Goal: Task Accomplishment & Management: Use online tool/utility

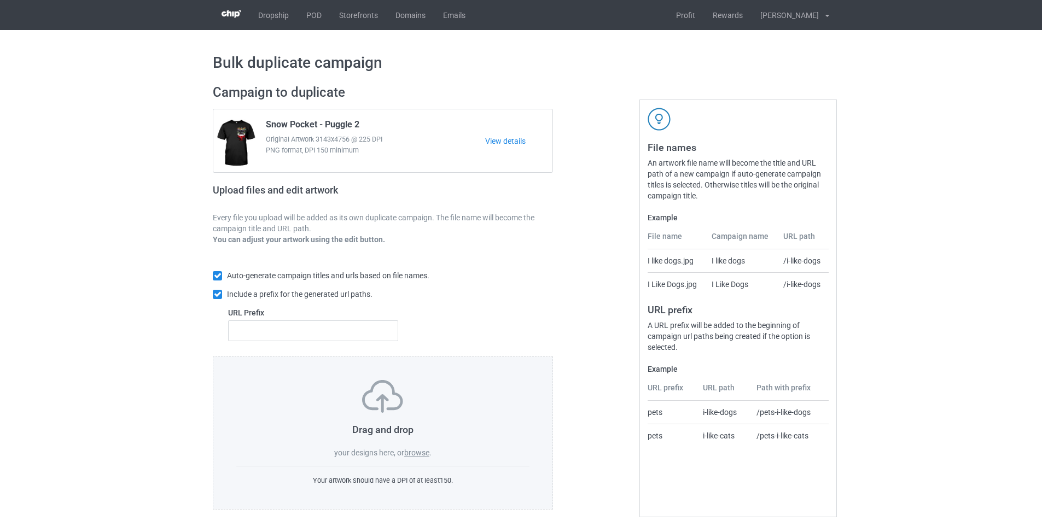
click at [422, 454] on label "browse" at bounding box center [416, 453] width 25 height 9
click at [0, 0] on input "browse" at bounding box center [0, 0] width 0 height 0
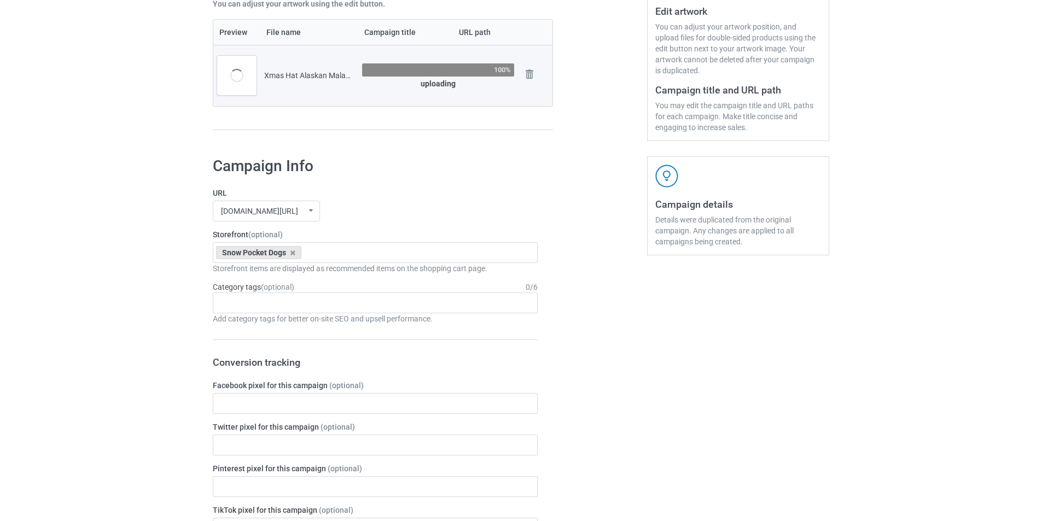
scroll to position [164, 0]
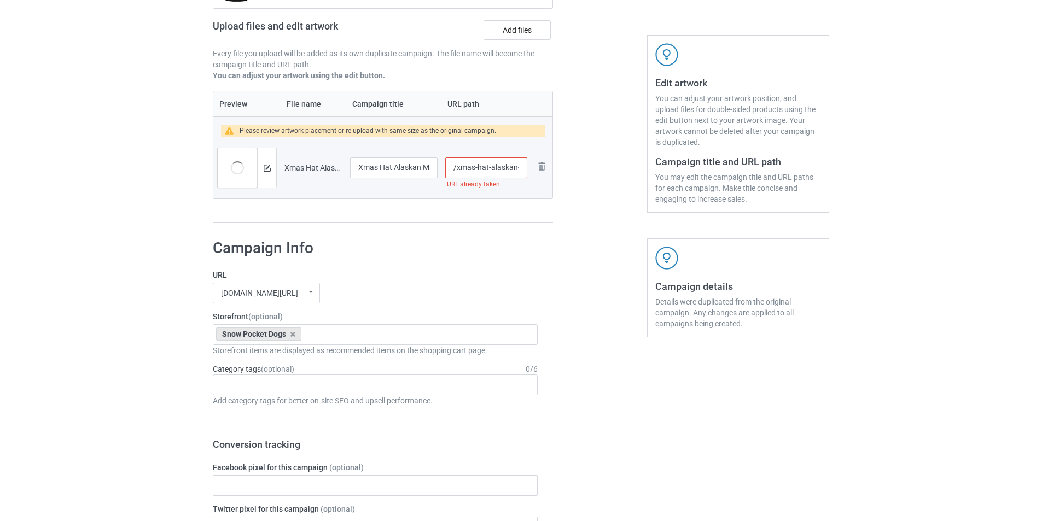
click at [493, 168] on input "/xmas-hat-alaskan-malamute" at bounding box center [486, 168] width 82 height 21
click at [474, 168] on input "/xmas-hat-alaskan-malamute" at bounding box center [486, 168] width 82 height 21
drag, startPoint x: 457, startPoint y: 166, endPoint x: 558, endPoint y: 179, distance: 102.0
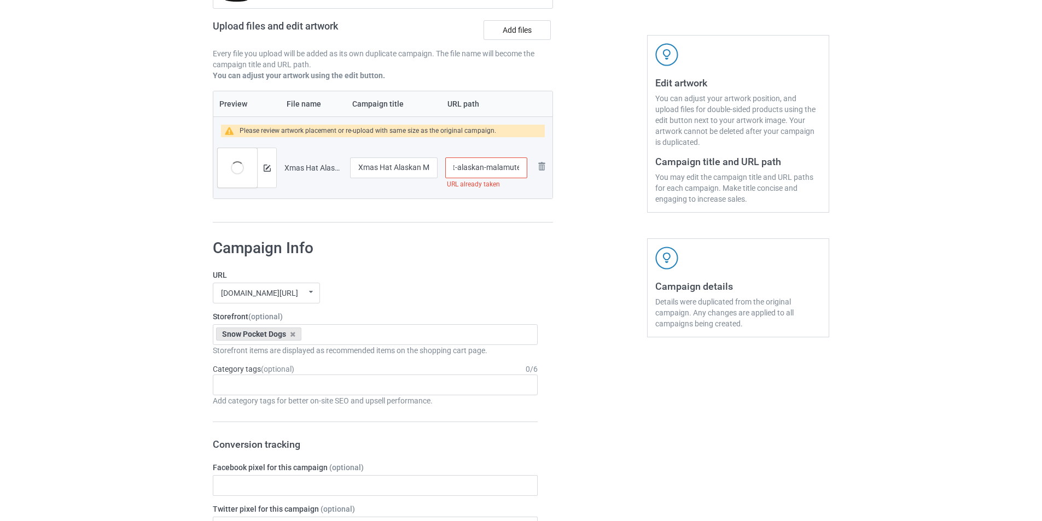
click at [558, 179] on div "Campaign to duplicate Snow Pocket - Puggle 2 Original Artwork 3143x4756 @ 225 D…" at bounding box center [383, 71] width 356 height 318
click at [460, 166] on input "/xmas-hat-alaskan-malamute" at bounding box center [486, 168] width 82 height 21
click at [456, 166] on input "/xmas-hat-alaskan-malamute" at bounding box center [486, 168] width 82 height 21
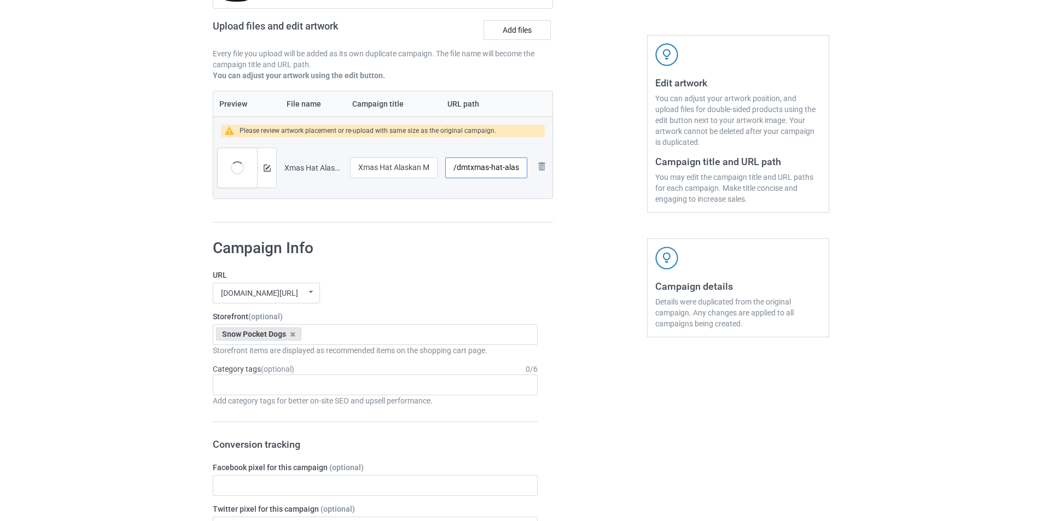
click at [470, 166] on input "/dmtxmas-hat-alaskan-malamute" at bounding box center [486, 168] width 82 height 21
click at [482, 247] on h1 "Campaign Info" at bounding box center [375, 248] width 325 height 20
drag, startPoint x: 457, startPoint y: 168, endPoint x: 518, endPoint y: 177, distance: 61.8
click at [518, 177] on input "/dmt-xmas-hat-alaskan-malamute" at bounding box center [486, 168] width 82 height 21
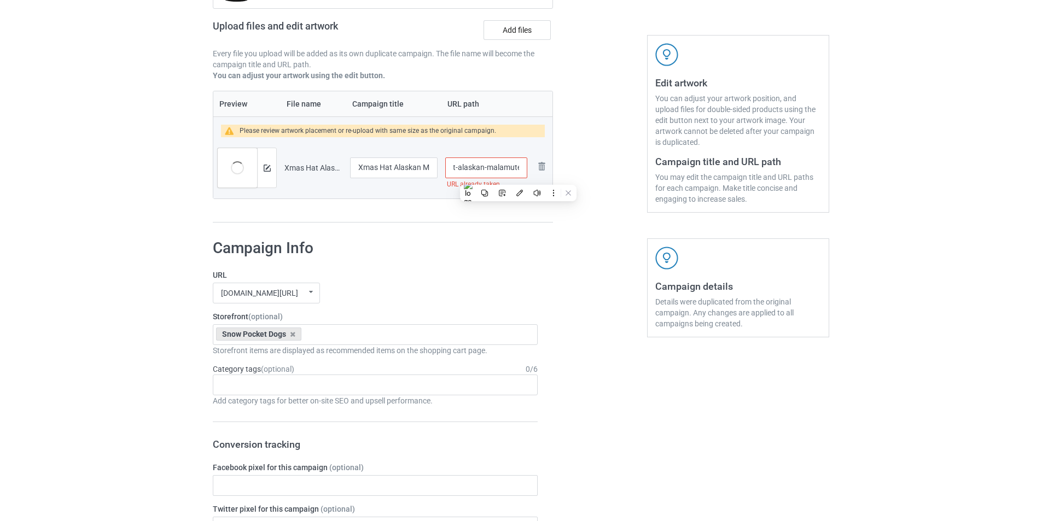
click at [513, 170] on input "/dmt-xmas-hat-alaskan-malamute" at bounding box center [486, 168] width 82 height 21
drag, startPoint x: 510, startPoint y: 166, endPoint x: 449, endPoint y: 168, distance: 60.8
click at [449, 168] on input "/dmt-xmas-hat-alaskan-malamute" at bounding box center [486, 168] width 82 height 21
click at [467, 168] on input "/dmt-xmas-hat-alaskan-malamute" at bounding box center [486, 168] width 82 height 21
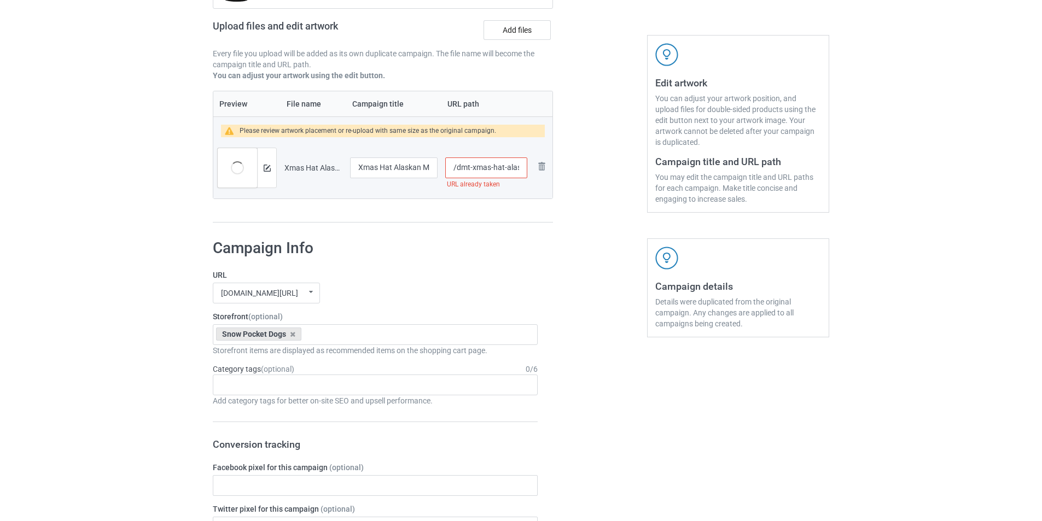
click at [461, 163] on input "/dmt-xmas-hat-alaskan-malamute" at bounding box center [486, 168] width 82 height 21
drag, startPoint x: 471, startPoint y: 219, endPoint x: 472, endPoint y: 225, distance: 5.6
click at [472, 222] on div "Preview File name Campaign title URL path Please review artwork placement or re…" at bounding box center [383, 157] width 340 height 132
click at [469, 168] on input "/mt-xmas-hat-alaskan-malamute" at bounding box center [486, 168] width 82 height 21
click at [463, 166] on input "/mt-xmas-hat-alaskan-malamute" at bounding box center [486, 168] width 82 height 21
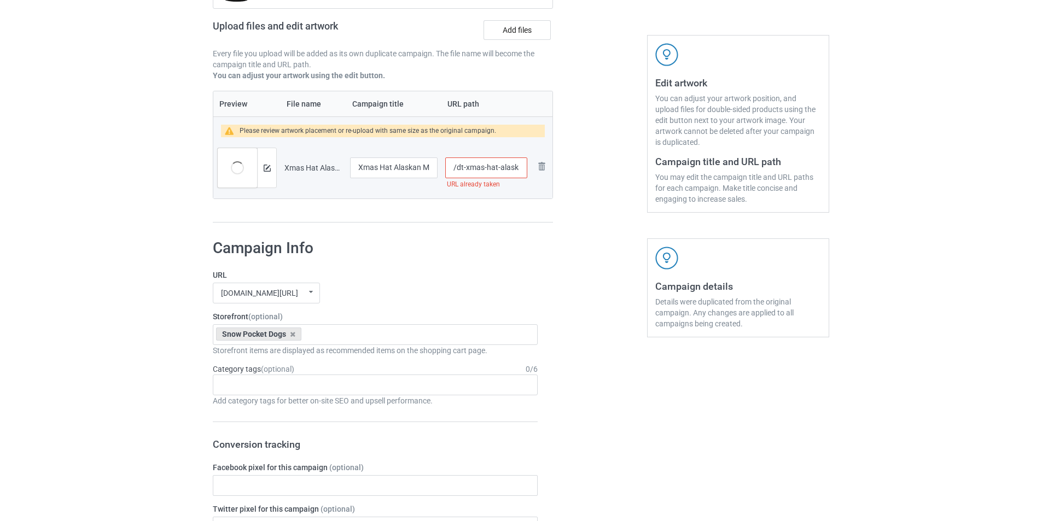
type input "/dt-xmas-hat-alaskan-malamute"
click at [486, 211] on div "Preview File name Campaign title URL path Please review artwork placement or re…" at bounding box center [383, 157] width 340 height 132
click at [264, 170] on img at bounding box center [267, 168] width 7 height 7
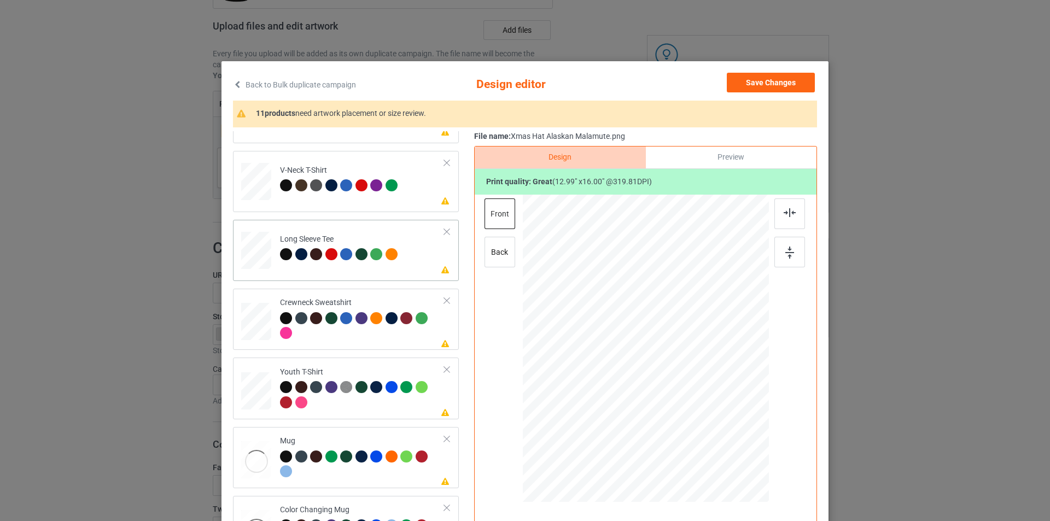
scroll to position [325, 0]
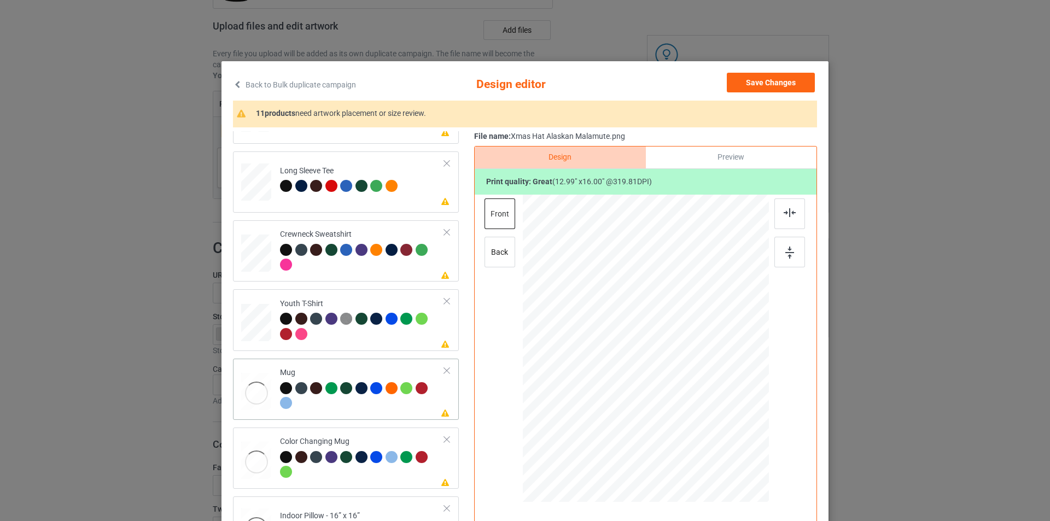
click at [353, 373] on div "Mug" at bounding box center [362, 388] width 165 height 41
drag, startPoint x: 716, startPoint y: 438, endPoint x: 690, endPoint y: 362, distance: 80.4
click at [690, 362] on div at bounding box center [646, 348] width 246 height 102
drag, startPoint x: 656, startPoint y: 348, endPoint x: 724, endPoint y: 348, distance: 67.8
click at [724, 348] on div at bounding box center [713, 349] width 63 height 78
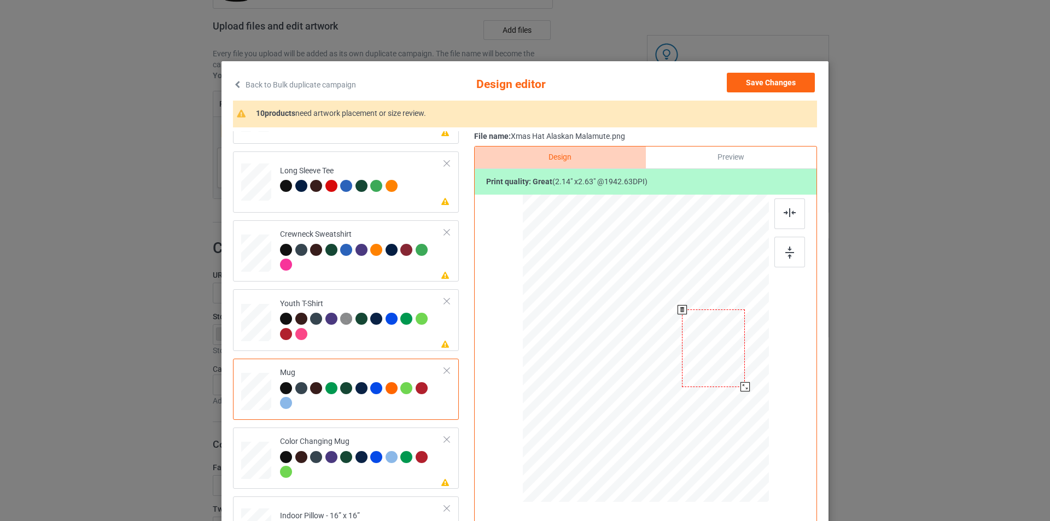
click at [747, 395] on div at bounding box center [646, 348] width 246 height 102
click at [745, 391] on div at bounding box center [747, 389] width 9 height 9
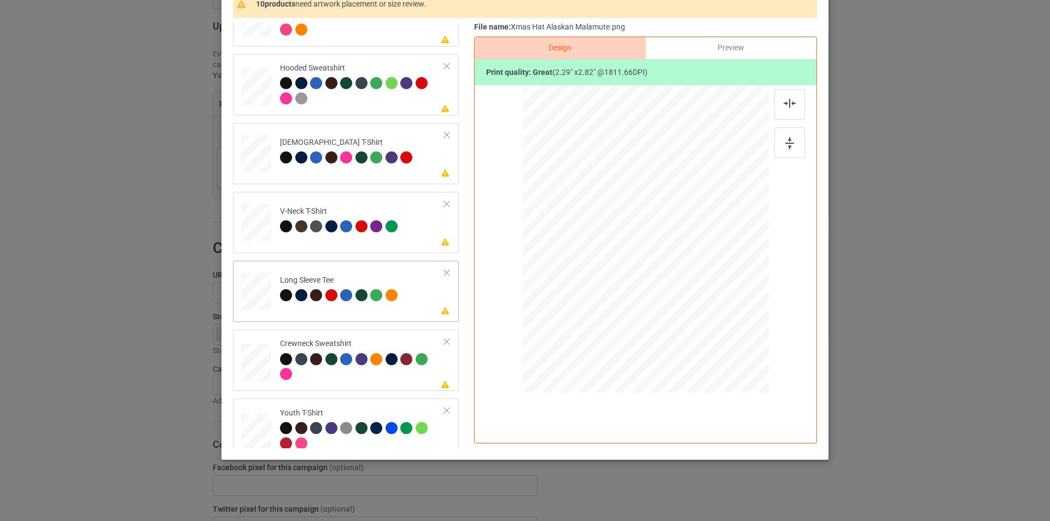
scroll to position [0, 0]
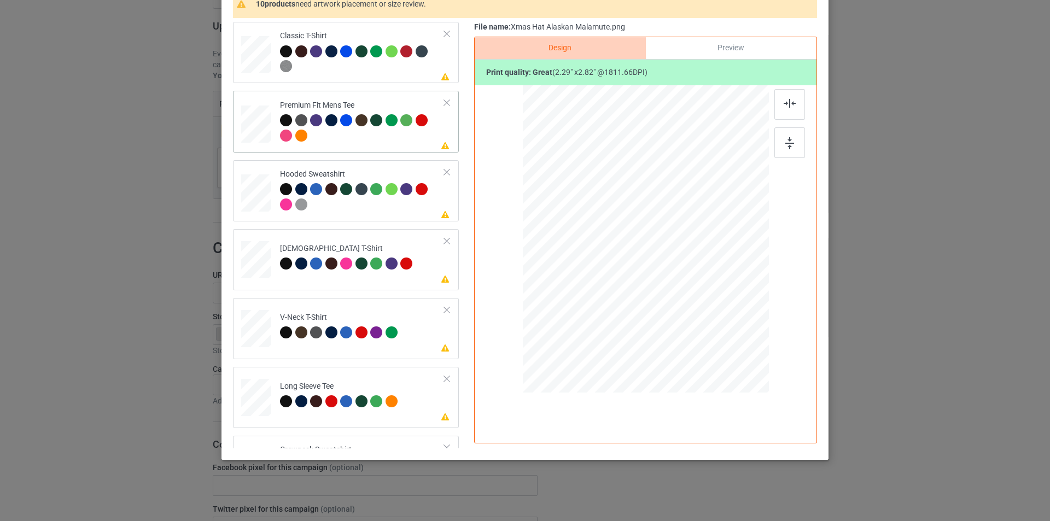
click at [409, 131] on div at bounding box center [362, 129] width 165 height 30
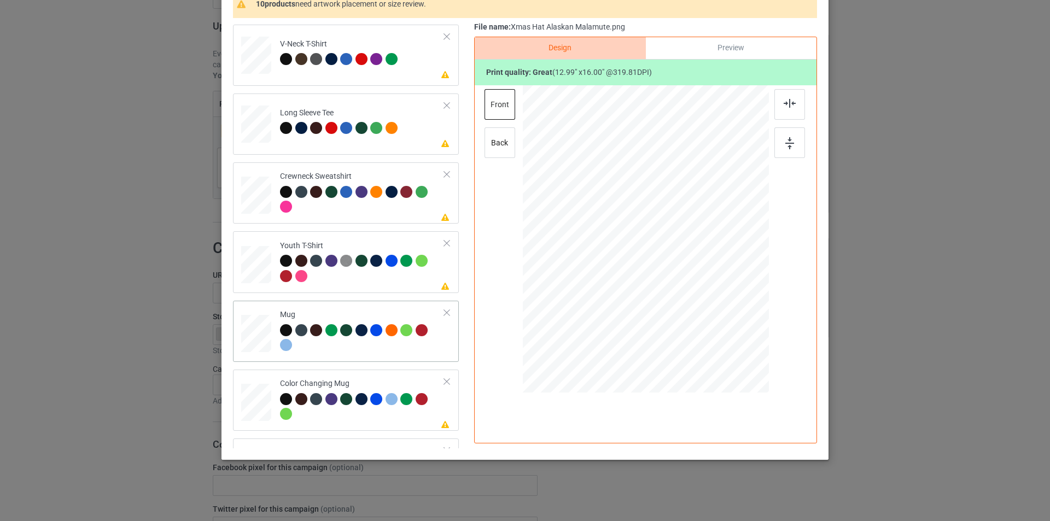
click at [386, 345] on div at bounding box center [362, 339] width 165 height 30
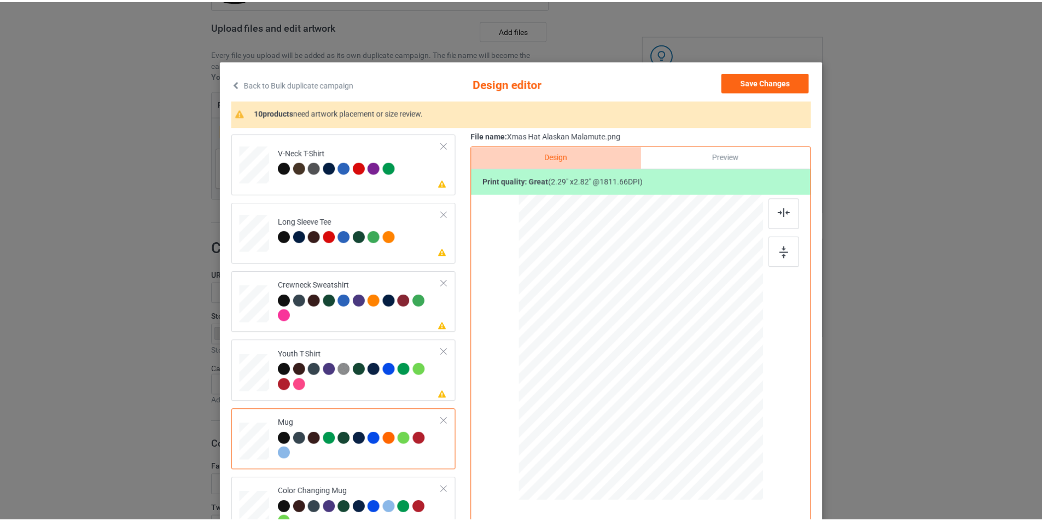
scroll to position [0, 0]
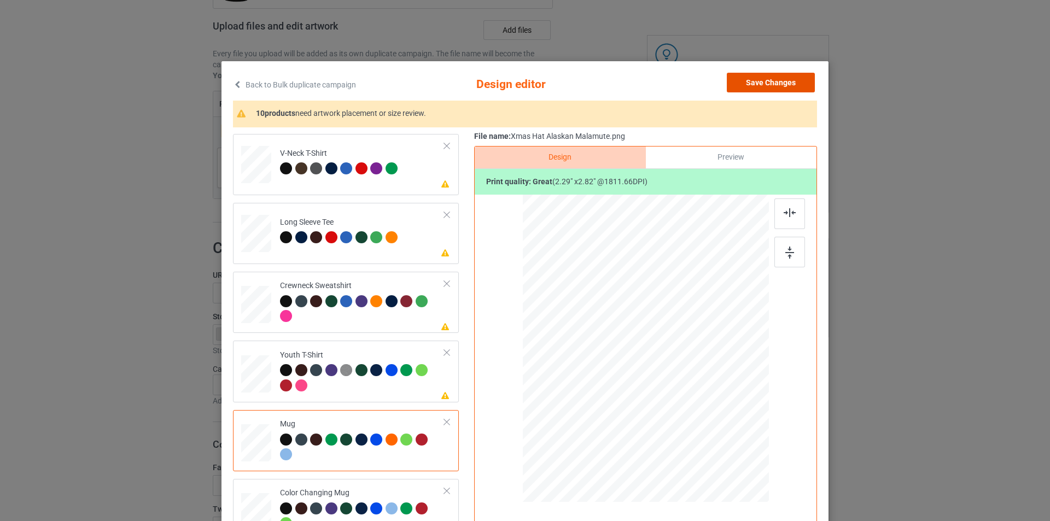
click at [790, 86] on button "Save Changes" at bounding box center [771, 83] width 88 height 20
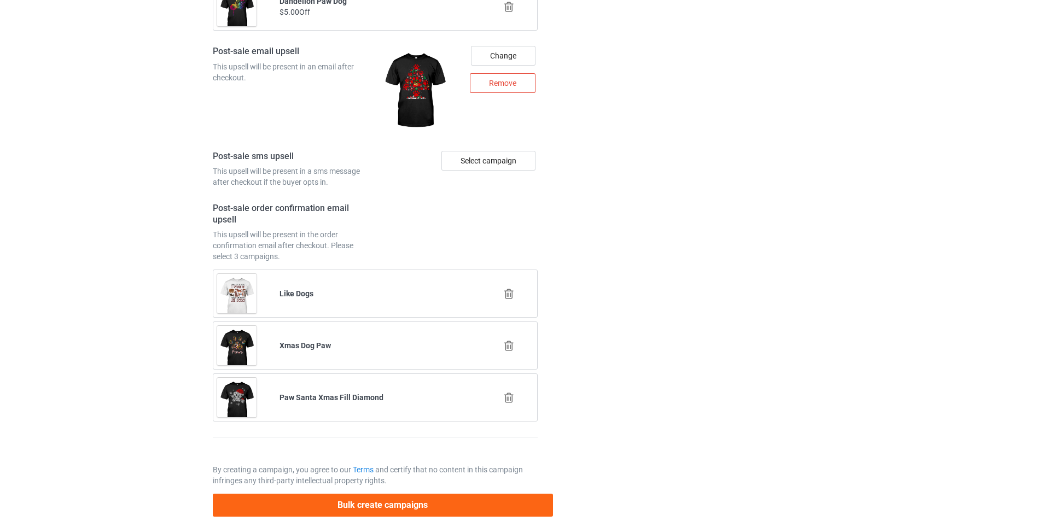
scroll to position [1477, 0]
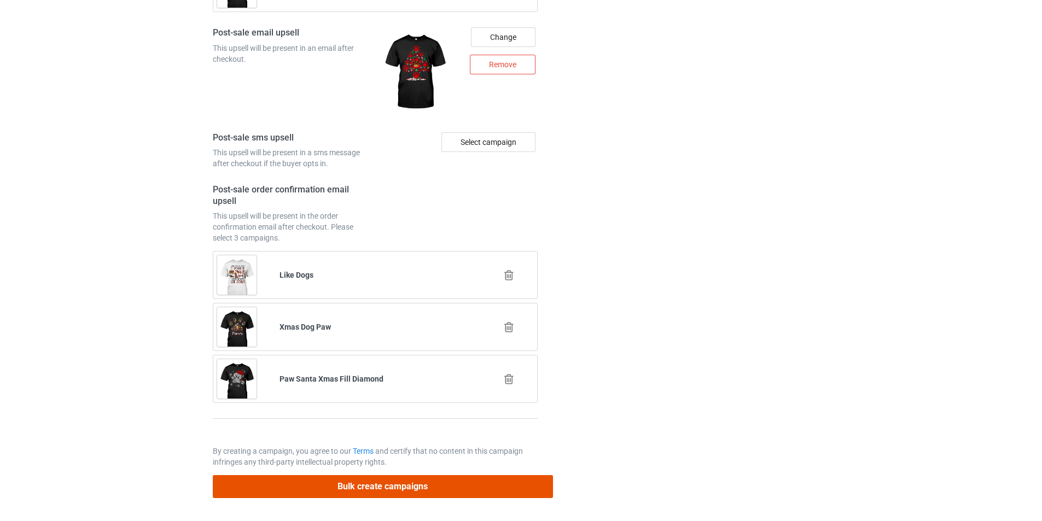
click at [455, 490] on button "Bulk create campaigns" at bounding box center [383, 486] width 340 height 22
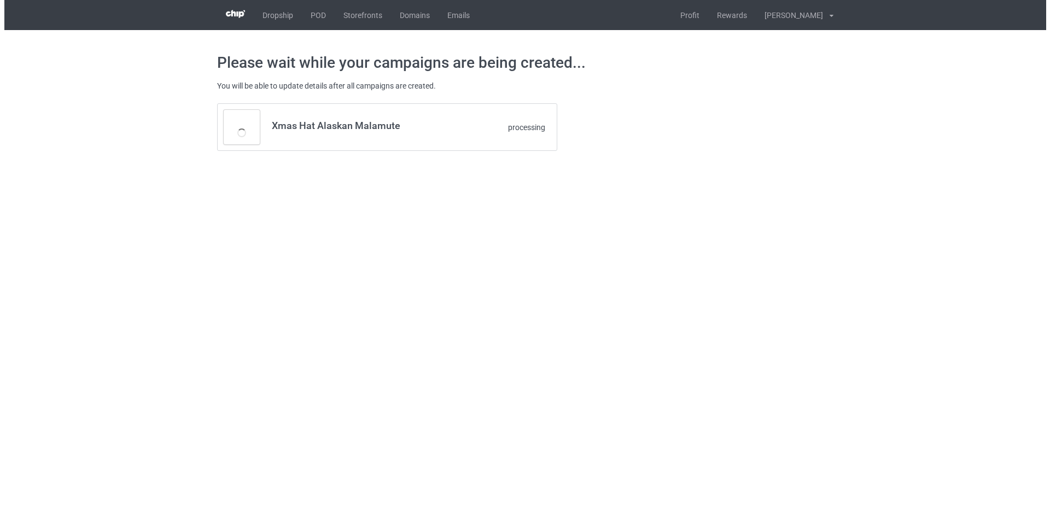
scroll to position [0, 0]
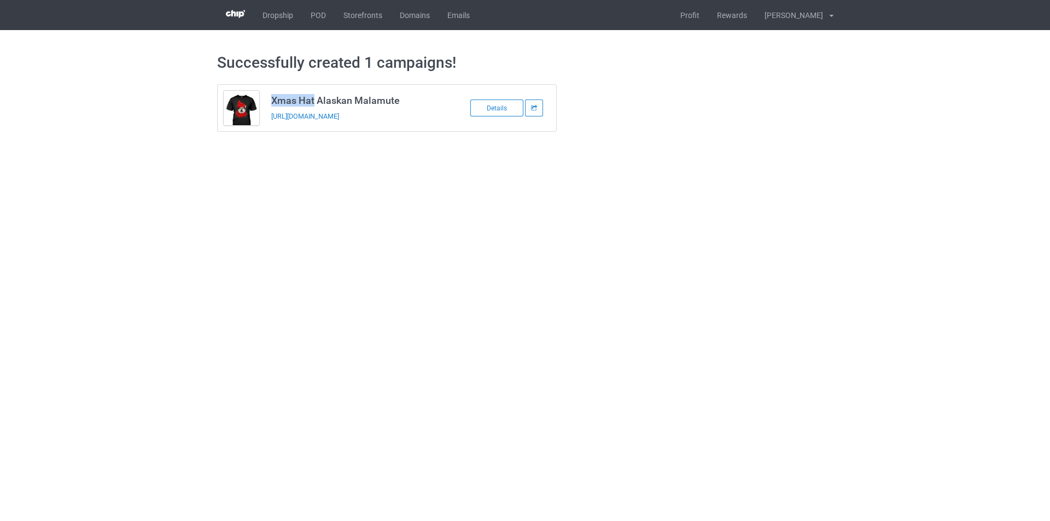
drag, startPoint x: 314, startPoint y: 101, endPoint x: 270, endPoint y: 101, distance: 44.3
click at [270, 101] on td "Xmas Hat Alaskan Malamute https://www.mangtee.com/dt-xmas-hat-alaskan-malamute" at bounding box center [357, 108] width 185 height 46
copy h3 "Xmas Hat"
click at [338, 99] on h3 "Xmas Hat Alaskan Malamute" at bounding box center [357, 100] width 173 height 13
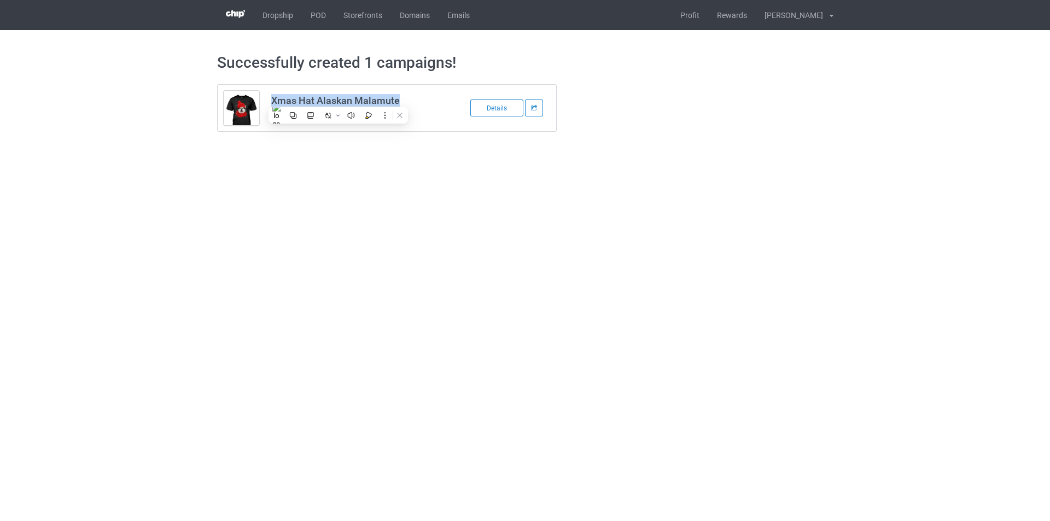
click at [338, 99] on h3 "Xmas Hat Alaskan Malamute" at bounding box center [357, 100] width 173 height 13
copy h3 "Xmas Hat Alaskan Malamute"
click at [415, 90] on td "Xmas Hat Alaskan Malamute https://www.mangtee.com/dt-xmas-hat-alaskan-malamute" at bounding box center [357, 108] width 185 height 46
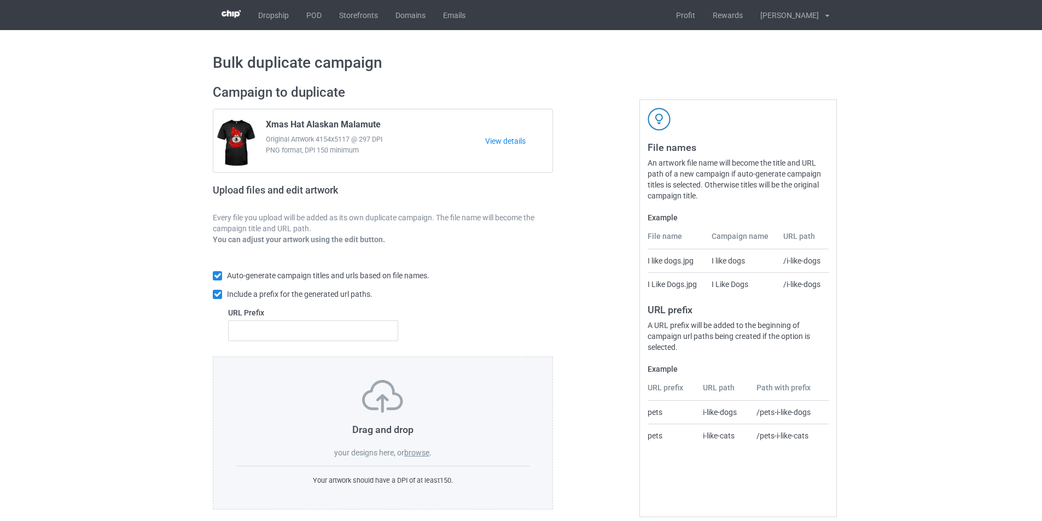
click at [415, 456] on label "browse" at bounding box center [416, 453] width 25 height 9
click at [0, 0] on input "browse" at bounding box center [0, 0] width 0 height 0
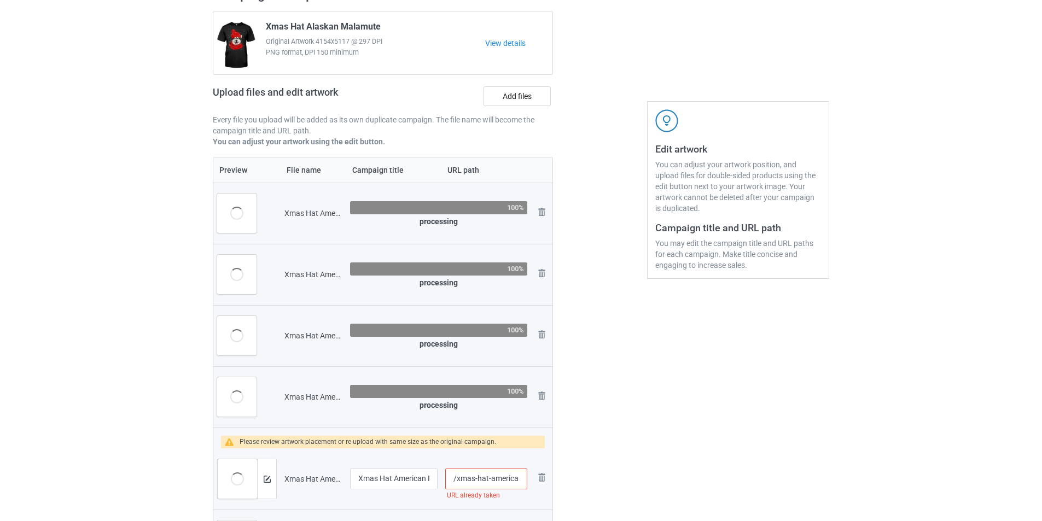
scroll to position [55, 0]
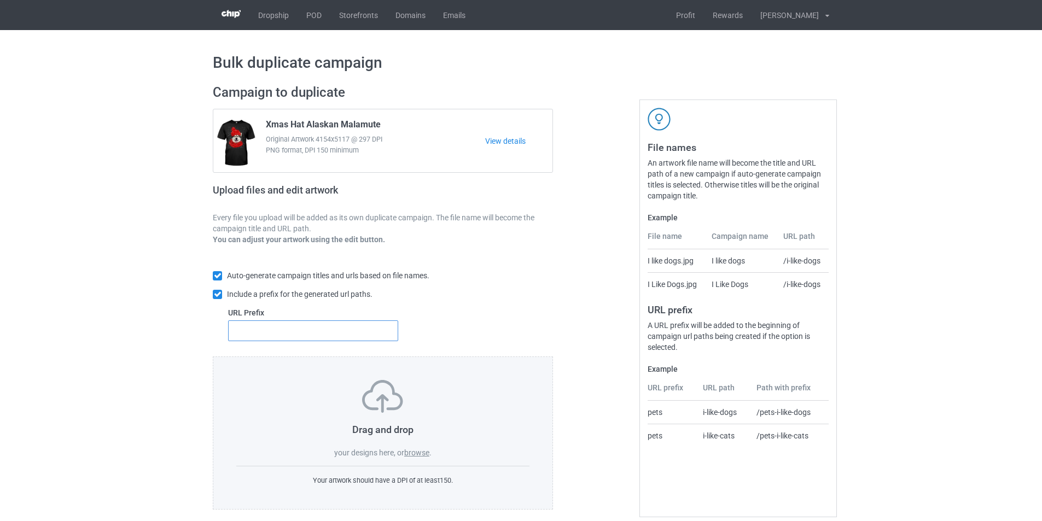
click at [307, 336] on input "text" at bounding box center [313, 331] width 170 height 21
type input "dt-"
click at [425, 456] on label "browse" at bounding box center [416, 453] width 25 height 9
click at [0, 0] on input "browse" at bounding box center [0, 0] width 0 height 0
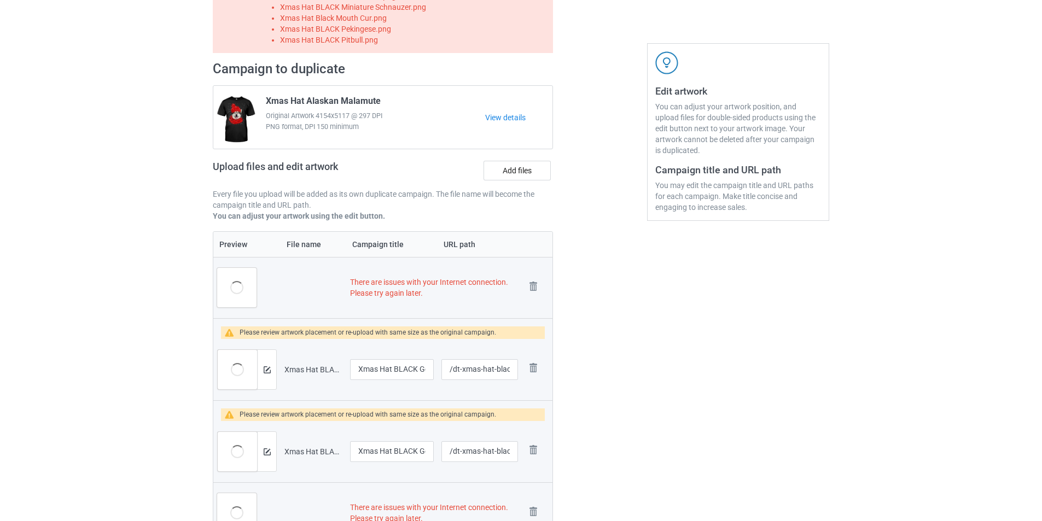
scroll to position [23, 0]
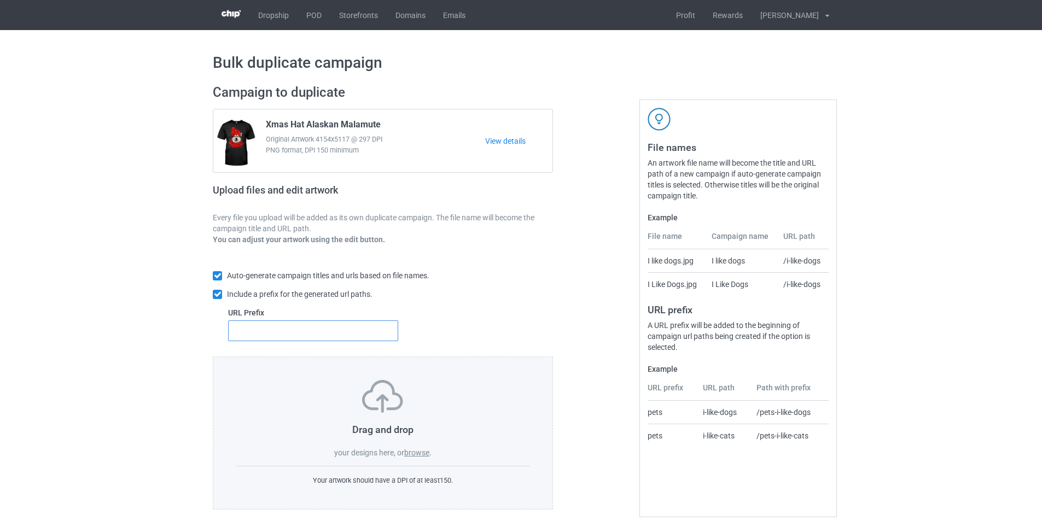
click at [320, 329] on input "text" at bounding box center [313, 331] width 170 height 21
type input "dt-"
click at [415, 455] on label "browse" at bounding box center [416, 453] width 25 height 9
click at [0, 0] on input "browse" at bounding box center [0, 0] width 0 height 0
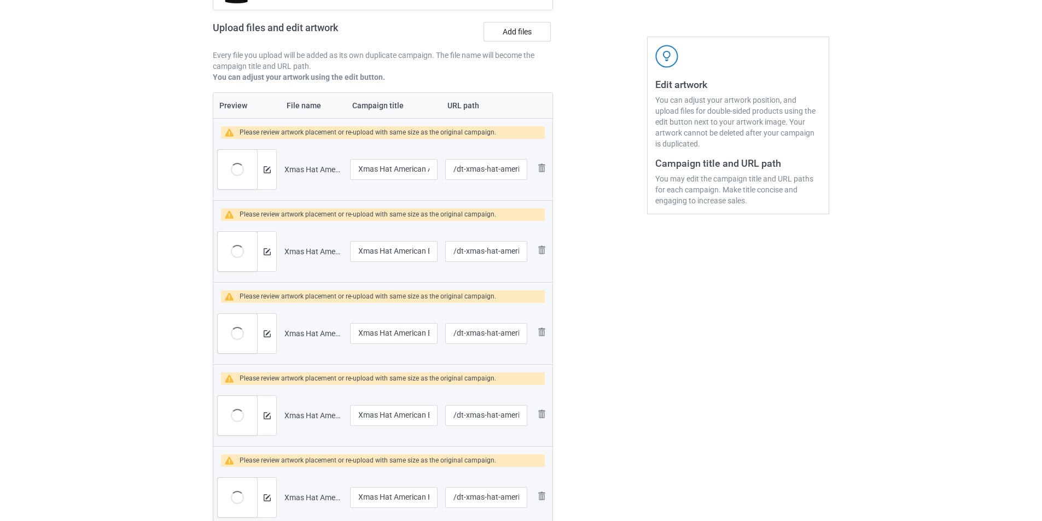
scroll to position [109, 0]
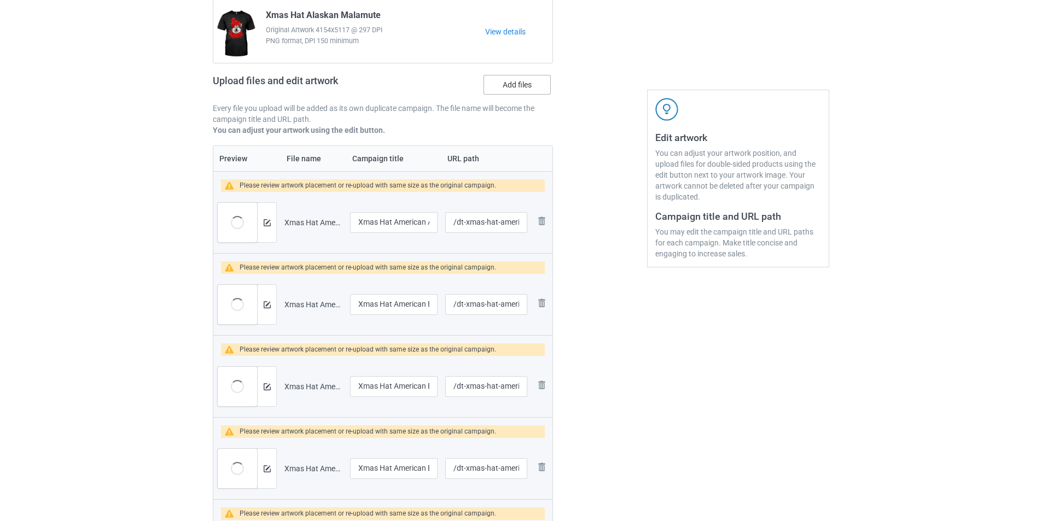
click at [539, 86] on label "Add files" at bounding box center [517, 85] width 67 height 20
click at [0, 0] on input "Add files" at bounding box center [0, 0] width 0 height 0
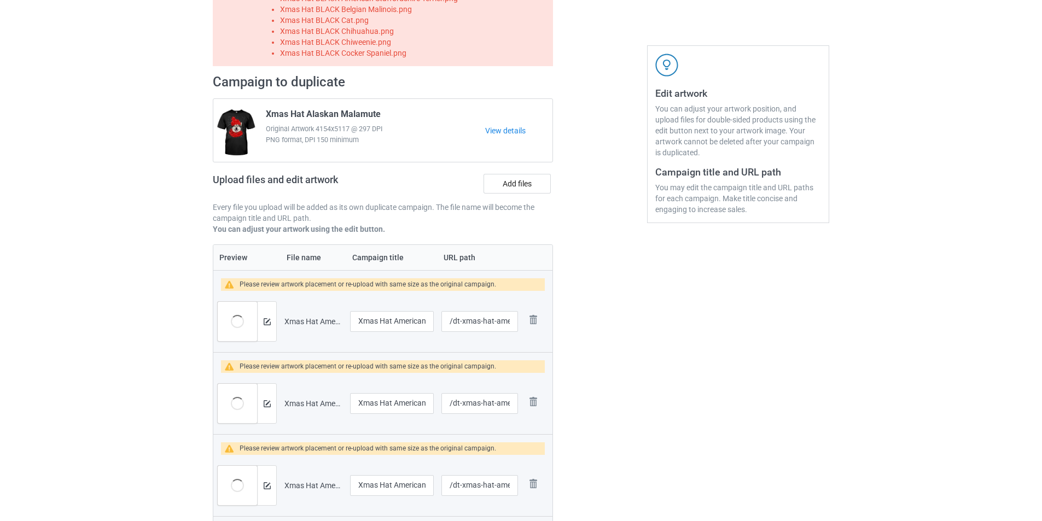
scroll to position [0, 0]
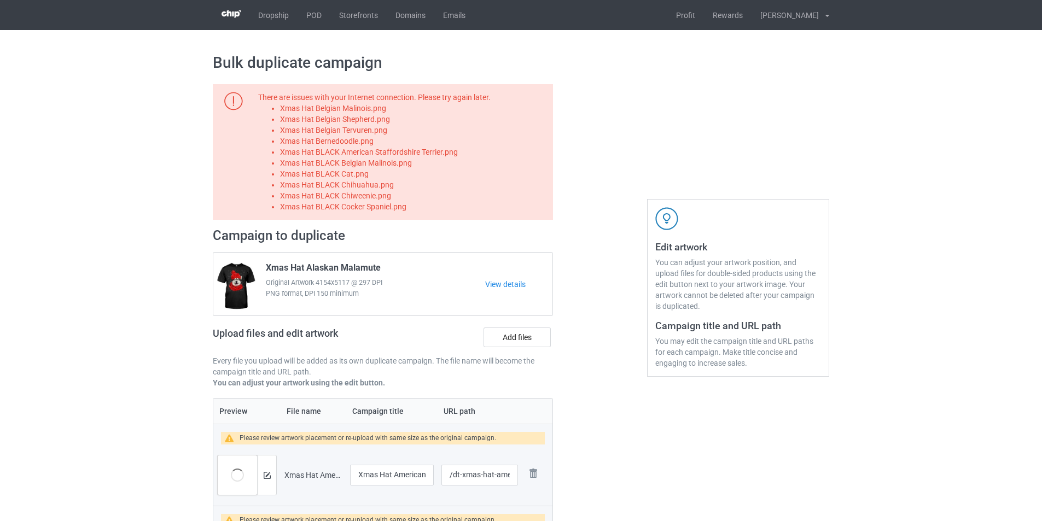
click at [366, 106] on li "Xmas Hat Belgian Malinois.png" at bounding box center [414, 108] width 269 height 11
copy li "Xmas Hat Belgian Malinois.png"
drag, startPoint x: 523, startPoint y: 341, endPoint x: 530, endPoint y: 340, distance: 6.7
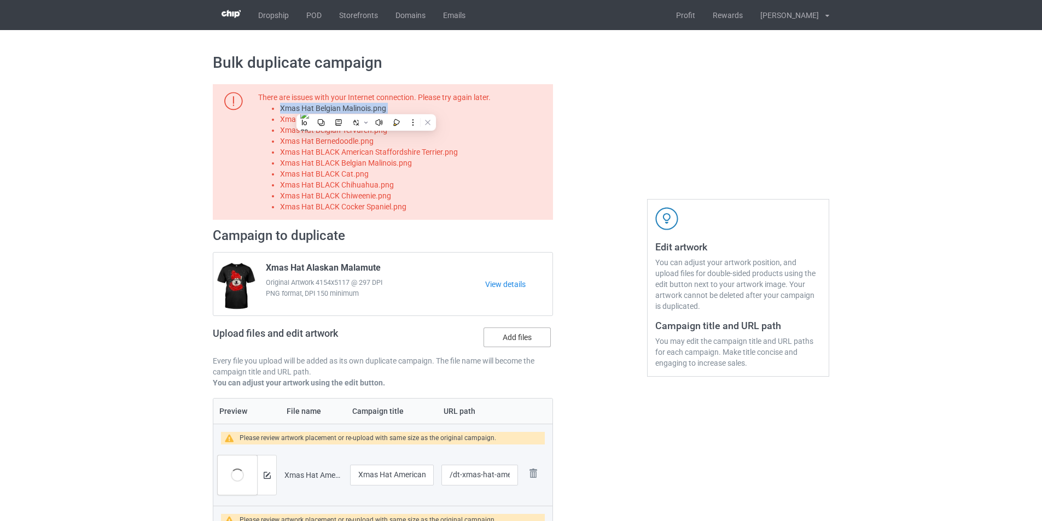
click at [523, 341] on label "Add files" at bounding box center [517, 338] width 67 height 20
click at [0, 0] on input "Add files" at bounding box center [0, 0] width 0 height 0
click at [376, 120] on li "Xmas Hat Belgian Shepherd.png" at bounding box center [414, 119] width 269 height 11
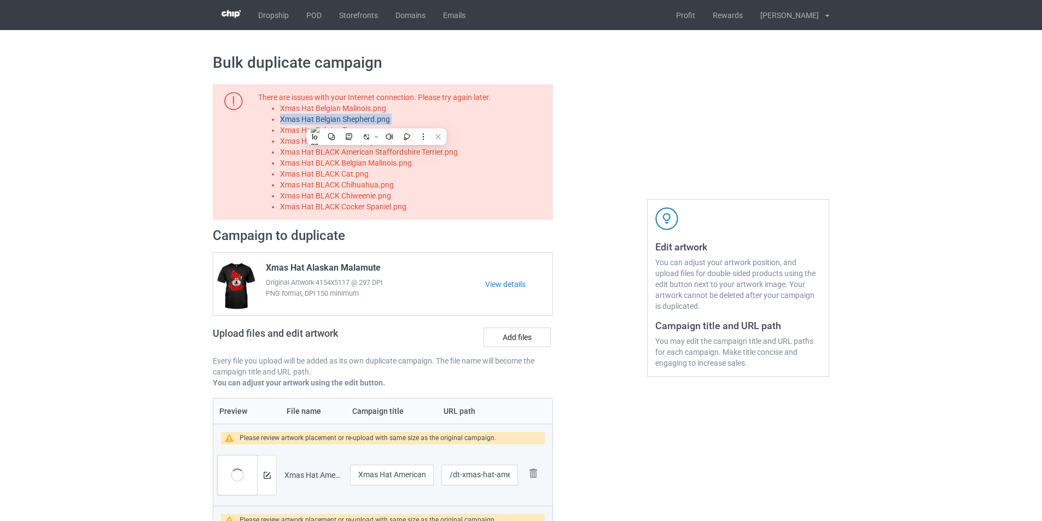
copy li "Xmas Hat Belgian Shepherd.png"
click at [521, 341] on label "Add files" at bounding box center [517, 338] width 67 height 20
click at [0, 0] on input "Add files" at bounding box center [0, 0] width 0 height 0
click at [356, 131] on li "Xmas Hat Belgian Tervuren.png" at bounding box center [414, 130] width 269 height 11
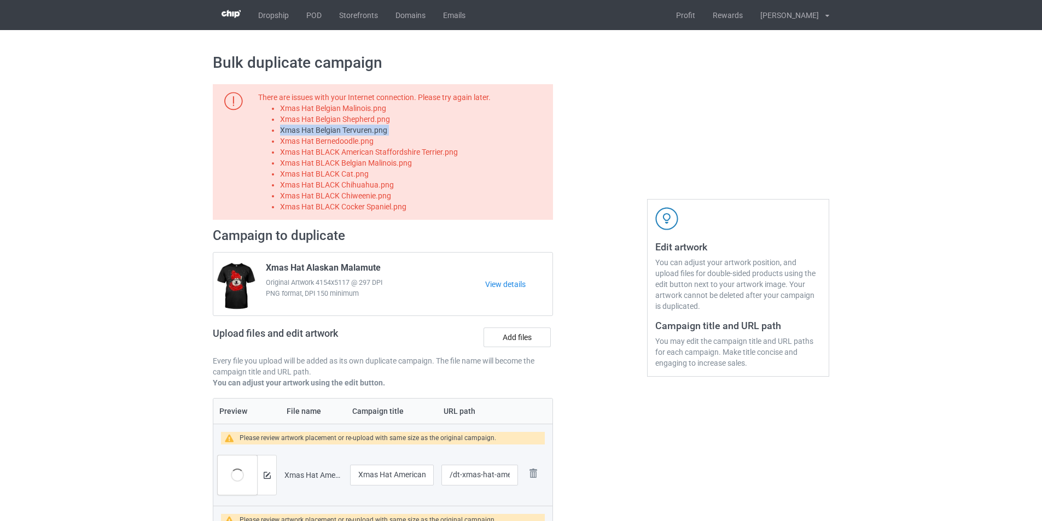
click at [356, 131] on li "Xmas Hat Belgian Tervuren.png" at bounding box center [414, 130] width 269 height 11
copy li "Xmas Hat Belgian Tervuren.png"
click at [526, 342] on label "Add files" at bounding box center [517, 338] width 67 height 20
click at [0, 0] on input "Add files" at bounding box center [0, 0] width 0 height 0
click at [368, 138] on li "Xmas Hat Bernedoodle.png" at bounding box center [414, 141] width 269 height 11
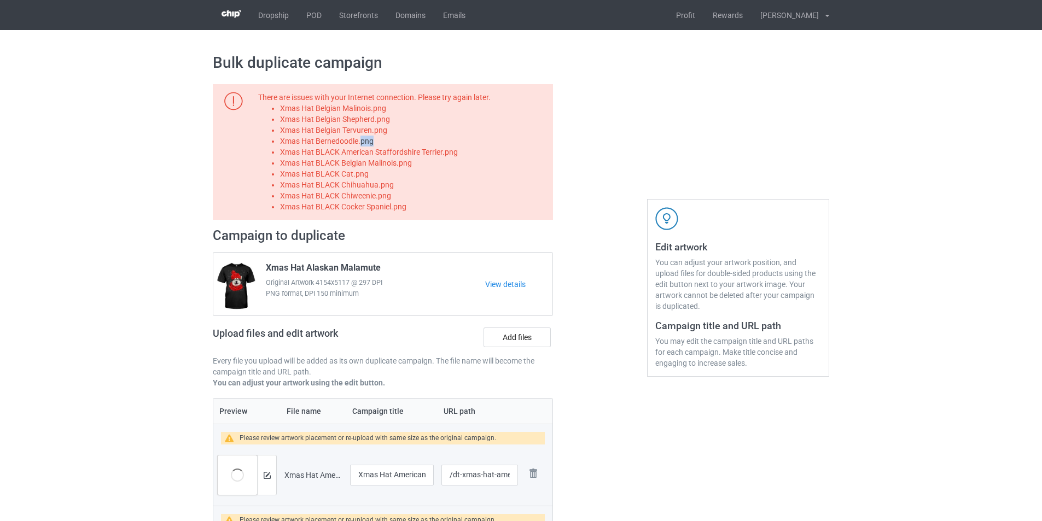
click at [368, 138] on li "Xmas Hat Bernedoodle.png" at bounding box center [414, 141] width 269 height 11
copy li "Xmas Hat Bernedoodle.png"
click at [519, 345] on label "Add files" at bounding box center [517, 338] width 67 height 20
click at [0, 0] on input "Add files" at bounding box center [0, 0] width 0 height 0
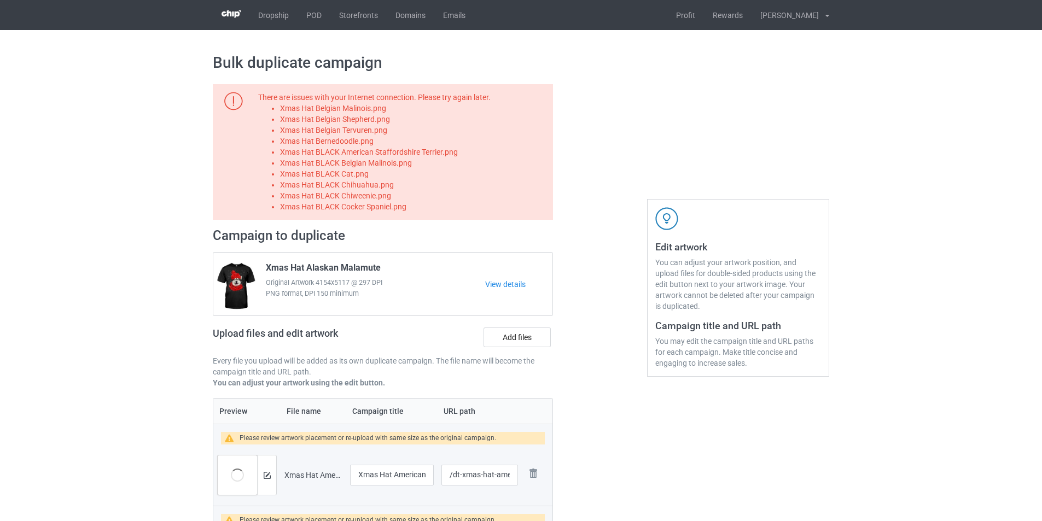
click at [424, 151] on li "Xmas Hat BLACK American Staffordshire Terrier.png" at bounding box center [414, 152] width 269 height 11
copy li "Xmas Hat BLACK American Staffordshire Terrier.png"
click at [526, 347] on label "Add files" at bounding box center [517, 338] width 67 height 20
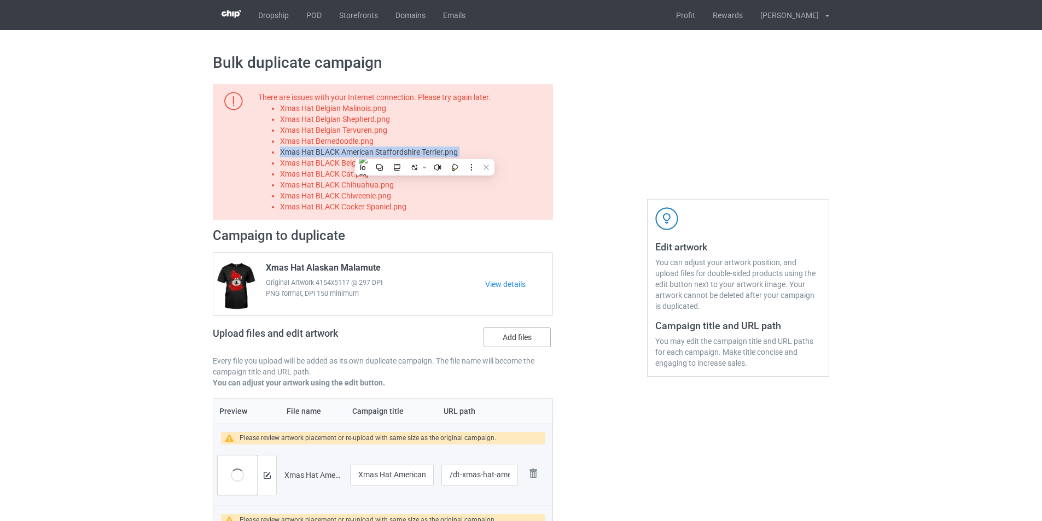
click at [0, 0] on input "Add files" at bounding box center [0, 0] width 0 height 0
click at [394, 162] on li "Xmas Hat BLACK Belgian Malinois.png" at bounding box center [414, 163] width 269 height 11
copy li "Xmas Hat BLACK Belgian Malinois.png"
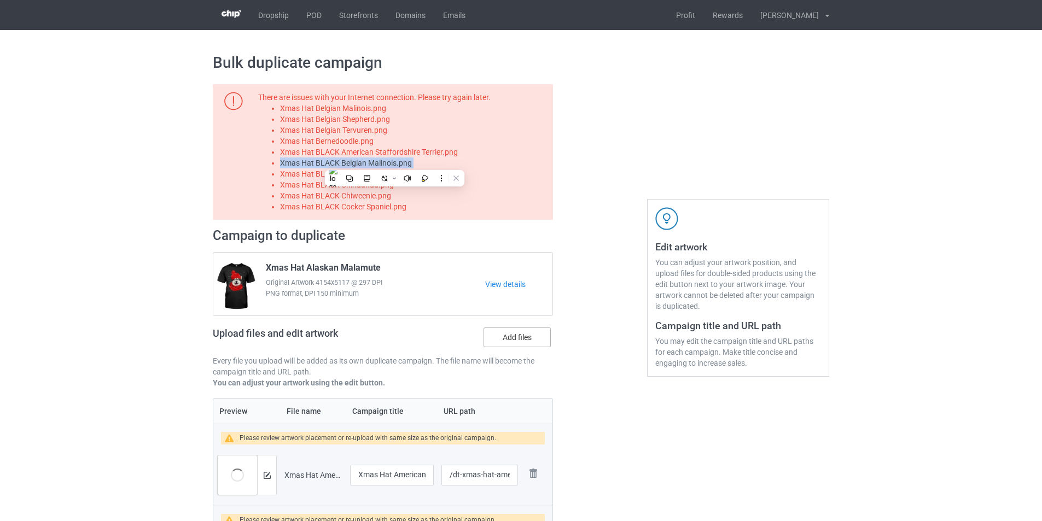
click at [539, 334] on label "Add files" at bounding box center [517, 338] width 67 height 20
click at [0, 0] on input "Add files" at bounding box center [0, 0] width 0 height 0
click at [347, 173] on li "Xmas Hat BLACK Cat.png" at bounding box center [414, 173] width 269 height 11
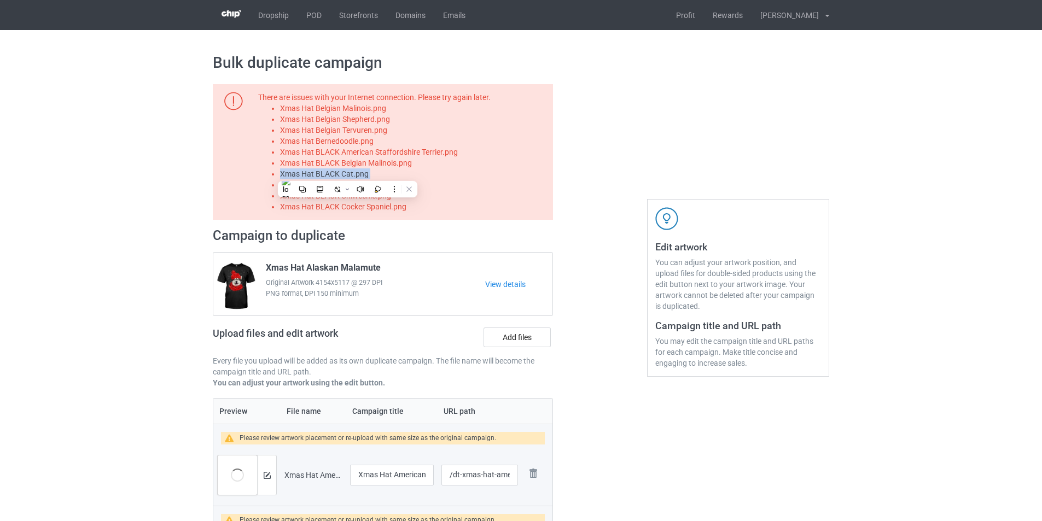
copy li "Xmas Hat BLACK Cat.png"
click at [503, 339] on label "Add files" at bounding box center [517, 338] width 67 height 20
click at [0, 0] on input "Add files" at bounding box center [0, 0] width 0 height 0
click at [383, 184] on li "Xmas Hat BLACK Chihuahua.png" at bounding box center [414, 184] width 269 height 11
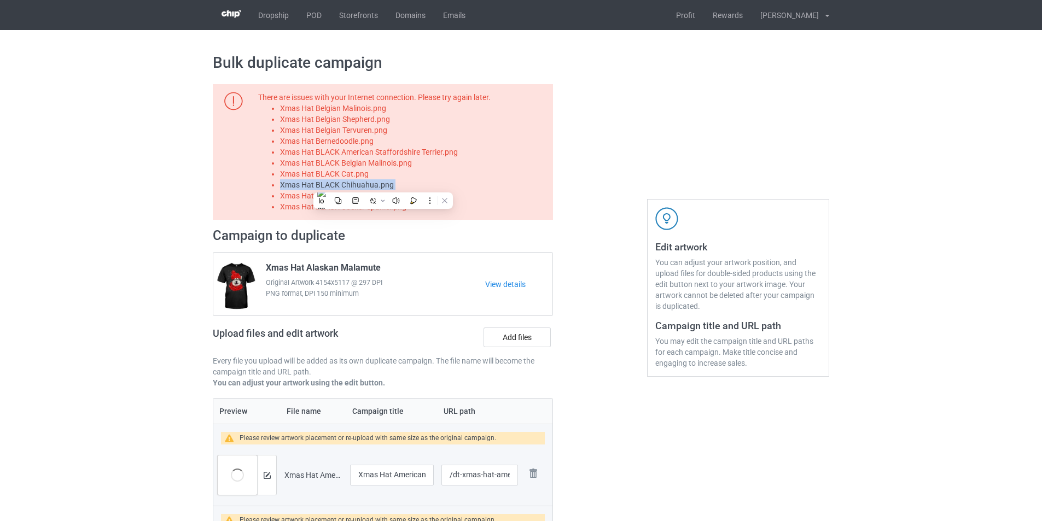
click at [383, 184] on li "Xmas Hat BLACK Chihuahua.png" at bounding box center [414, 184] width 269 height 11
copy li "Xmas Hat BLACK Chihuahua.png"
click at [516, 342] on label "Add files" at bounding box center [517, 338] width 67 height 20
click at [0, 0] on input "Add files" at bounding box center [0, 0] width 0 height 0
click at [386, 199] on li "Xmas Hat BLACK Chiweenie.png" at bounding box center [414, 195] width 269 height 11
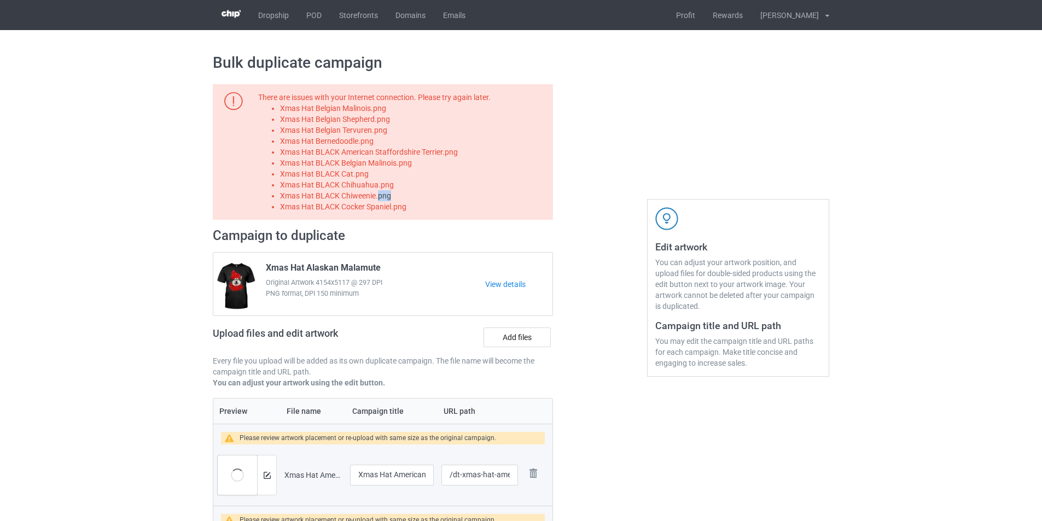
click at [386, 199] on li "Xmas Hat BLACK Chiweenie.png" at bounding box center [414, 195] width 269 height 11
copy li "Xmas Hat BLACK Chiweenie.png"
click at [518, 335] on label "Add files" at bounding box center [517, 338] width 67 height 20
click at [0, 0] on input "Add files" at bounding box center [0, 0] width 0 height 0
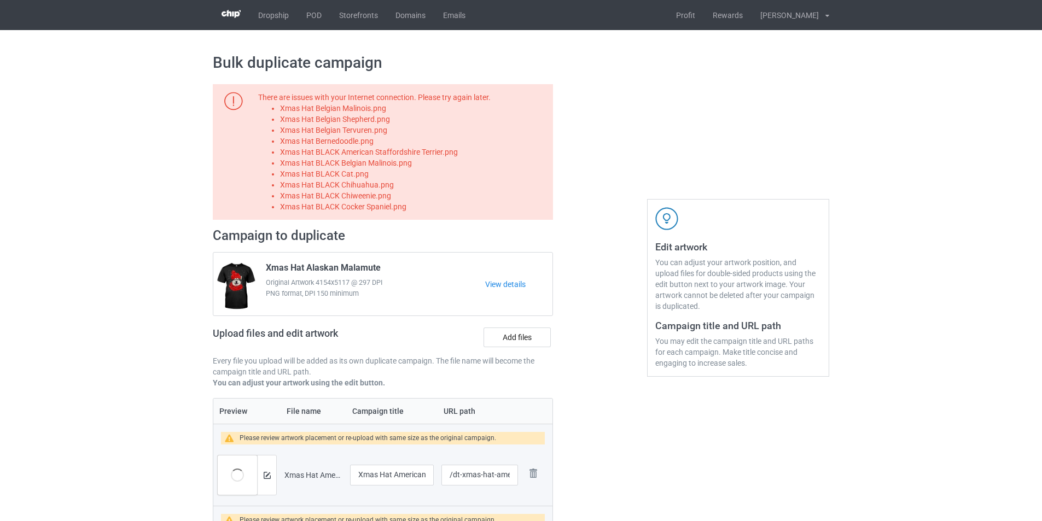
click at [344, 209] on li "Xmas Hat BLACK Cocker Spaniel.png" at bounding box center [414, 206] width 269 height 11
copy li "Xmas Hat BLACK Cocker Spaniel.png"
click at [544, 337] on label "Add files" at bounding box center [517, 338] width 67 height 20
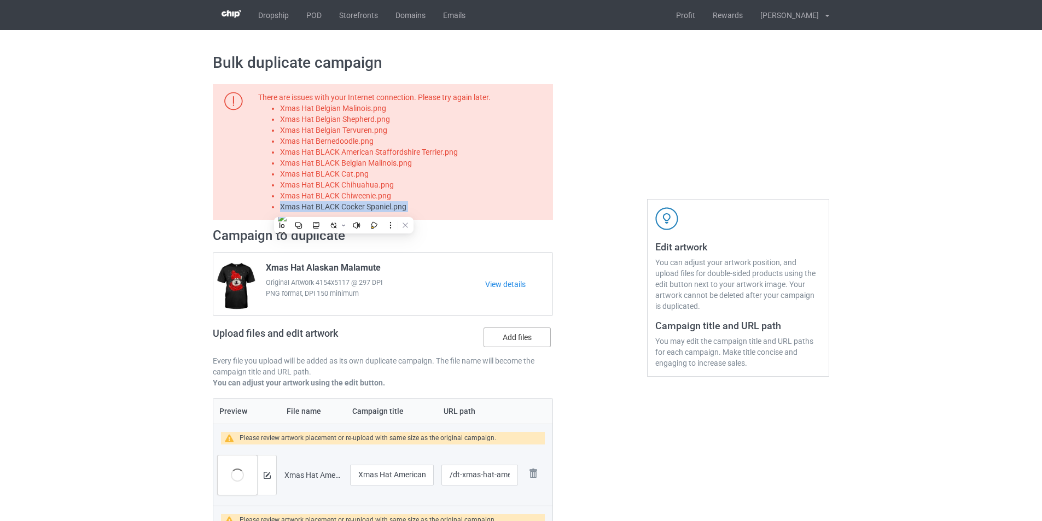
click at [0, 0] on input "Add files" at bounding box center [0, 0] width 0 height 0
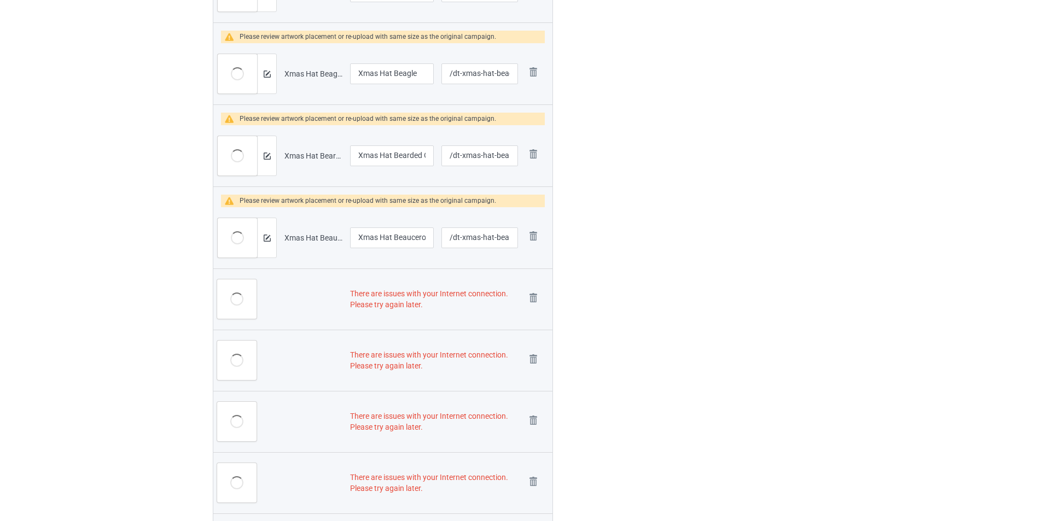
scroll to position [1368, 0]
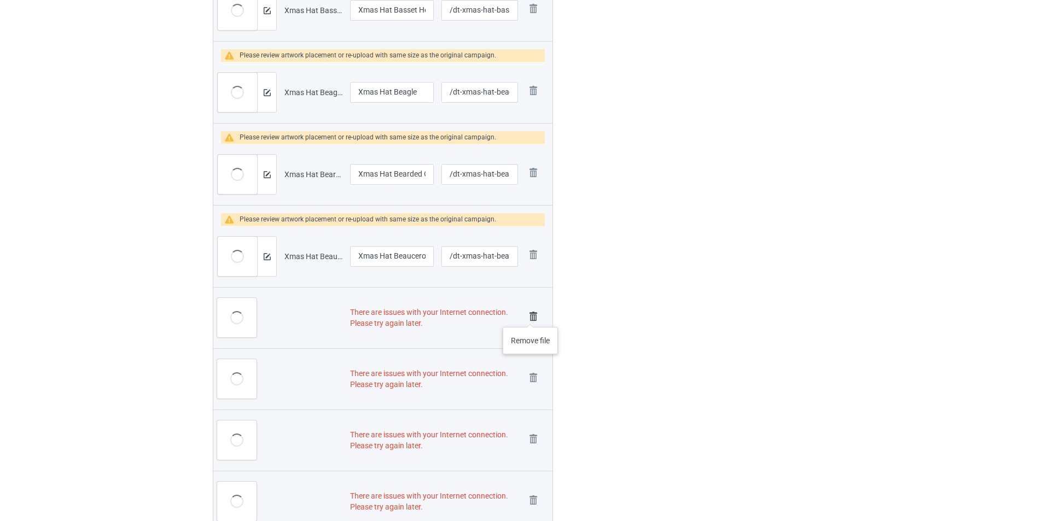
click at [531, 316] on img at bounding box center [533, 316] width 15 height 15
click at [531, 370] on link at bounding box center [533, 379] width 15 height 18
click at [0, 0] on img at bounding box center [0, 0] width 0 height 0
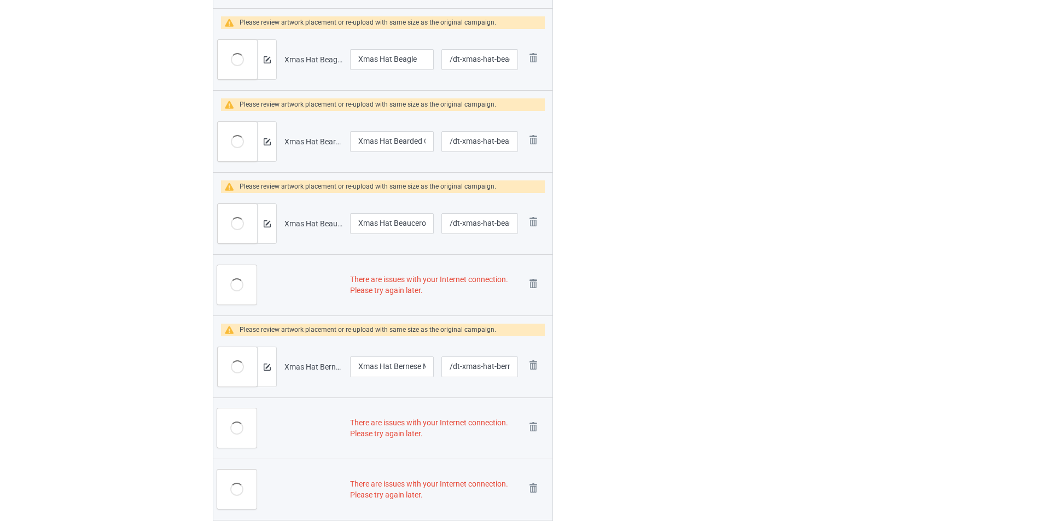
click at [0, 0] on img at bounding box center [0, 0] width 0 height 0
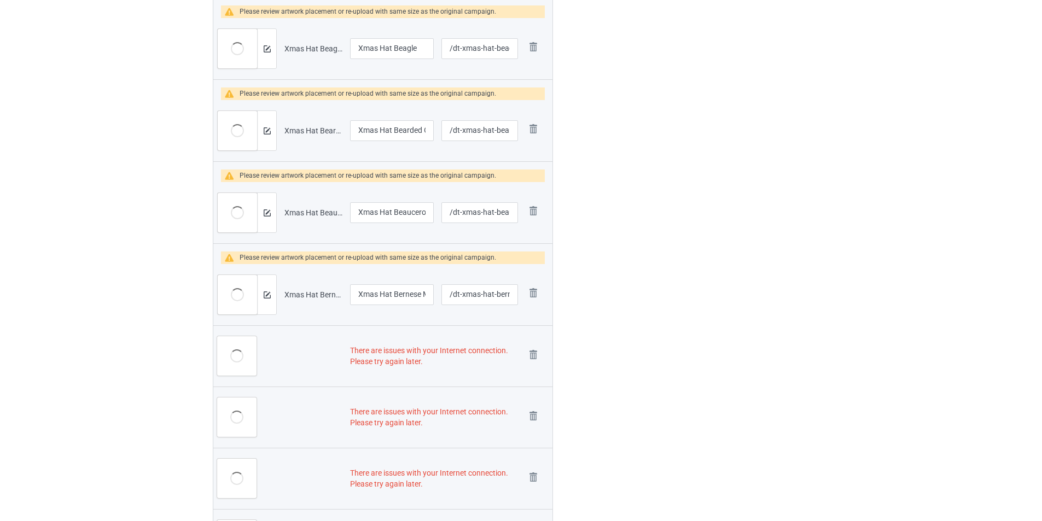
scroll to position [1324, 0]
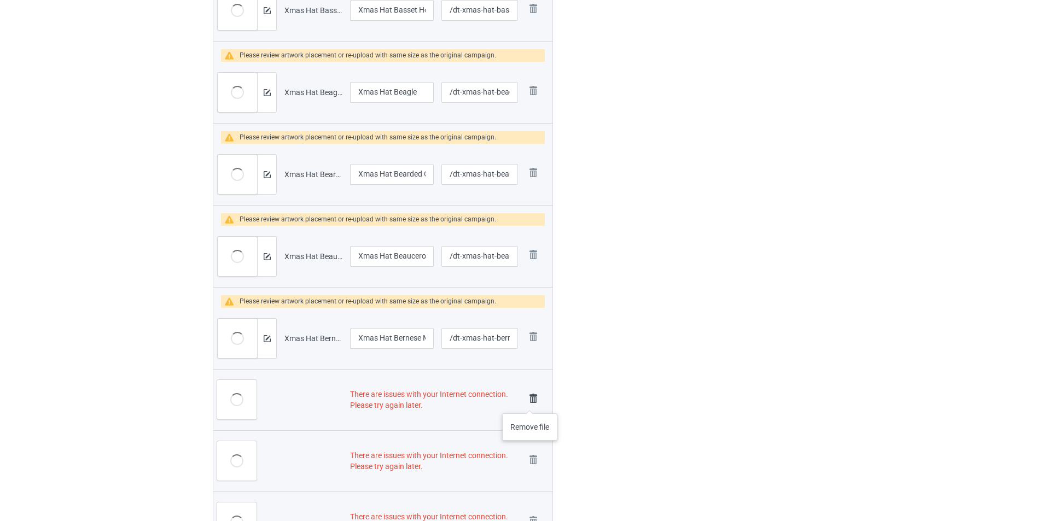
click at [530, 403] on img at bounding box center [533, 398] width 15 height 15
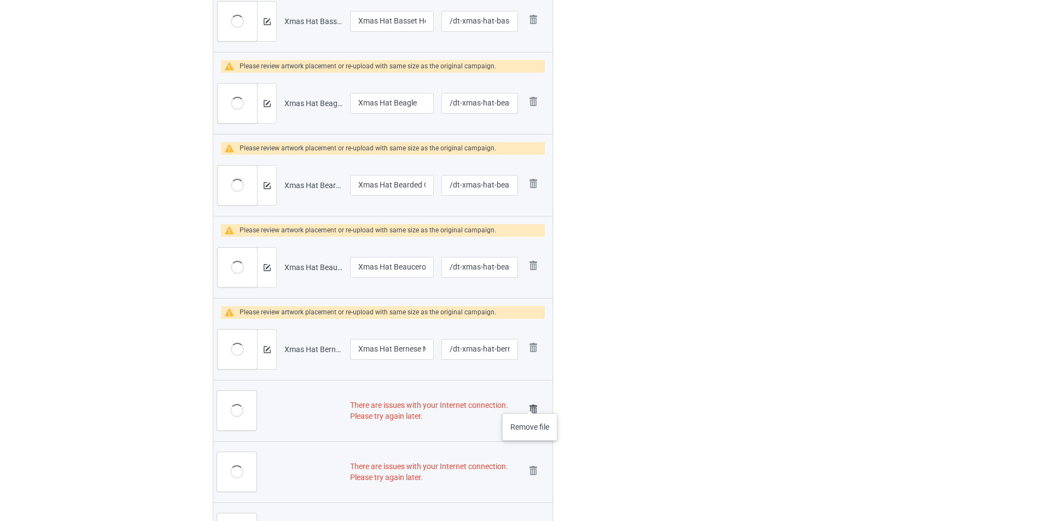
click at [0, 0] on img at bounding box center [0, 0] width 0 height 0
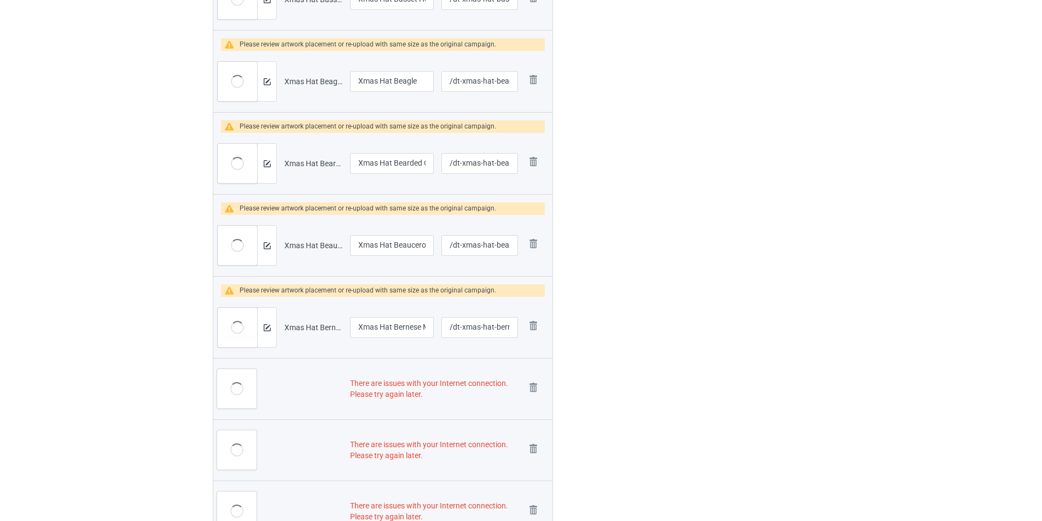
click at [0, 0] on img at bounding box center [0, 0] width 0 height 0
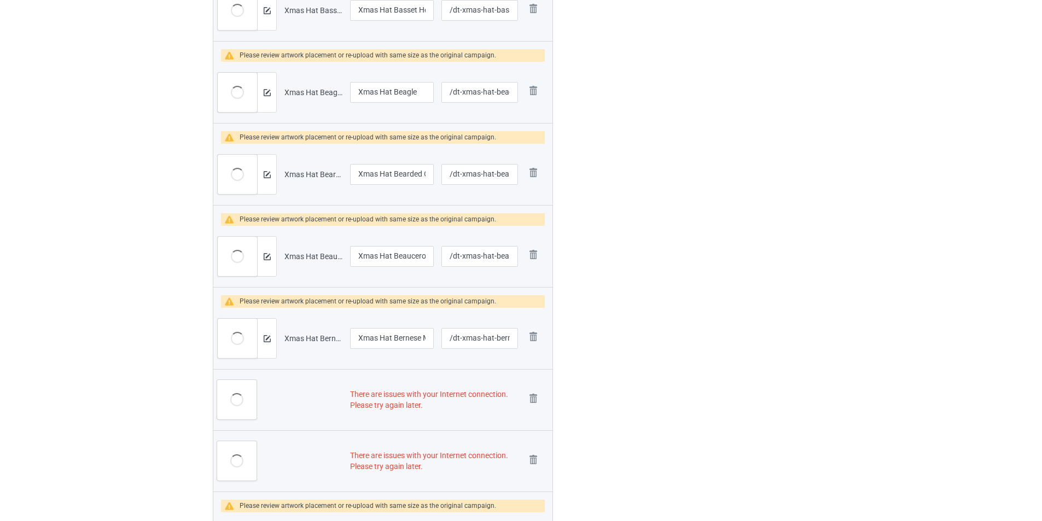
click at [0, 0] on img at bounding box center [0, 0] width 0 height 0
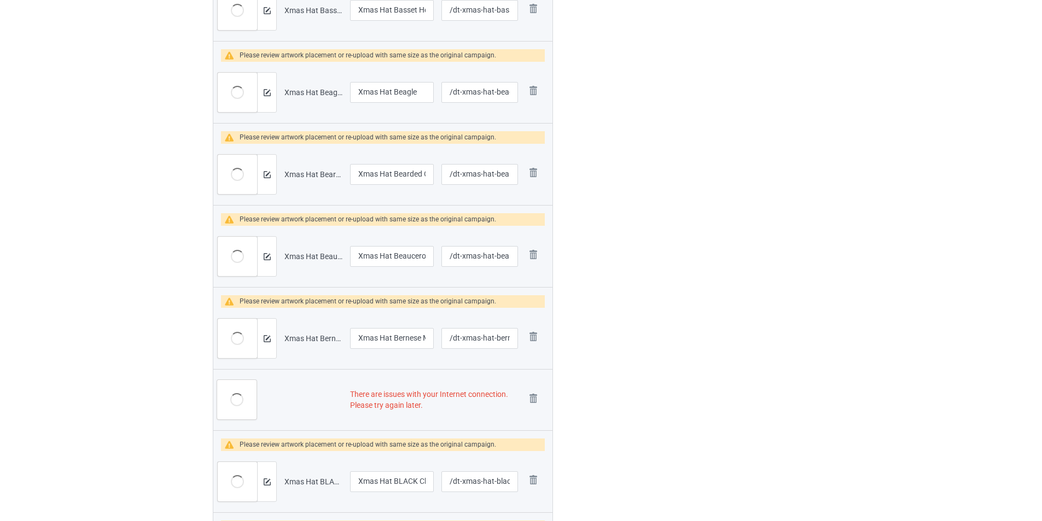
click at [0, 0] on img at bounding box center [0, 0] width 0 height 0
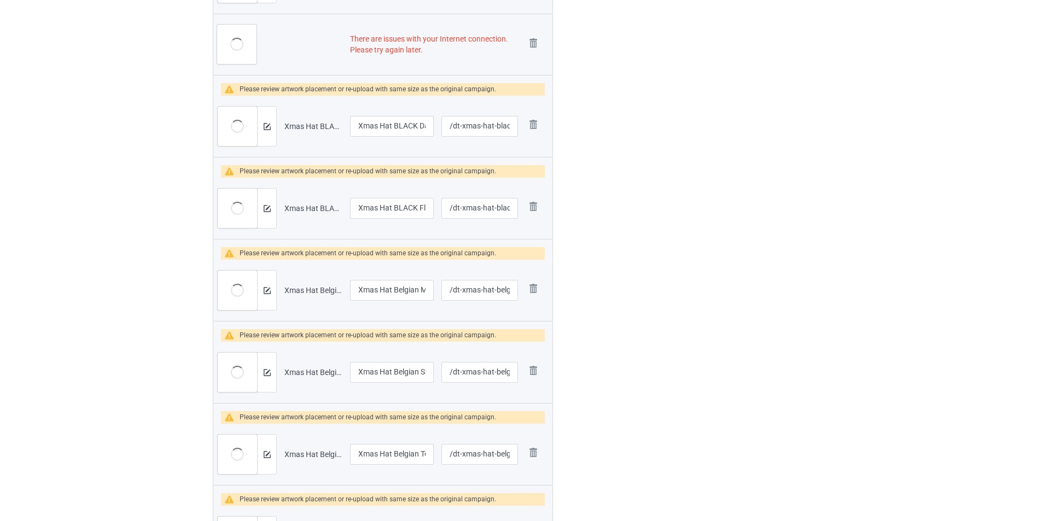
scroll to position [1652, 0]
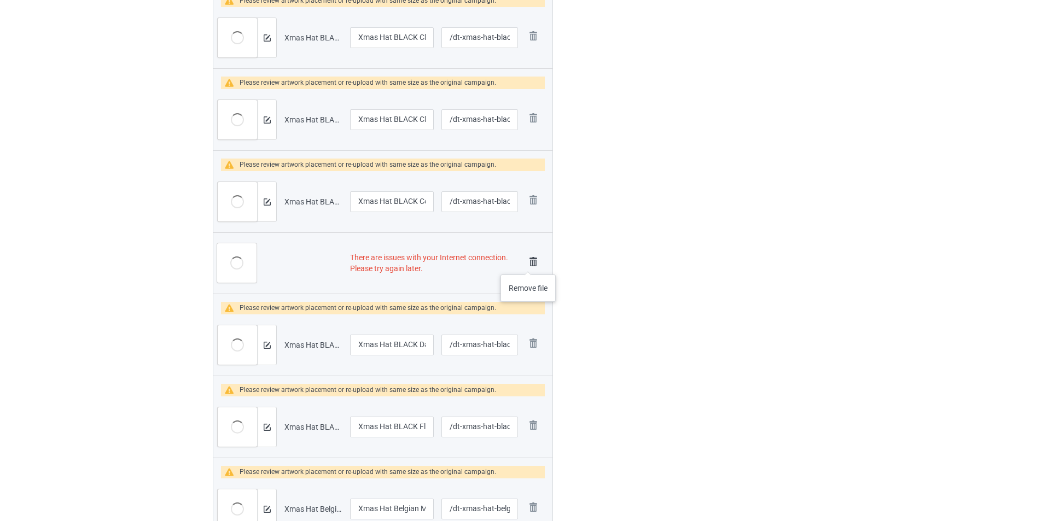
click at [529, 264] on img at bounding box center [533, 261] width 15 height 15
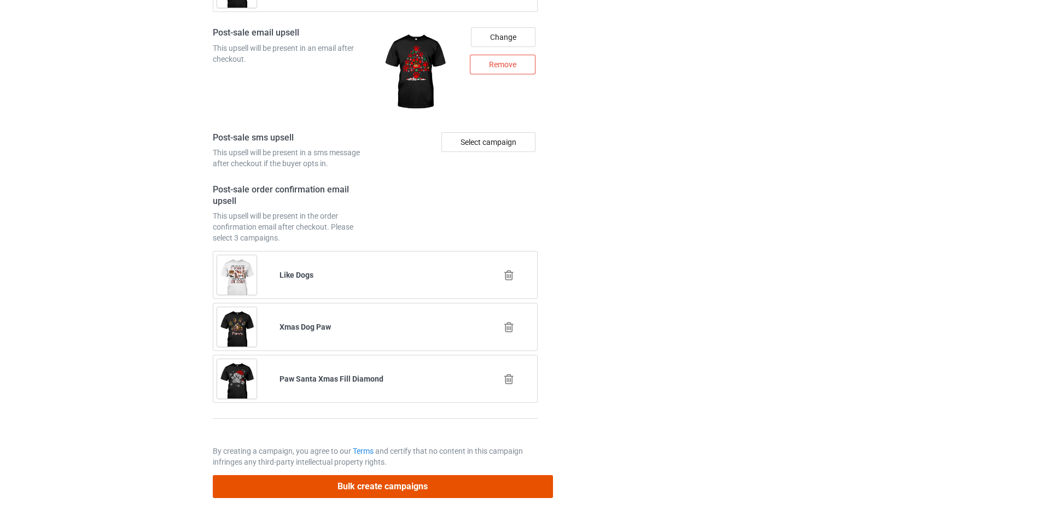
click at [445, 489] on button "Bulk create campaigns" at bounding box center [383, 486] width 340 height 22
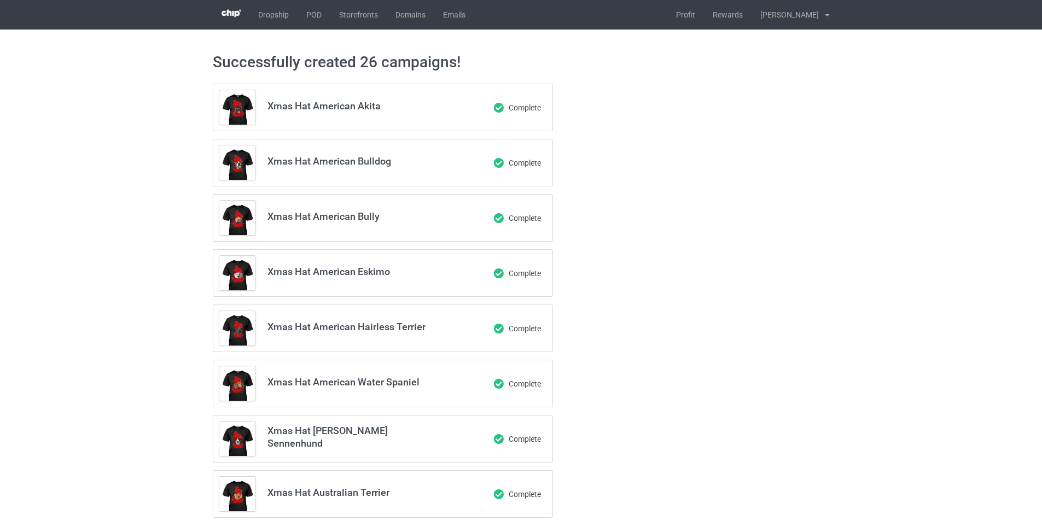
scroll to position [0, 0]
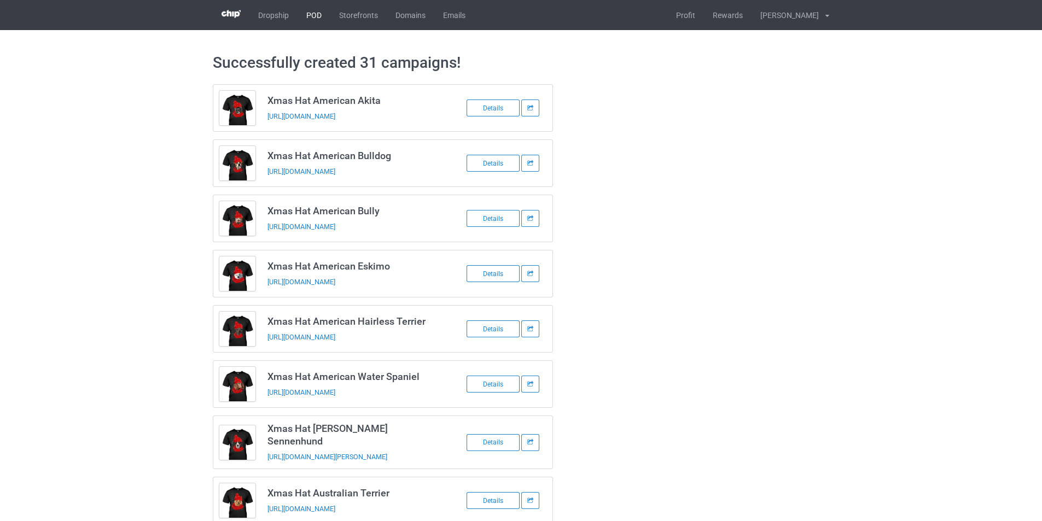
click at [313, 22] on link "POD" at bounding box center [314, 15] width 33 height 30
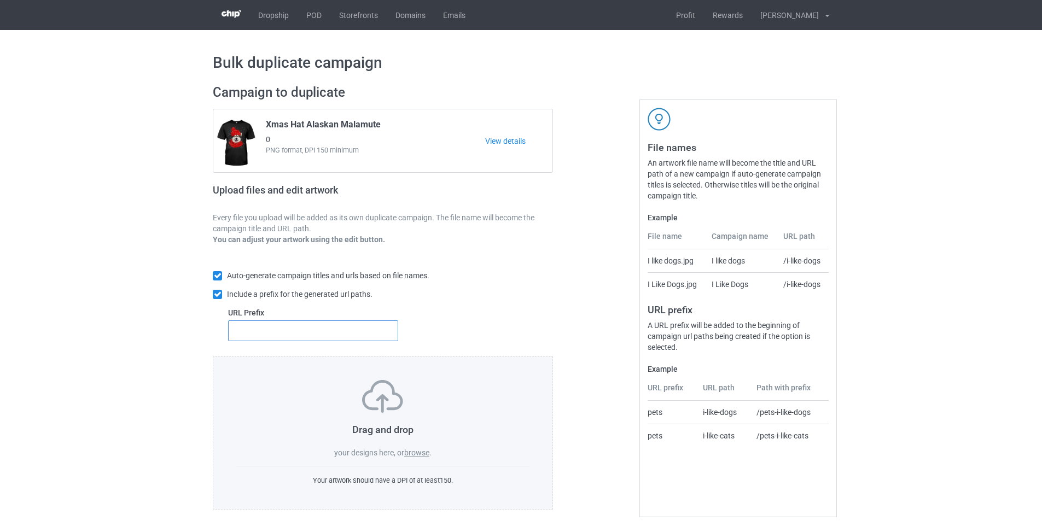
click at [361, 335] on input "text" at bounding box center [313, 331] width 170 height 21
type input "dt-"
click at [415, 456] on label "browse" at bounding box center [416, 453] width 25 height 9
click at [0, 0] on input "browse" at bounding box center [0, 0] width 0 height 0
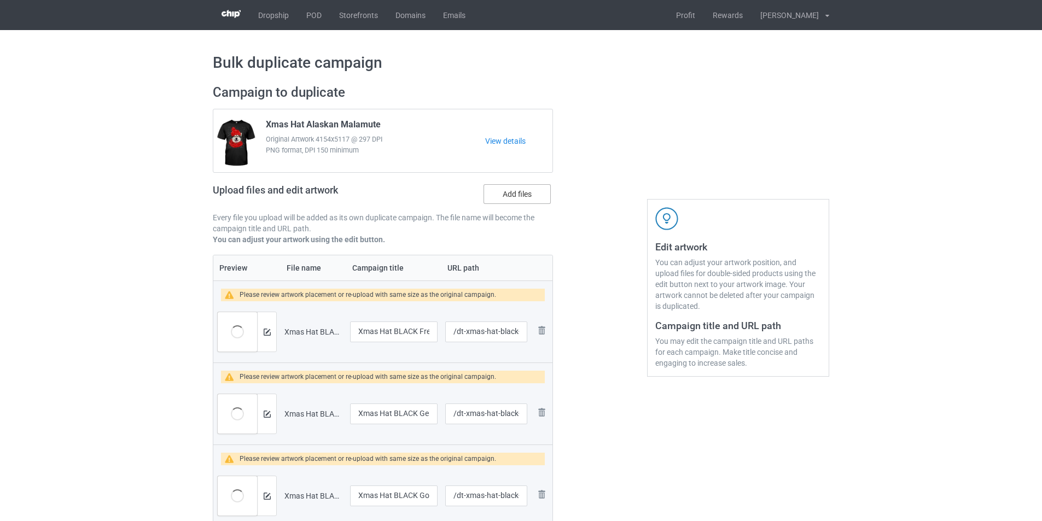
click at [523, 195] on label "Add files" at bounding box center [517, 194] width 67 height 20
click at [0, 0] on input "Add files" at bounding box center [0, 0] width 0 height 0
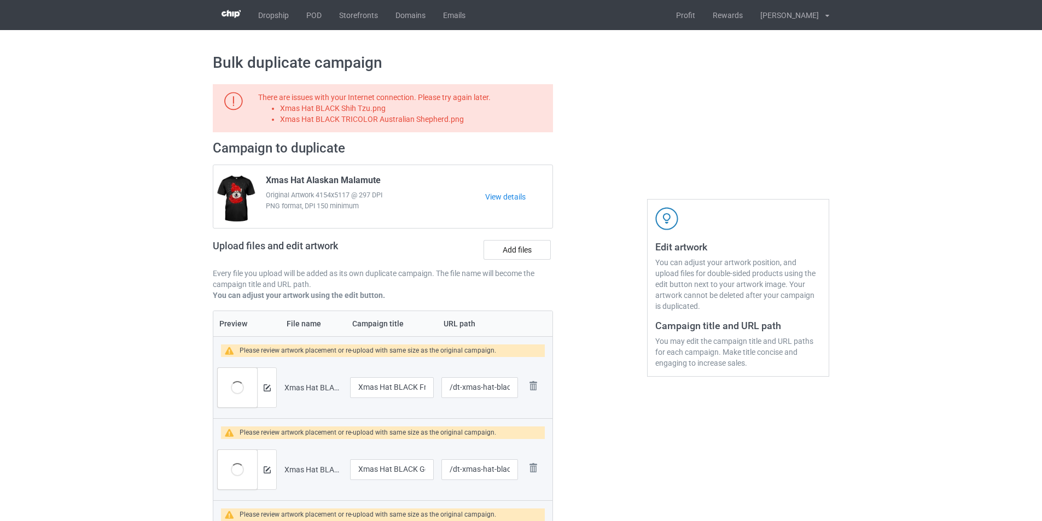
click at [362, 108] on li "Xmas Hat BLACK Shih Tzu.png" at bounding box center [414, 108] width 269 height 11
copy li "Xmas Hat BLACK Shih Tzu.png"
click at [499, 248] on label "Add files" at bounding box center [517, 250] width 67 height 20
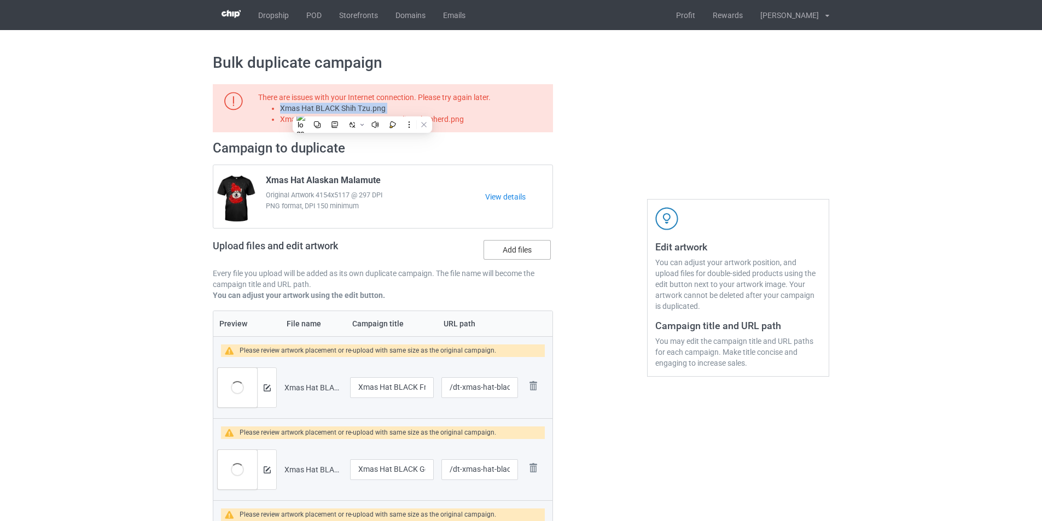
click at [0, 0] on input "Add files" at bounding box center [0, 0] width 0 height 0
click at [437, 116] on li "Xmas Hat BLACK TRICOLOR Australian Shepherd.png" at bounding box center [414, 119] width 269 height 11
copy li "Xmas Hat BLACK TRICOLOR Australian Shepherd.png"
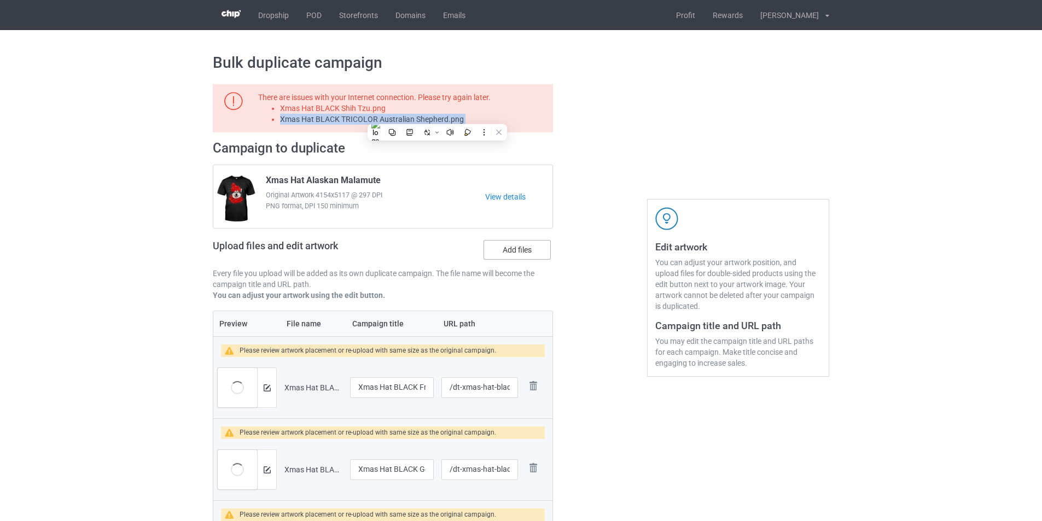
click at [509, 252] on label "Add files" at bounding box center [517, 250] width 67 height 20
click at [0, 0] on input "Add files" at bounding box center [0, 0] width 0 height 0
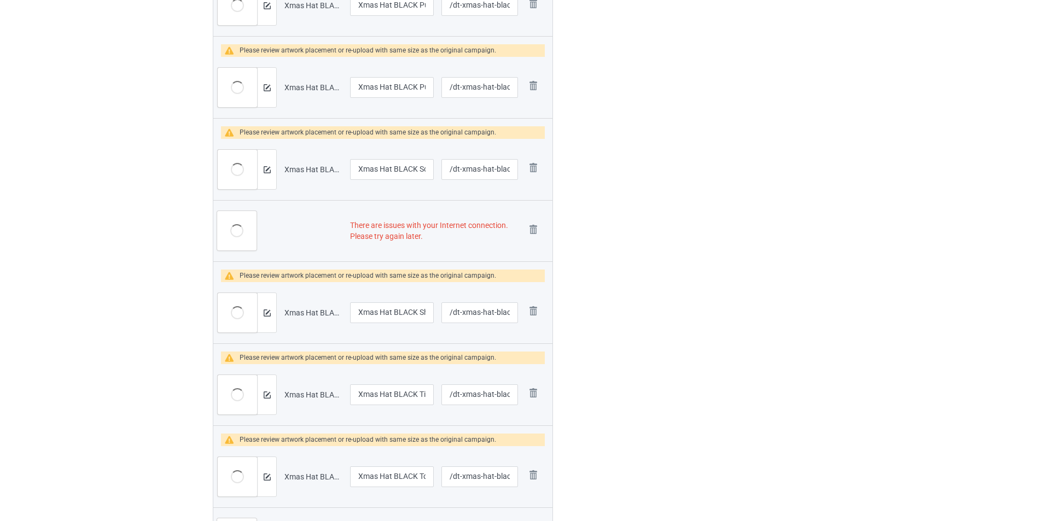
scroll to position [1696, 0]
click at [534, 230] on img at bounding box center [533, 229] width 15 height 15
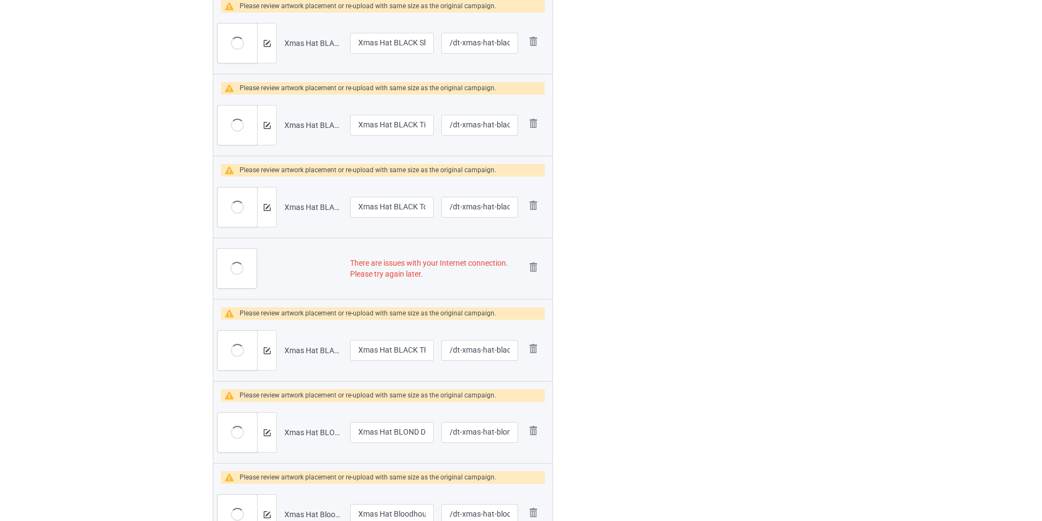
scroll to position [1904, 0]
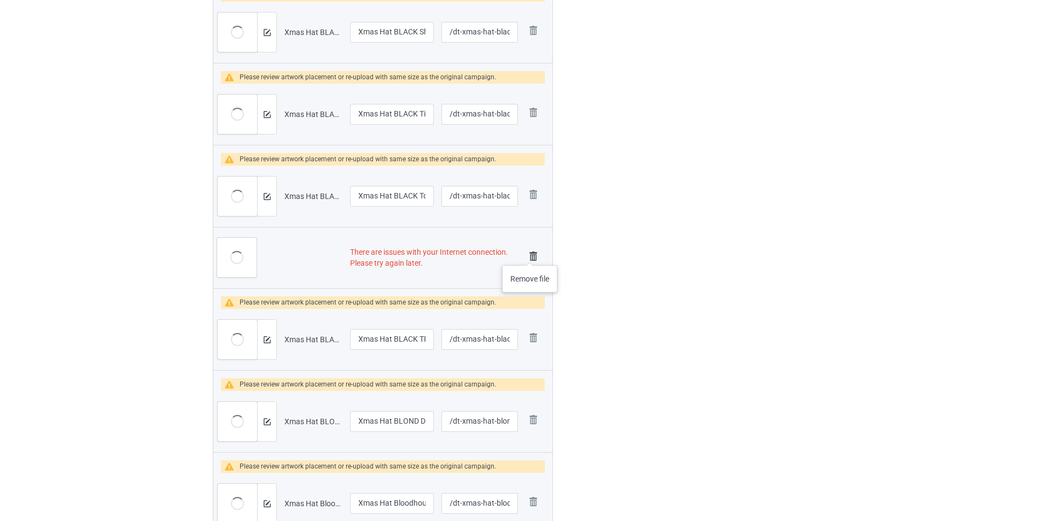
click at [530, 254] on img at bounding box center [533, 256] width 15 height 15
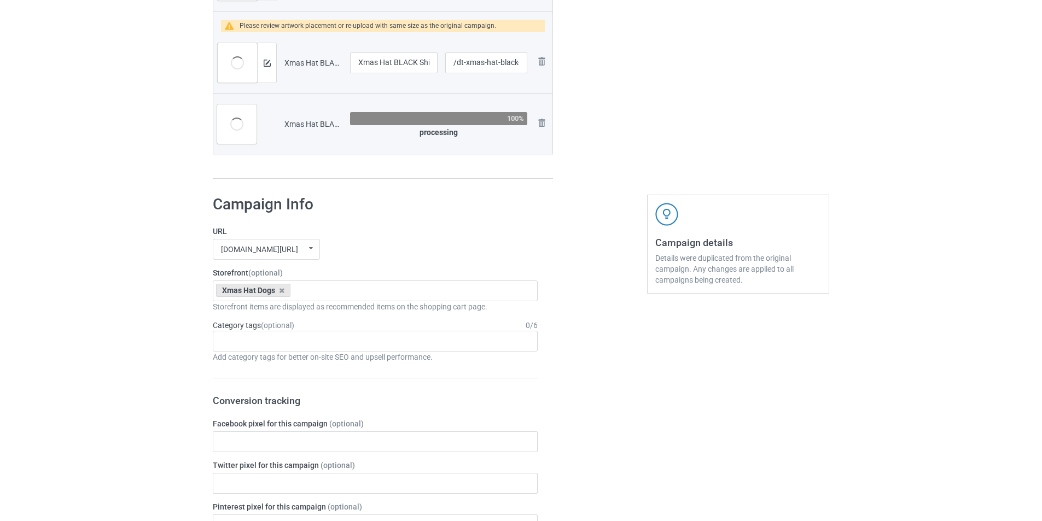
scroll to position [2843, 0]
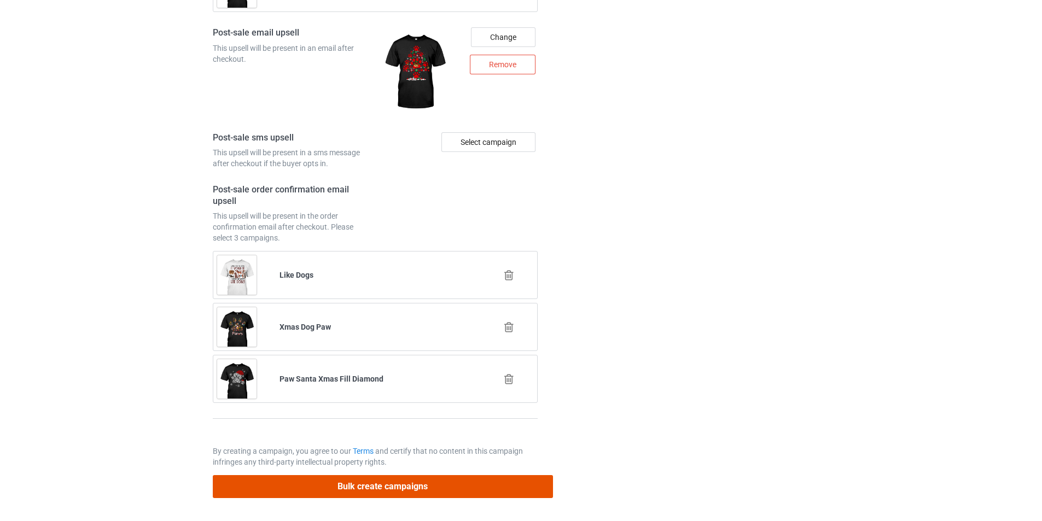
click at [459, 486] on button "Bulk create campaigns" at bounding box center [383, 486] width 340 height 22
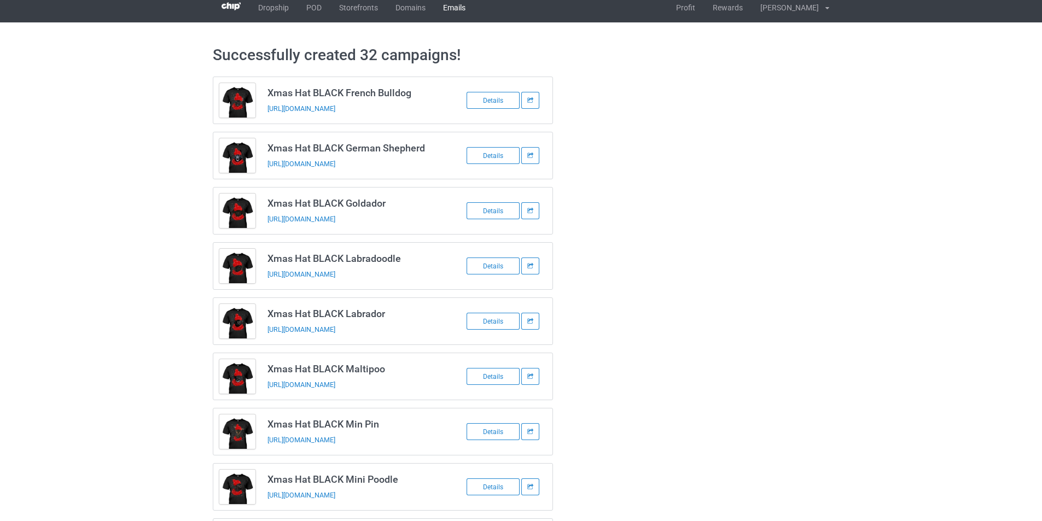
scroll to position [0, 0]
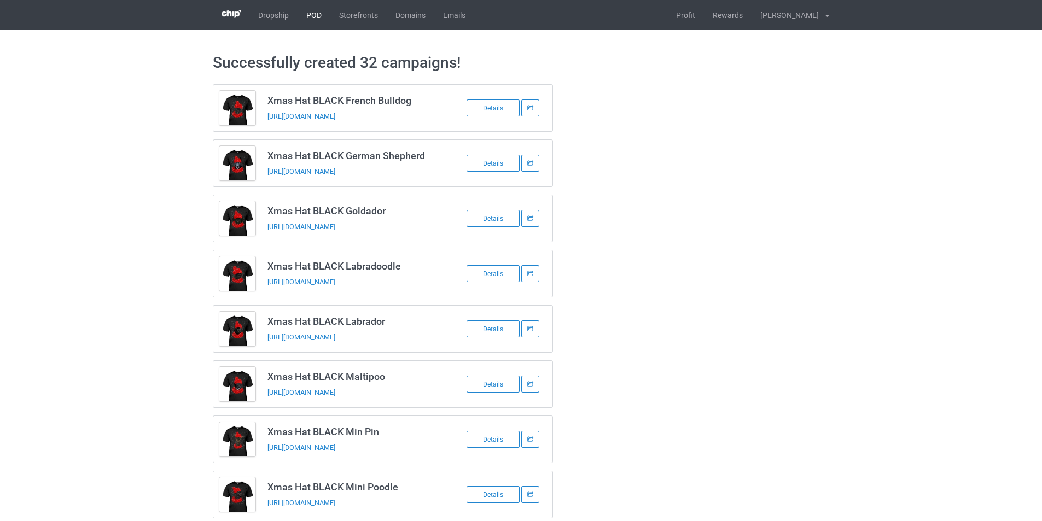
click at [311, 21] on link "POD" at bounding box center [314, 15] width 33 height 30
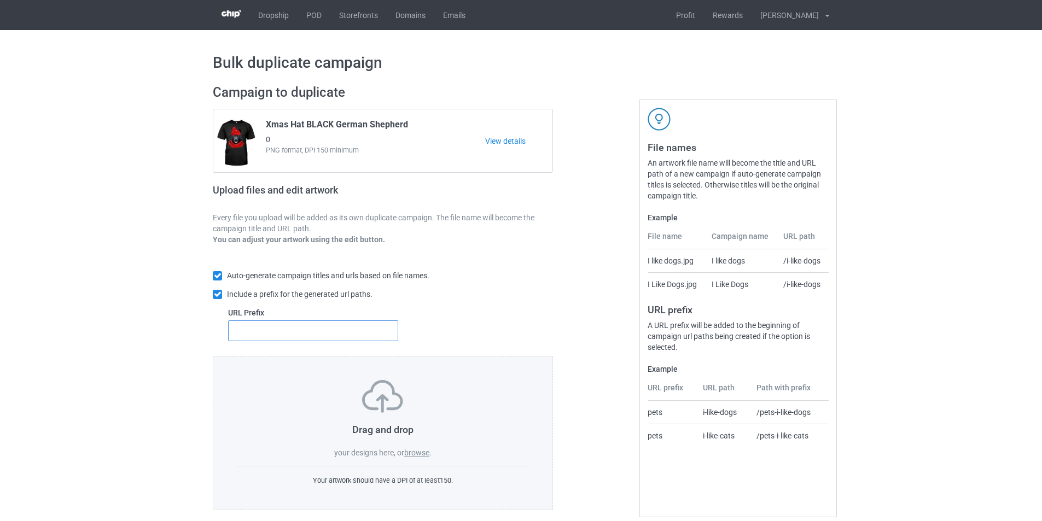
click at [352, 324] on input "text" at bounding box center [313, 331] width 170 height 21
type input "dt-"
click at [416, 453] on label "browse" at bounding box center [416, 453] width 25 height 9
click at [0, 0] on input "browse" at bounding box center [0, 0] width 0 height 0
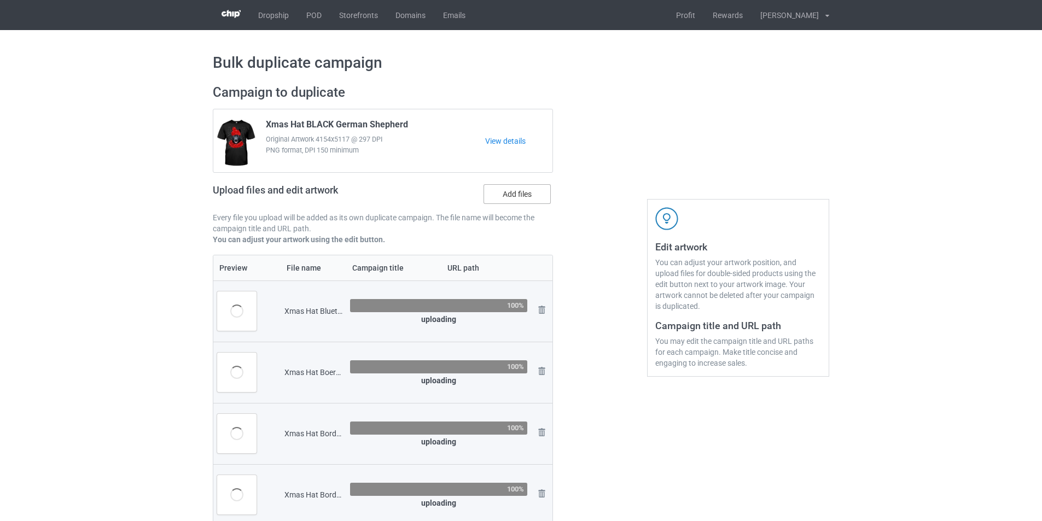
click at [521, 196] on label "Add files" at bounding box center [517, 194] width 67 height 20
click at [0, 0] on input "Add files" at bounding box center [0, 0] width 0 height 0
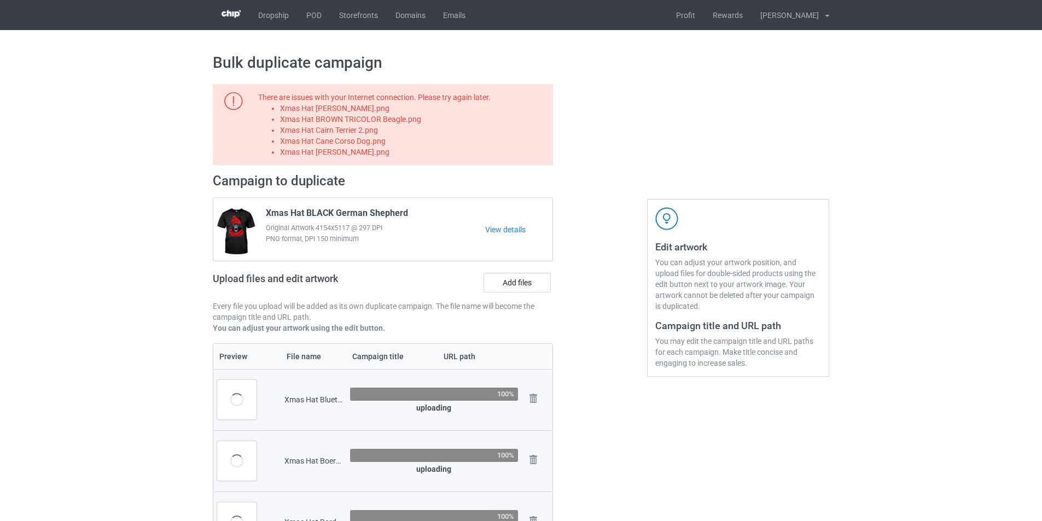
click at [341, 109] on li "Xmas Hat Brittany.png" at bounding box center [414, 108] width 269 height 11
copy li "Xmas Hat Brittany.png"
click at [524, 279] on label "Add files" at bounding box center [517, 283] width 67 height 20
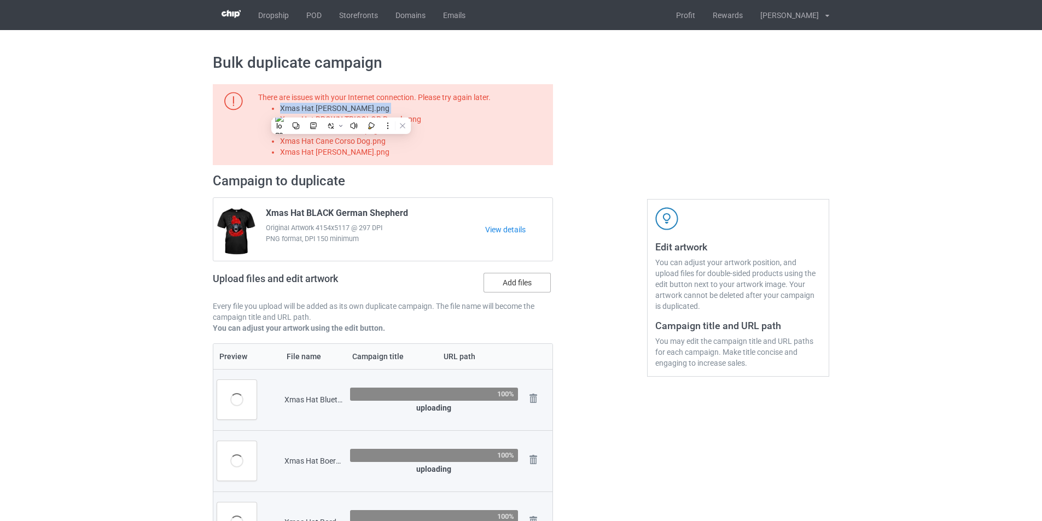
click at [0, 0] on input "Add files" at bounding box center [0, 0] width 0 height 0
click at [412, 119] on li "Xmas Hat BROWN TRICOLOR Beagle.png" at bounding box center [414, 119] width 269 height 11
copy li "Xmas Hat BROWN TRICOLOR Beagle.png"
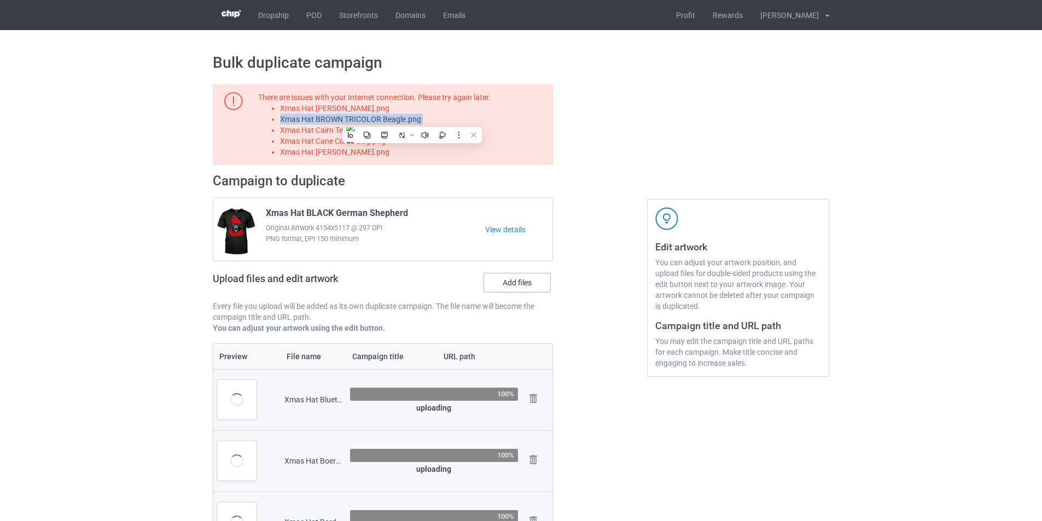
click at [510, 284] on label "Add files" at bounding box center [517, 283] width 67 height 20
click at [0, 0] on input "Add files" at bounding box center [0, 0] width 0 height 0
click at [360, 125] on li "Xmas Hat BROWN TRICOLOR Beagle.png" at bounding box center [414, 119] width 269 height 11
click at [357, 130] on li "Xmas Hat Cairn Terrier 2.png" at bounding box center [414, 130] width 269 height 11
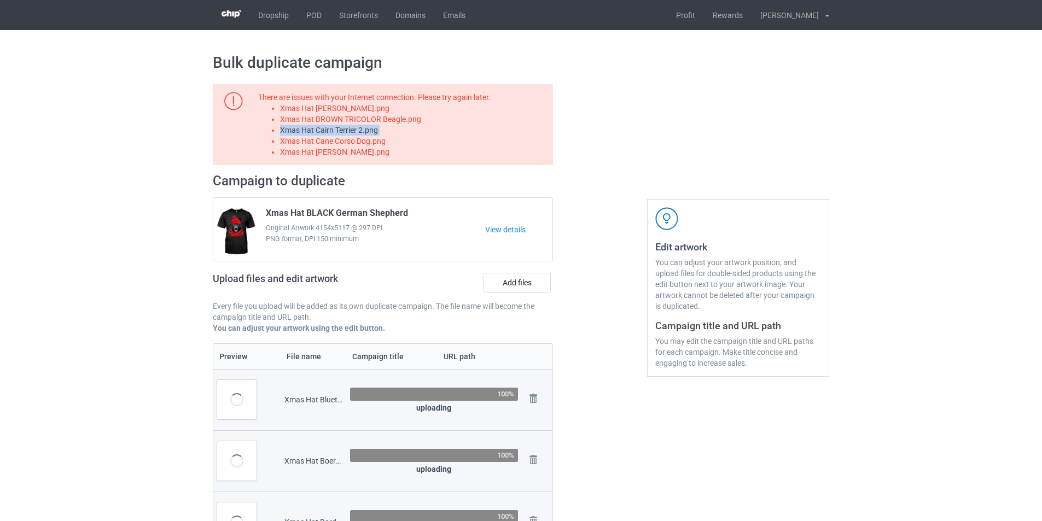
click at [357, 130] on li "Xmas Hat Cairn Terrier 2.png" at bounding box center [414, 130] width 269 height 11
copy li "Xmas Hat Cairn Terrier 2.png"
click at [516, 281] on label "Add files" at bounding box center [517, 283] width 67 height 20
click at [0, 0] on input "Add files" at bounding box center [0, 0] width 0 height 0
click at [381, 140] on li "Xmas Hat Cane Corso Dog.png" at bounding box center [414, 141] width 269 height 11
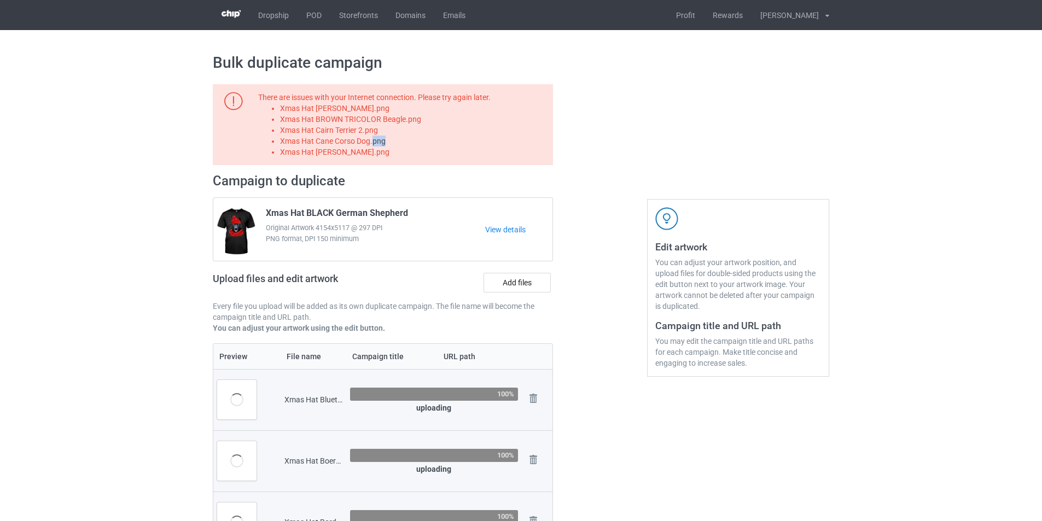
click at [381, 140] on li "Xmas Hat Cane Corso Dog.png" at bounding box center [414, 141] width 269 height 11
copy li "Xmas Hat Cane Corso Dog.png"
click at [533, 283] on label "Add files" at bounding box center [517, 283] width 67 height 20
click at [0, 0] on input "Add files" at bounding box center [0, 0] width 0 height 0
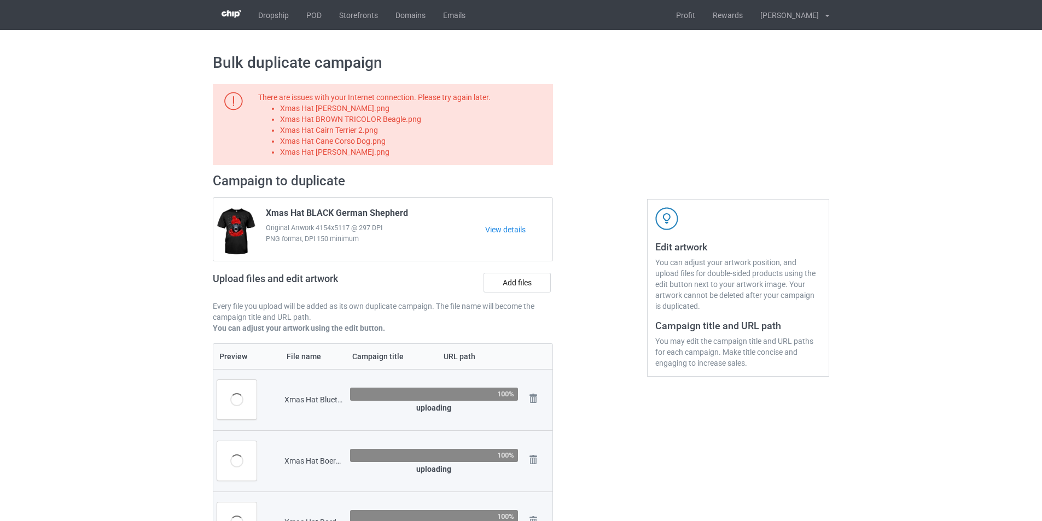
click at [353, 152] on li "Xmas Hat Carolina Dingo.png" at bounding box center [414, 152] width 269 height 11
copy li "Xmas Hat Carolina Dingo.png"
click at [511, 284] on label "Add files" at bounding box center [517, 283] width 67 height 20
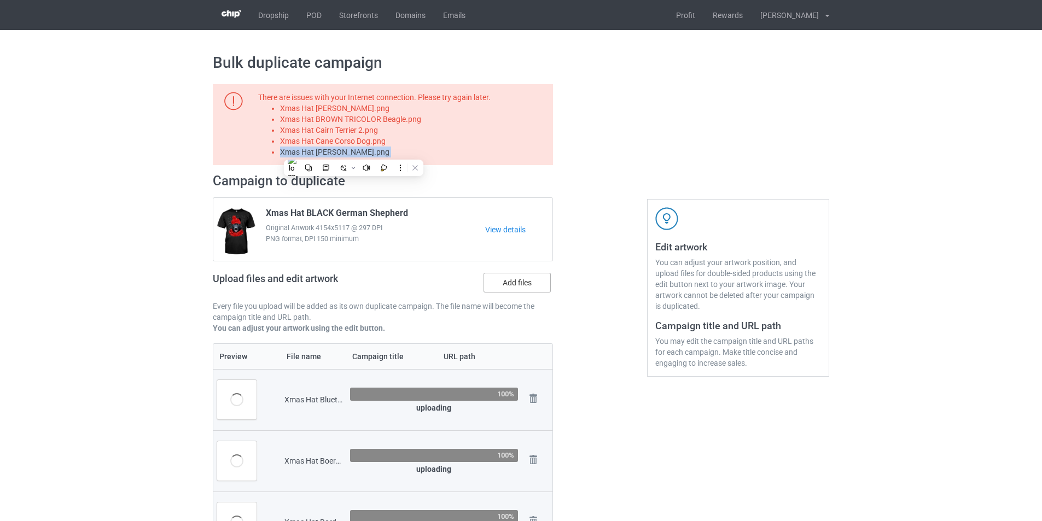
click at [0, 0] on input "Add files" at bounding box center [0, 0] width 0 height 0
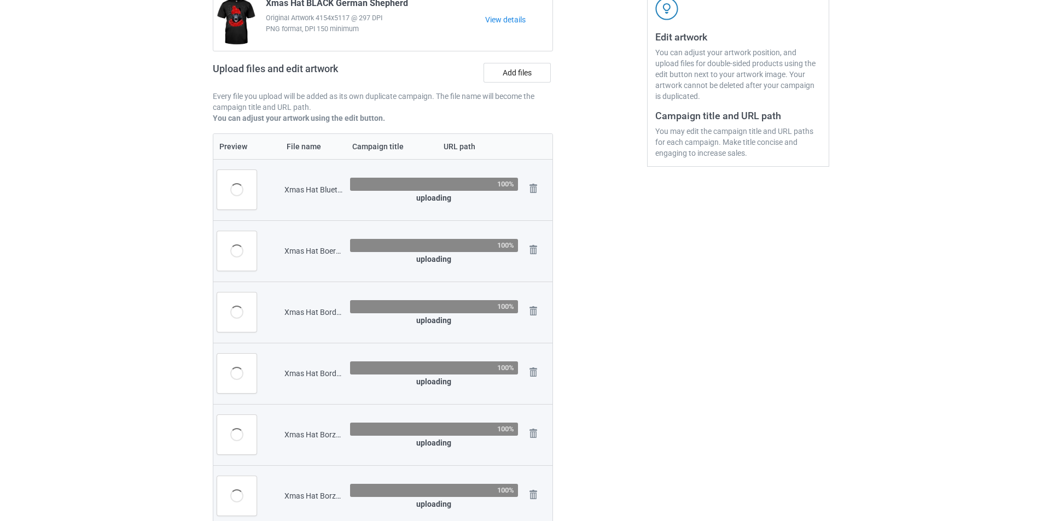
scroll to position [219, 0]
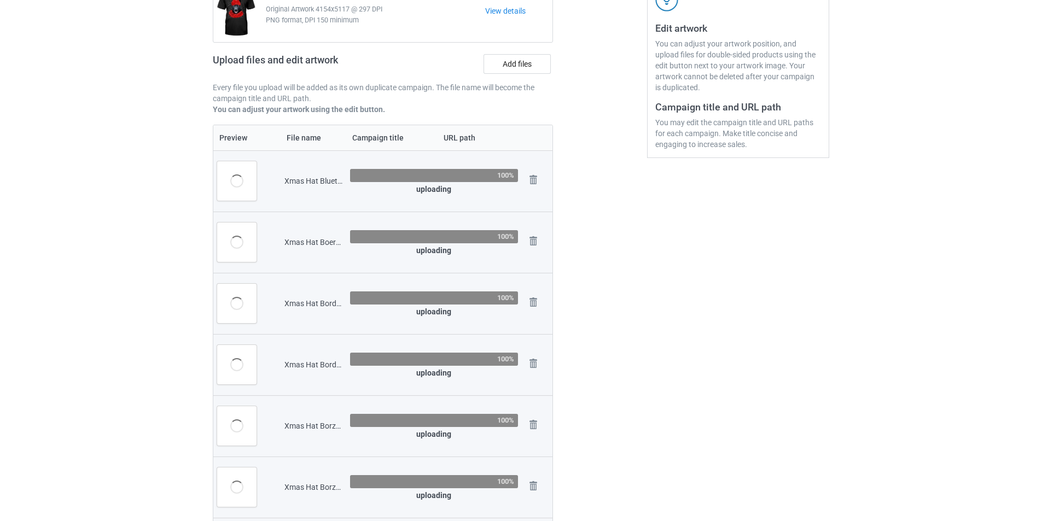
click at [316, 182] on div "Xmas Hat Bluetick Coonhound.png" at bounding box center [313, 181] width 58 height 11
copy tr "Xmas Hat Bluetick Coonhound.png"
click at [520, 65] on label "Add files" at bounding box center [517, 64] width 67 height 20
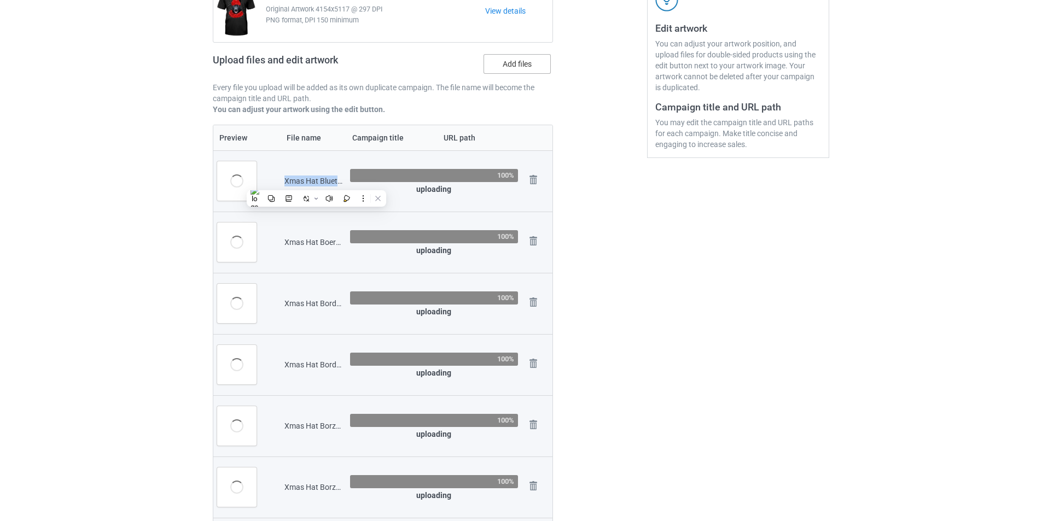
click at [0, 0] on input "Add files" at bounding box center [0, 0] width 0 height 0
click at [528, 179] on img at bounding box center [533, 179] width 15 height 15
click at [322, 181] on div "Xmas Hat Boerboel.png" at bounding box center [313, 181] width 58 height 11
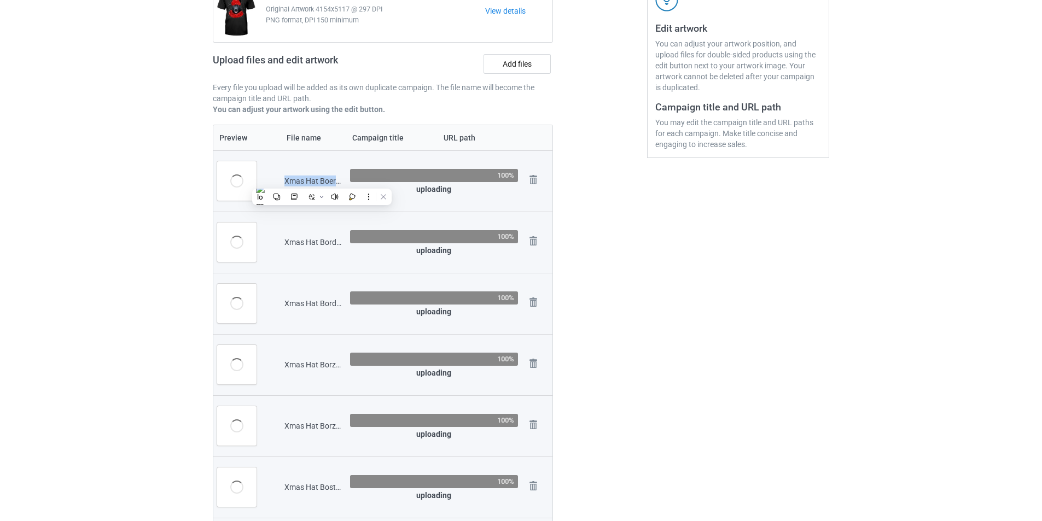
copy tr "Xmas Hat Boerboel.png"
click at [498, 71] on label "Add files" at bounding box center [517, 64] width 67 height 20
click at [0, 0] on input "Add files" at bounding box center [0, 0] width 0 height 0
click at [0, 0] on img at bounding box center [0, 0] width 0 height 0
click at [325, 183] on div "Xmas Hat Border Collie.png" at bounding box center [313, 181] width 58 height 11
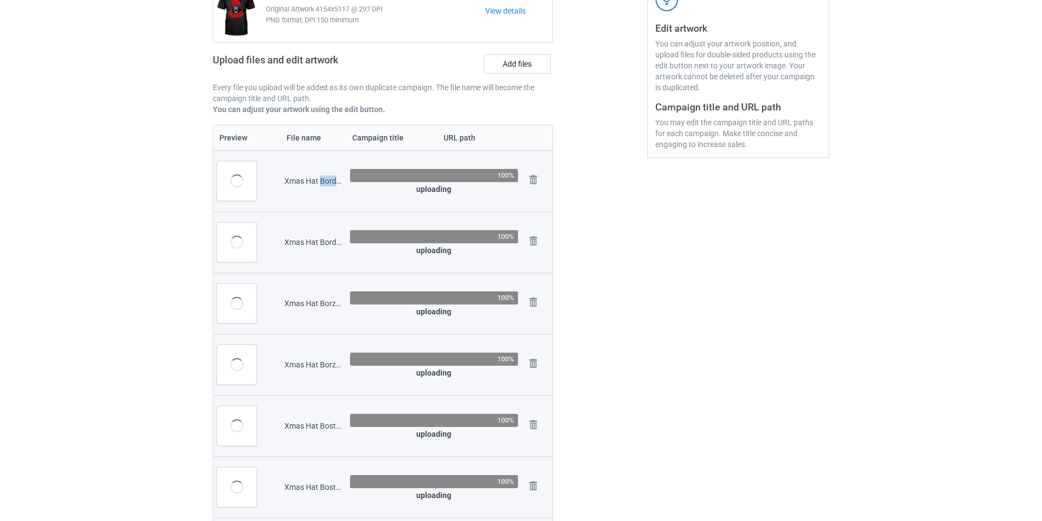
click at [325, 183] on div "Xmas Hat Border Collie.png" at bounding box center [313, 181] width 58 height 11
copy tr "Xmas Hat Border Collie.png"
click at [517, 66] on label "Add files" at bounding box center [517, 64] width 67 height 20
click at [0, 0] on input "Add files" at bounding box center [0, 0] width 0 height 0
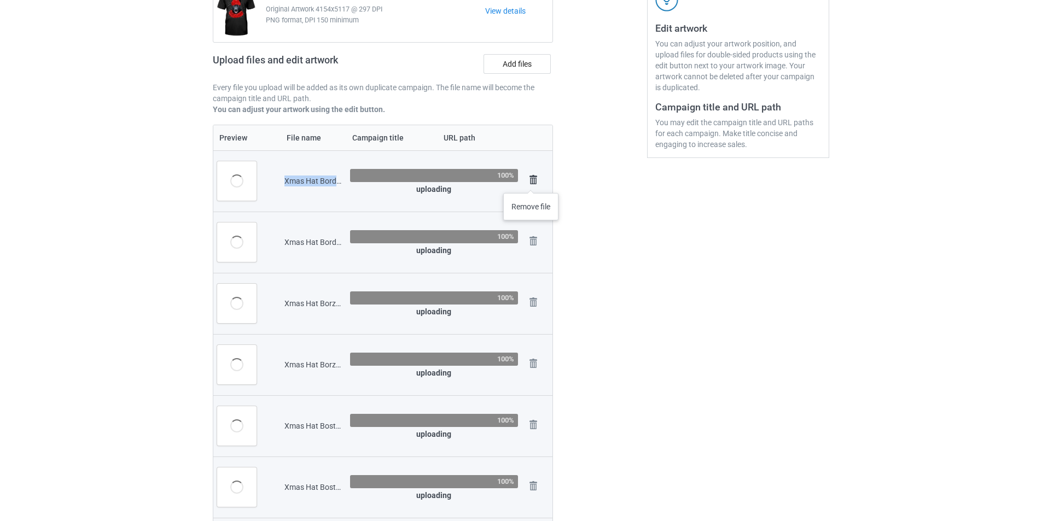
click at [531, 182] on img at bounding box center [533, 179] width 15 height 15
click at [310, 182] on div "Xmas Hat Border Terrier.png" at bounding box center [313, 181] width 58 height 11
copy tr "Xmas Hat Border Terrier.png"
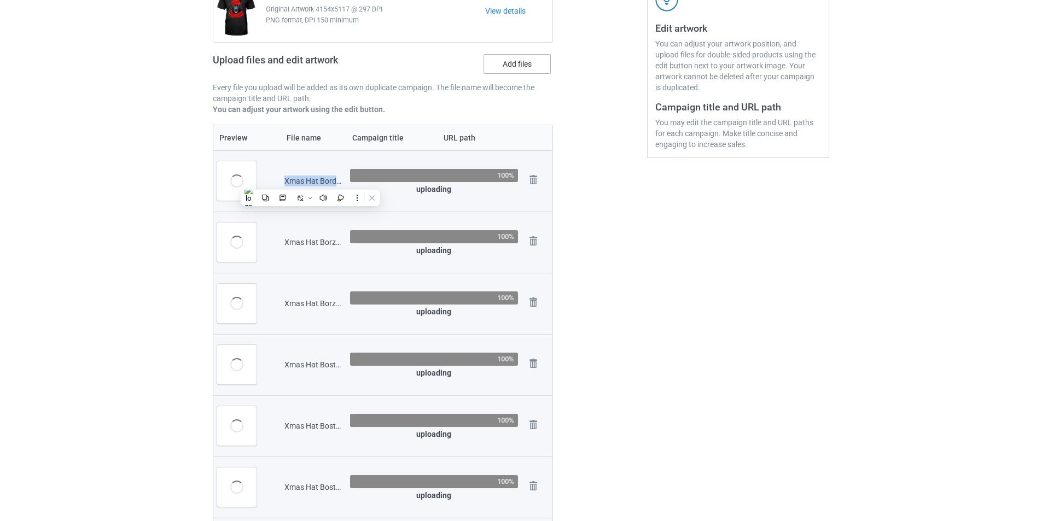
click at [527, 67] on label "Add files" at bounding box center [517, 64] width 67 height 20
click at [0, 0] on input "Add files" at bounding box center [0, 0] width 0 height 0
click at [532, 178] on img at bounding box center [533, 179] width 15 height 15
click at [325, 183] on div "Xmas Hat Borzoi Dog.png" at bounding box center [313, 181] width 58 height 11
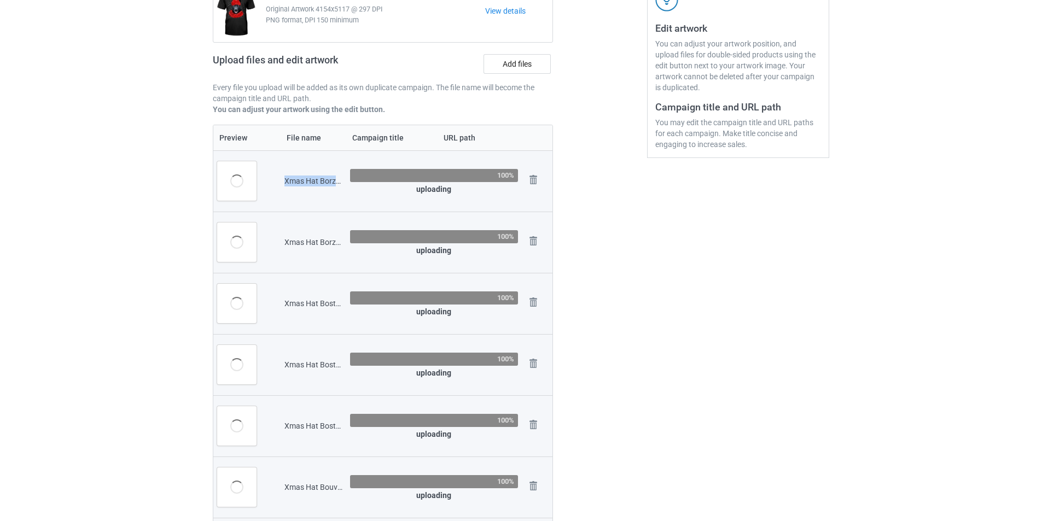
click at [325, 183] on div "Xmas Hat Borzoi Dog.png" at bounding box center [313, 181] width 58 height 11
copy tr "Xmas Hat Borzoi Dog.png"
click at [526, 65] on label "Add files" at bounding box center [517, 64] width 67 height 20
click at [0, 0] on input "Add files" at bounding box center [0, 0] width 0 height 0
click at [538, 181] on img at bounding box center [533, 179] width 15 height 15
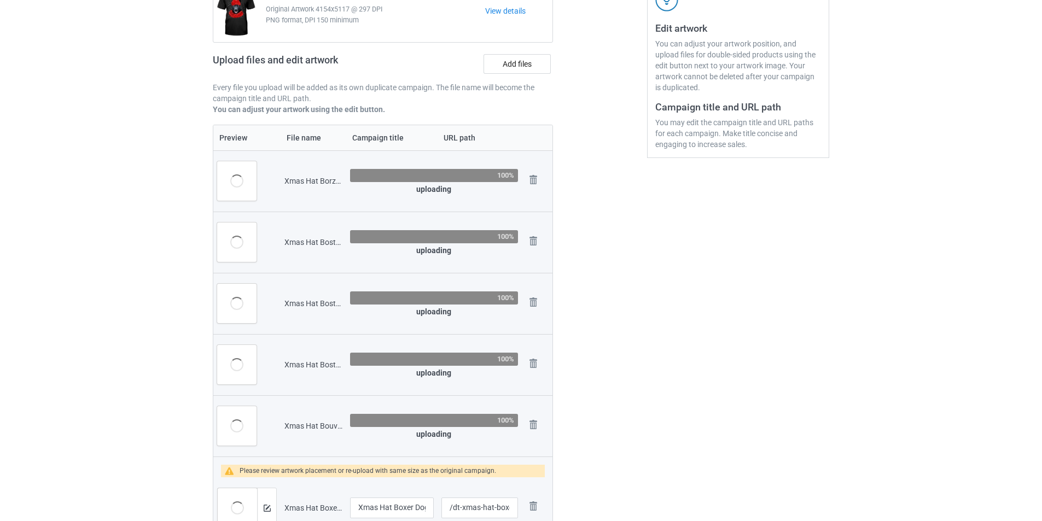
click at [323, 181] on div "Xmas Hat Borzoi.png" at bounding box center [313, 181] width 58 height 11
click at [535, 176] on img at bounding box center [533, 179] width 15 height 15
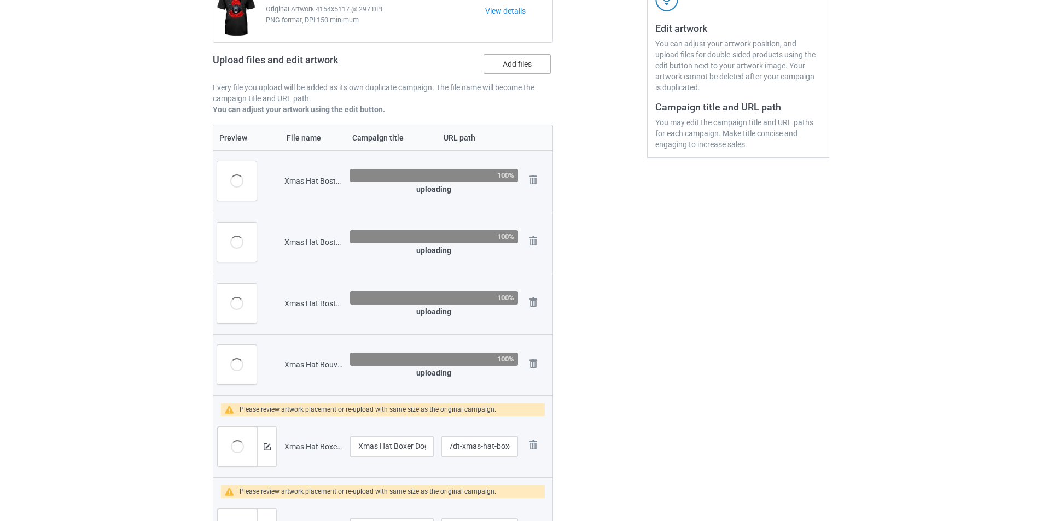
click at [522, 69] on label "Add files" at bounding box center [517, 64] width 67 height 20
click at [0, 0] on input "Add files" at bounding box center [0, 0] width 0 height 0
click at [303, 181] on div "Xmas Hat Boston Terrier Dog.png" at bounding box center [313, 181] width 58 height 11
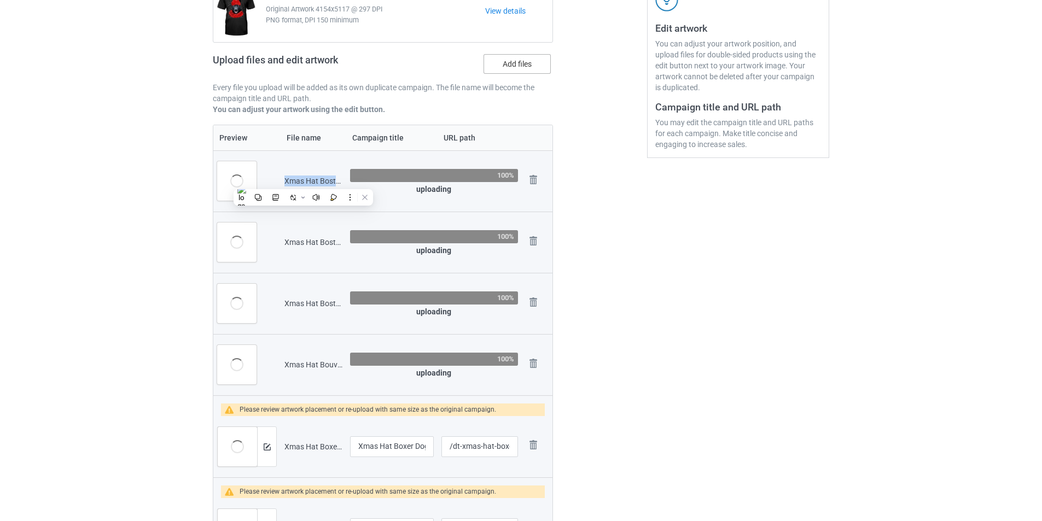
click at [527, 65] on label "Add files" at bounding box center [517, 64] width 67 height 20
click at [0, 0] on input "Add files" at bounding box center [0, 0] width 0 height 0
click at [537, 179] on img at bounding box center [533, 179] width 15 height 15
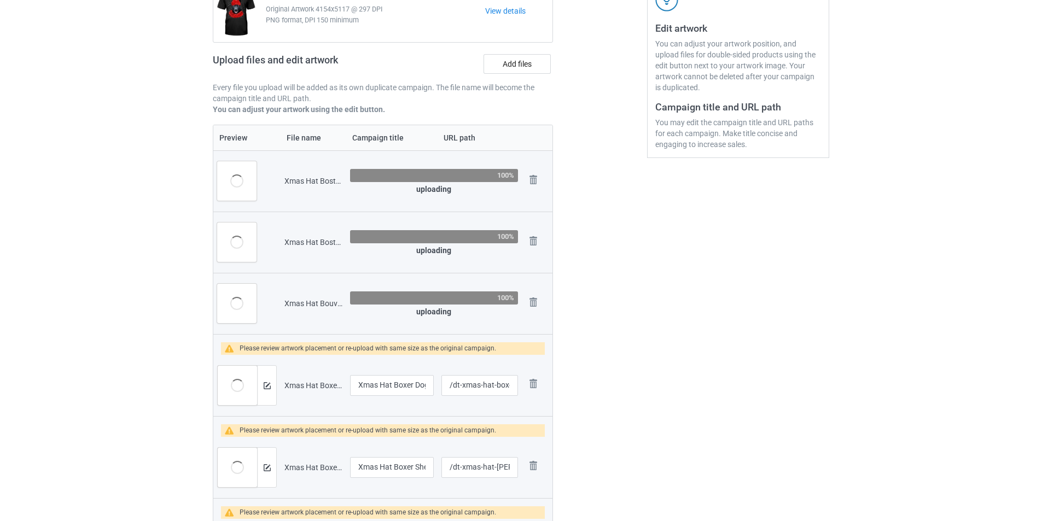
click at [315, 175] on td "Xmas Hat Boston Terrier.png" at bounding box center [314, 180] width 66 height 61
click at [314, 181] on div "Xmas Hat Boston Terrier.png" at bounding box center [313, 181] width 58 height 11
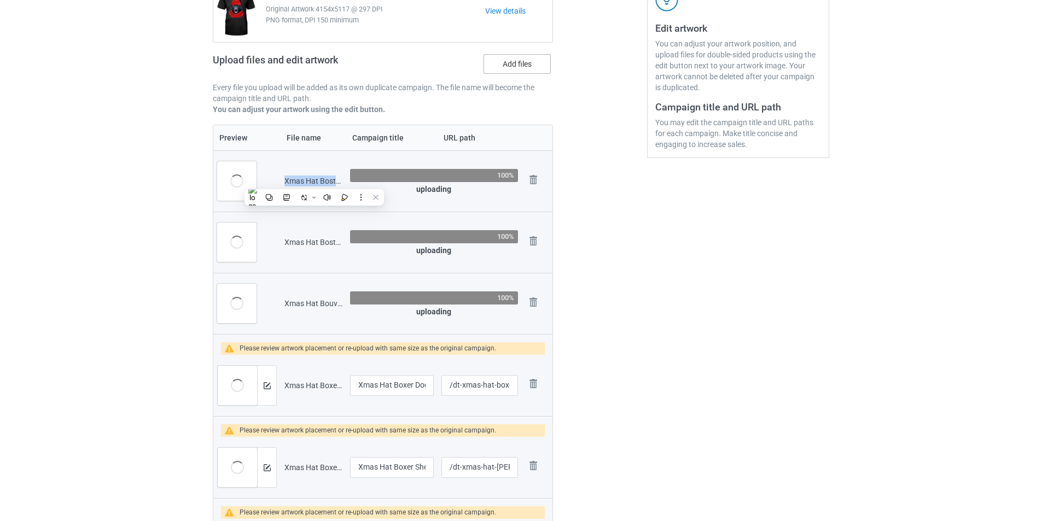
click at [526, 67] on label "Add files" at bounding box center [517, 64] width 67 height 20
click at [0, 0] on input "Add files" at bounding box center [0, 0] width 0 height 0
drag, startPoint x: 538, startPoint y: 181, endPoint x: 449, endPoint y: 194, distance: 90.0
click at [0, 0] on img at bounding box center [0, 0] width 0 height 0
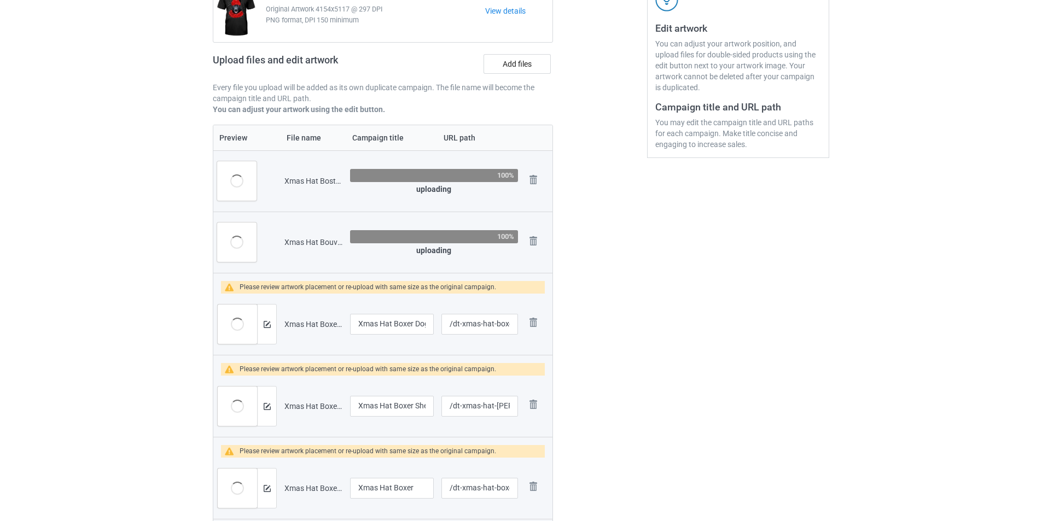
click at [309, 183] on div "Xmas Hat Boston Terrier1.png" at bounding box center [313, 181] width 58 height 11
click at [534, 180] on img at bounding box center [533, 179] width 15 height 15
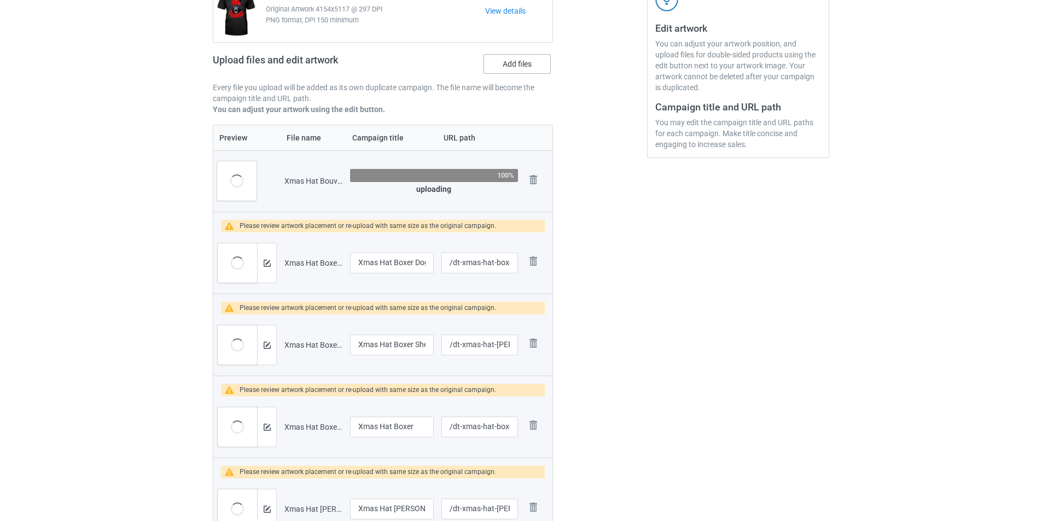
click at [524, 67] on label "Add files" at bounding box center [517, 64] width 67 height 20
click at [0, 0] on input "Add files" at bounding box center [0, 0] width 0 height 0
click at [313, 177] on div "Xmas Hat Bouvier des Flandres.png" at bounding box center [313, 181] width 58 height 11
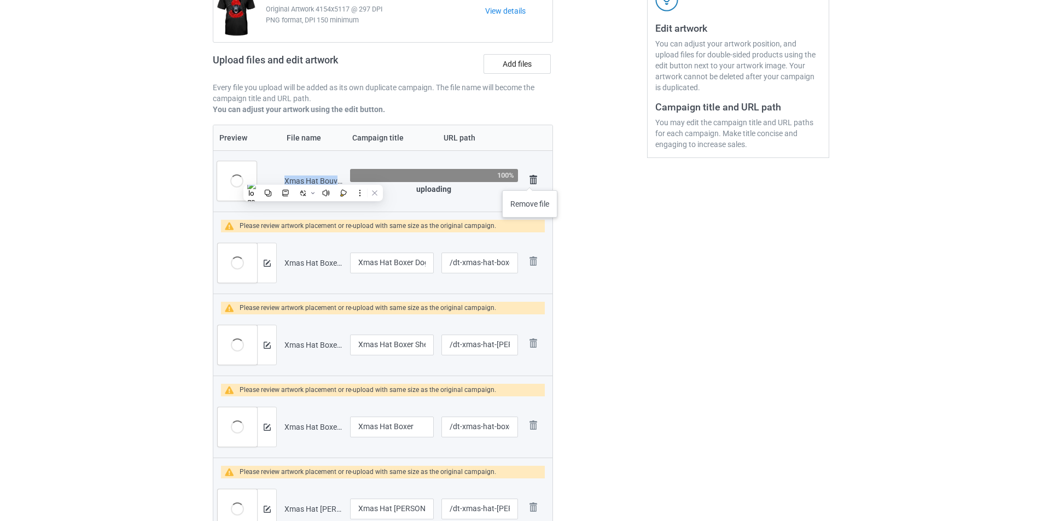
click at [530, 179] on img at bounding box center [533, 179] width 15 height 15
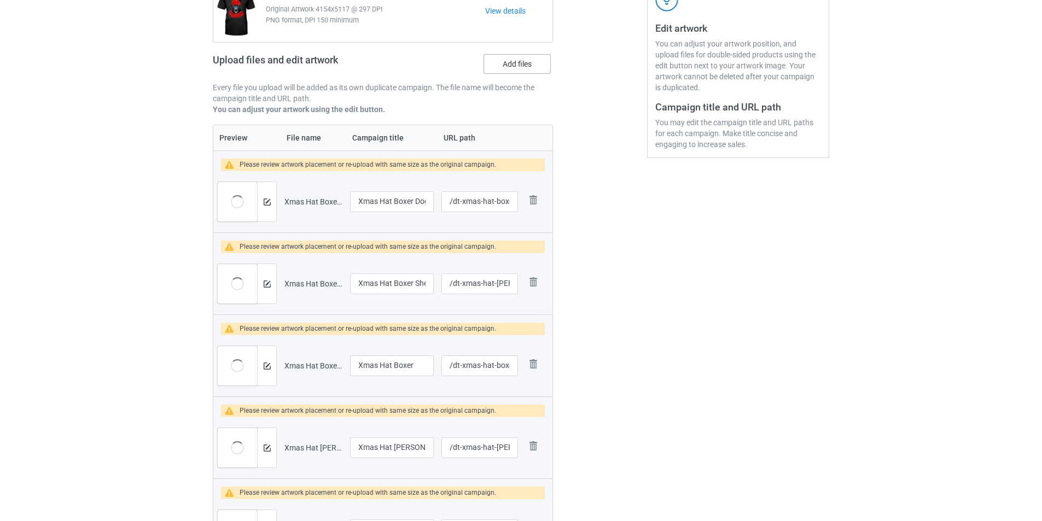
click at [530, 64] on label "Add files" at bounding box center [517, 64] width 67 height 20
click at [0, 0] on input "Add files" at bounding box center [0, 0] width 0 height 0
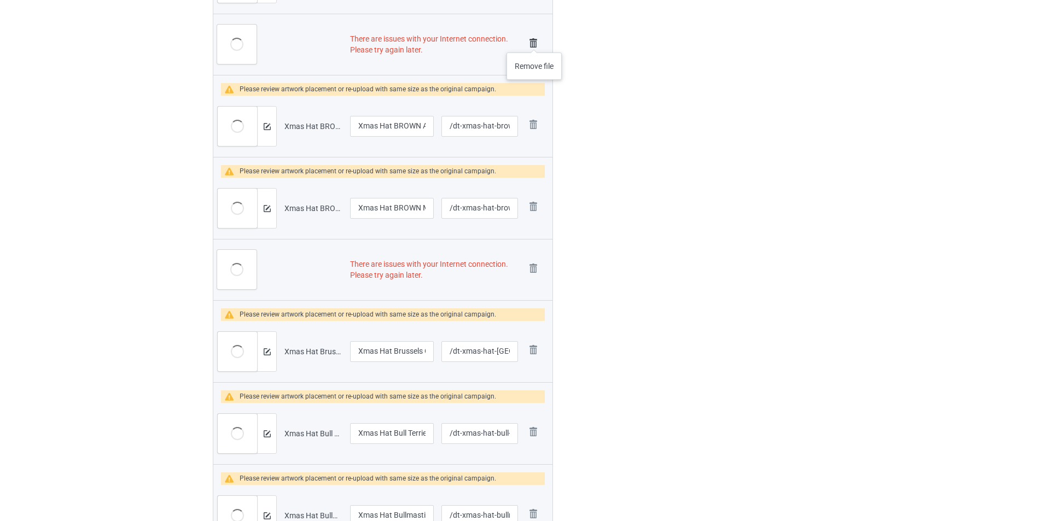
click at [534, 42] on img at bounding box center [533, 43] width 15 height 15
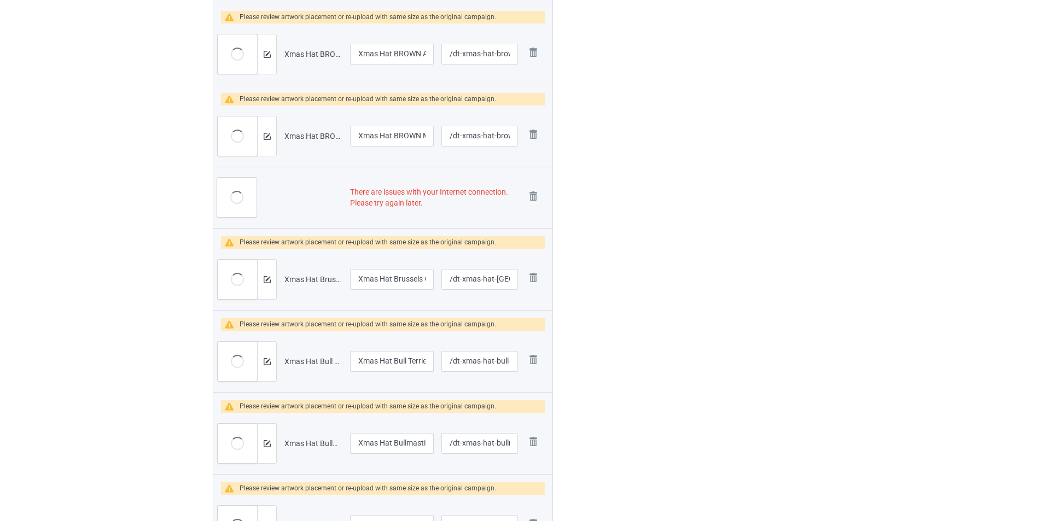
scroll to position [919, 0]
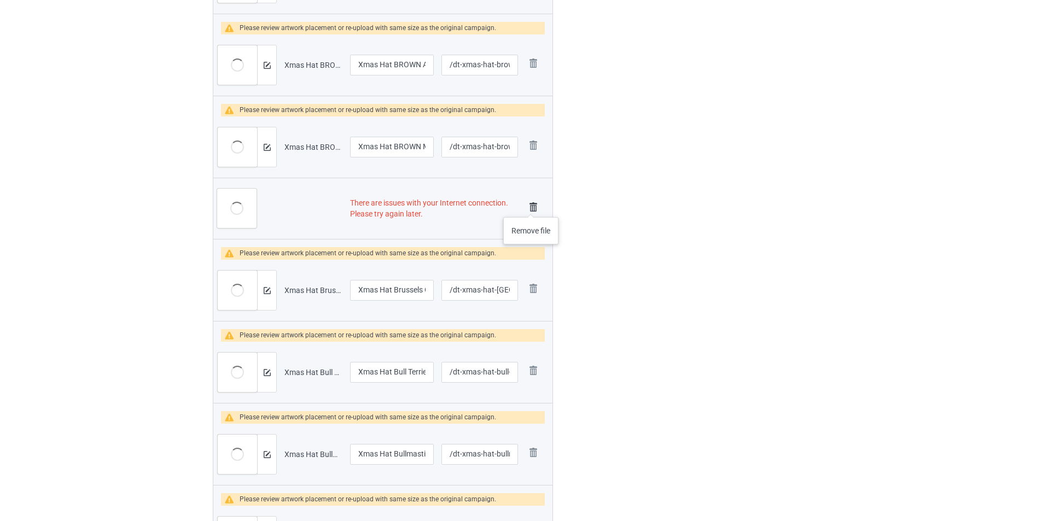
click at [530, 208] on img at bounding box center [533, 207] width 15 height 15
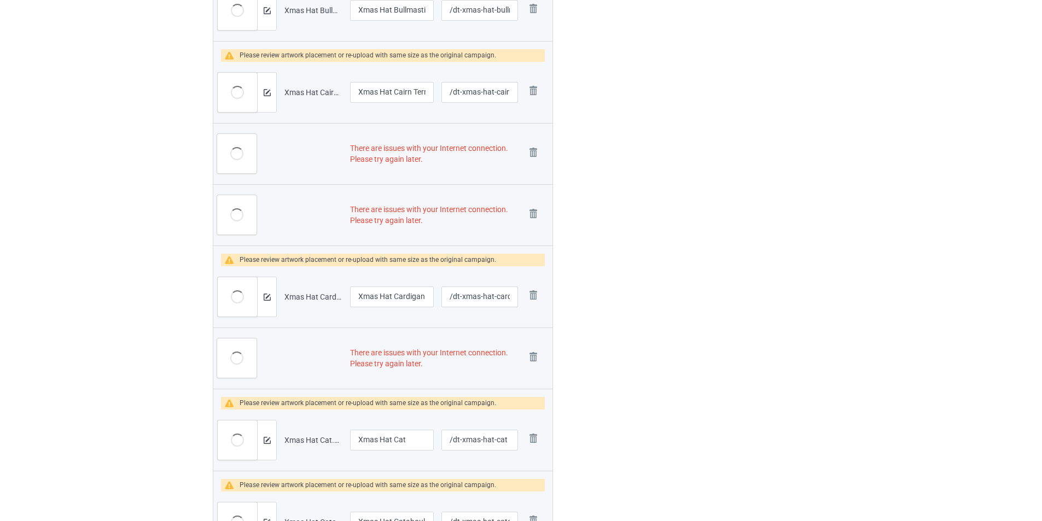
scroll to position [1346, 0]
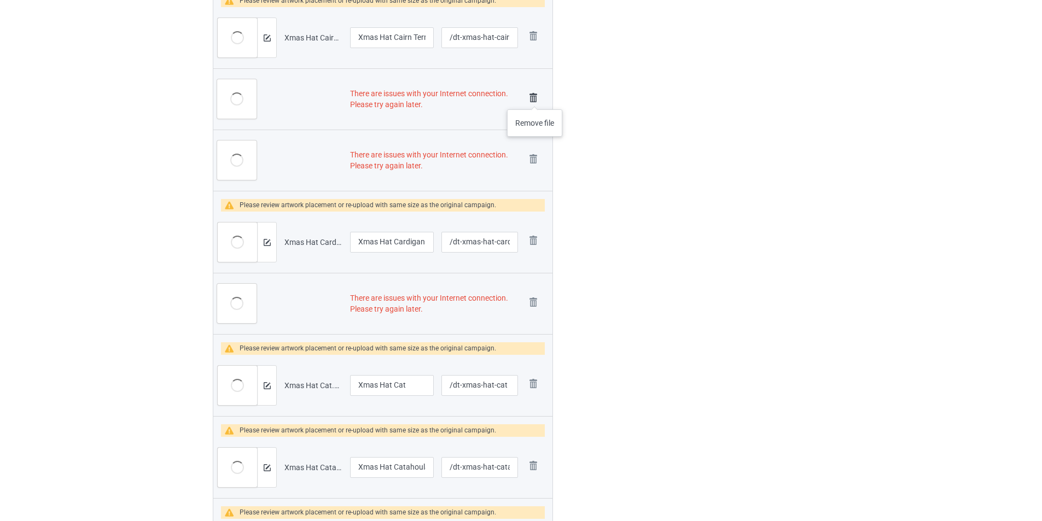
click at [535, 98] on img at bounding box center [533, 97] width 15 height 15
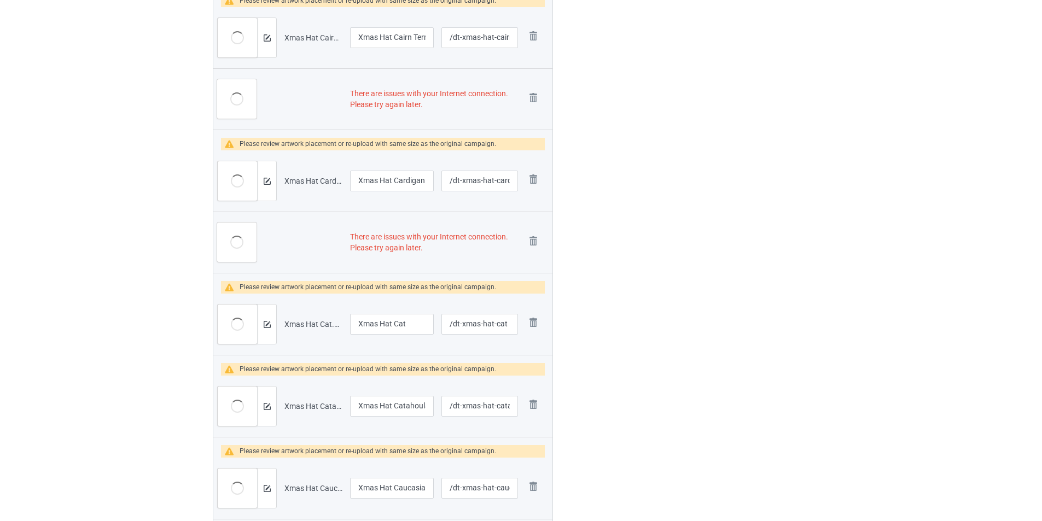
click at [0, 0] on img at bounding box center [0, 0] width 0 height 0
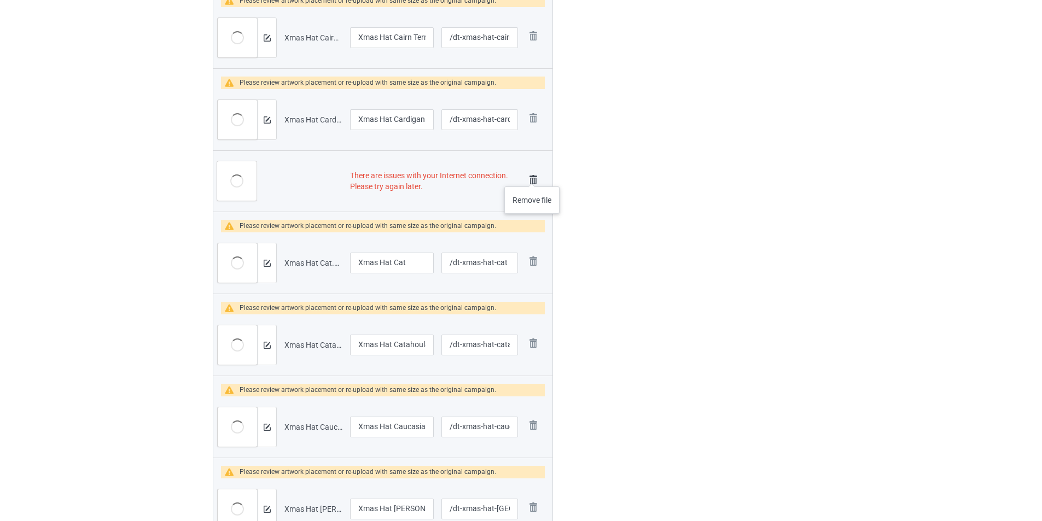
click at [534, 181] on img at bounding box center [533, 179] width 15 height 15
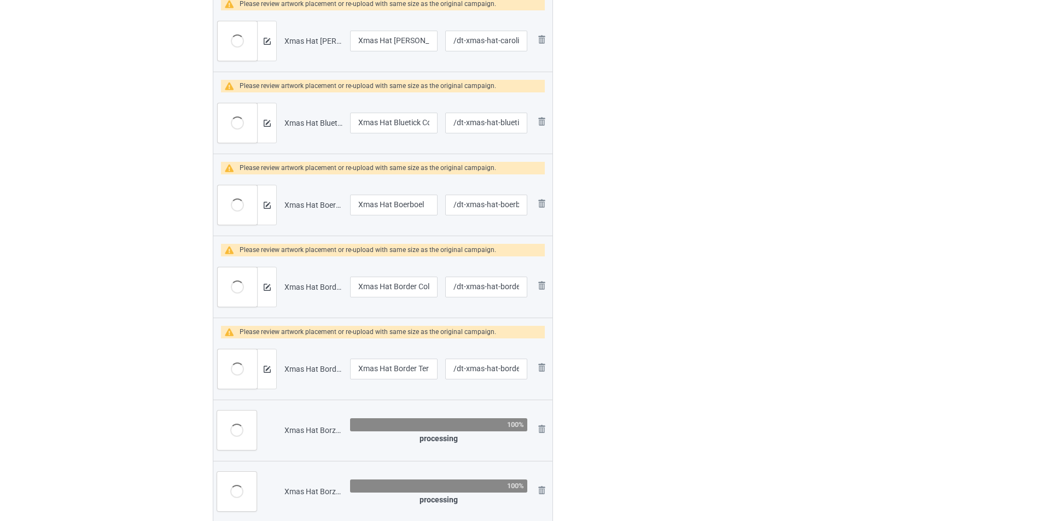
scroll to position [2373, 0]
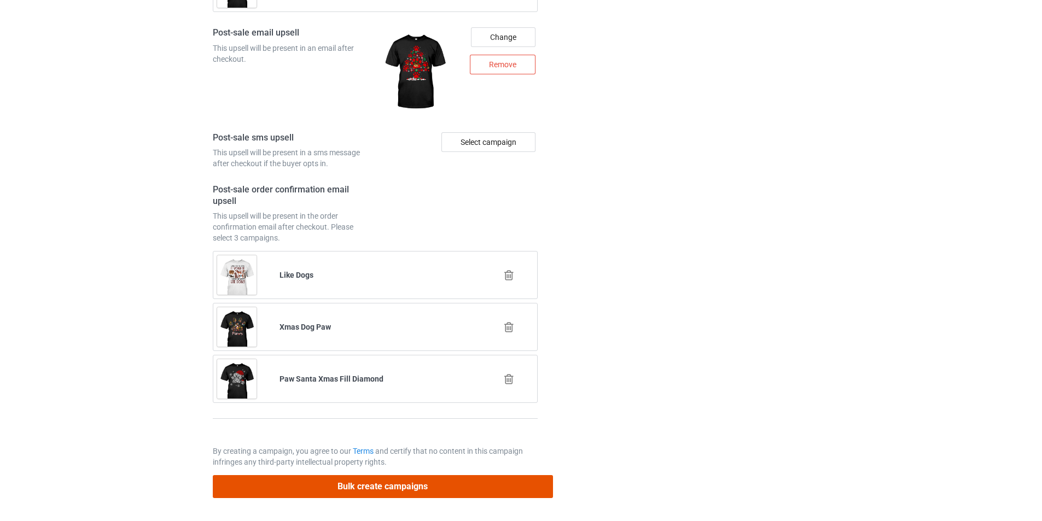
click at [430, 493] on button "Bulk create campaigns" at bounding box center [383, 486] width 340 height 22
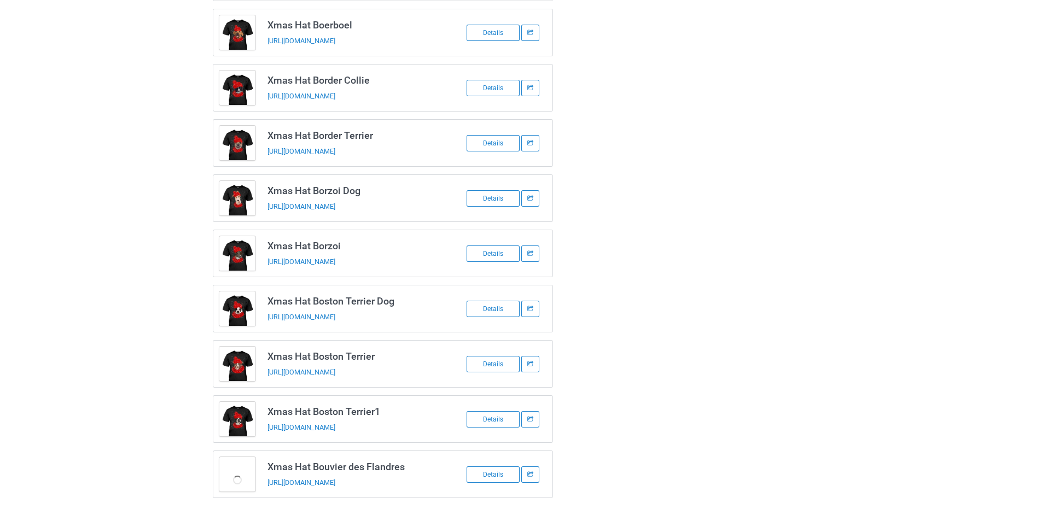
scroll to position [1358, 0]
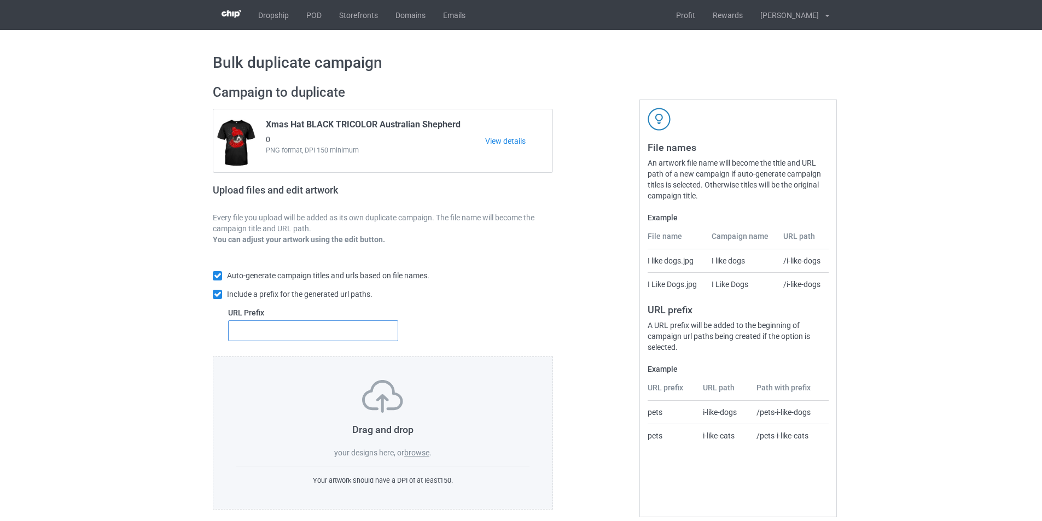
click at [252, 328] on input "text" at bounding box center [313, 331] width 170 height 21
type input "dt-"
click at [421, 455] on label "browse" at bounding box center [416, 453] width 25 height 9
click at [0, 0] on input "browse" at bounding box center [0, 0] width 0 height 0
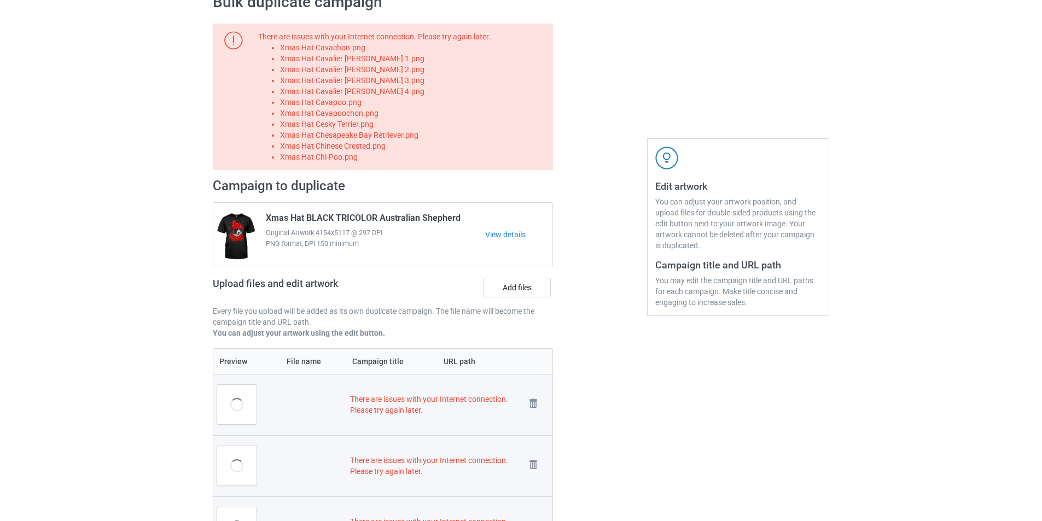
scroll to position [55, 0]
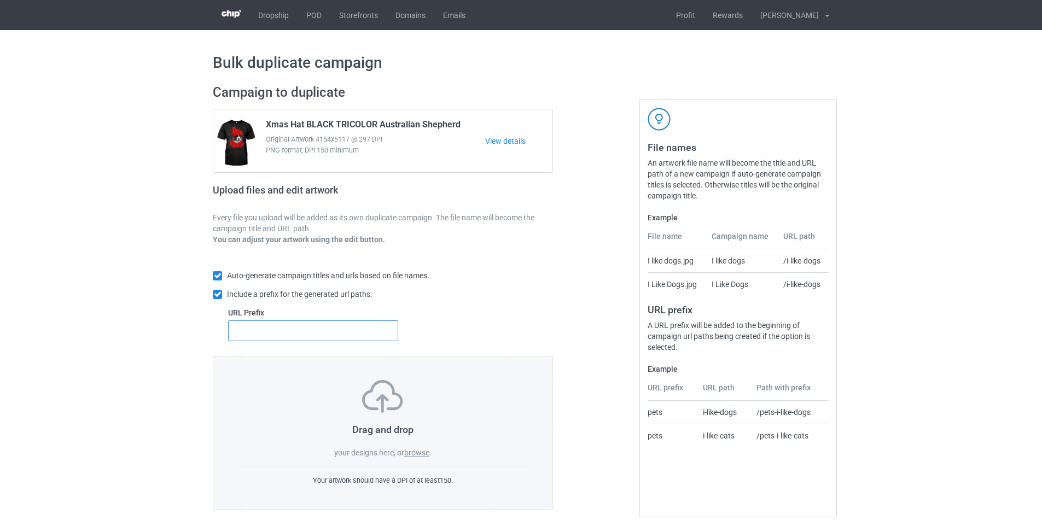
click at [339, 325] on input "text" at bounding box center [313, 331] width 170 height 21
type input "dt-"
click at [409, 456] on label "browse" at bounding box center [416, 453] width 25 height 9
click at [0, 0] on input "browse" at bounding box center [0, 0] width 0 height 0
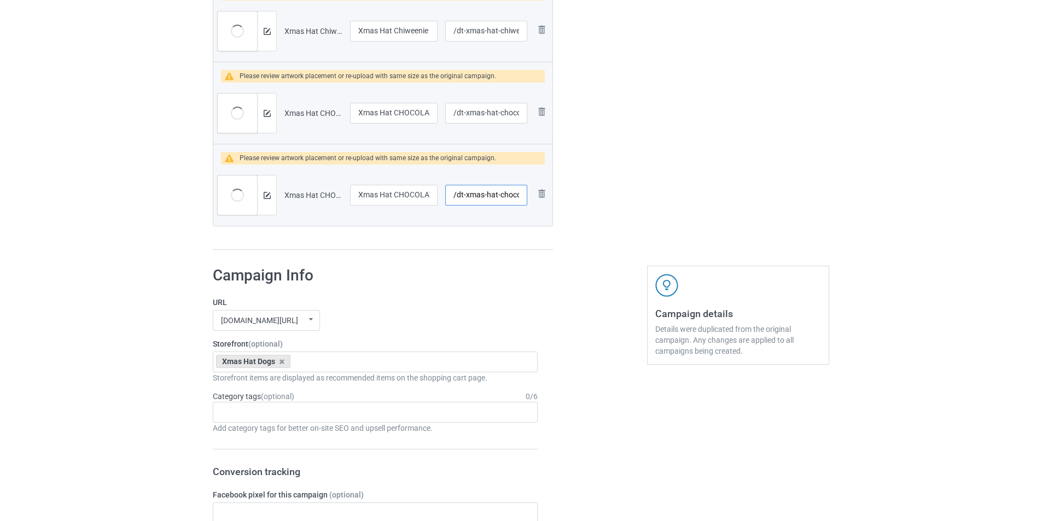
scroll to position [0, 48]
drag, startPoint x: 485, startPoint y: 201, endPoint x: 532, endPoint y: 200, distance: 46.5
click at [532, 200] on tr "Preview and edit artwork Xmas Hat CHOCOLATE Havanese.png Xmas Hat CHOCOLATE Hav…" at bounding box center [382, 195] width 339 height 61
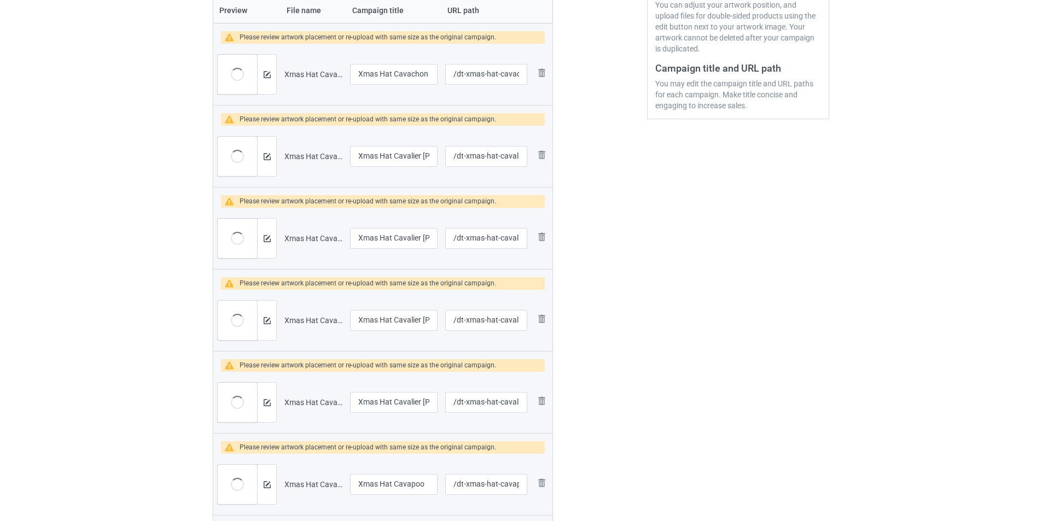
scroll to position [164, 0]
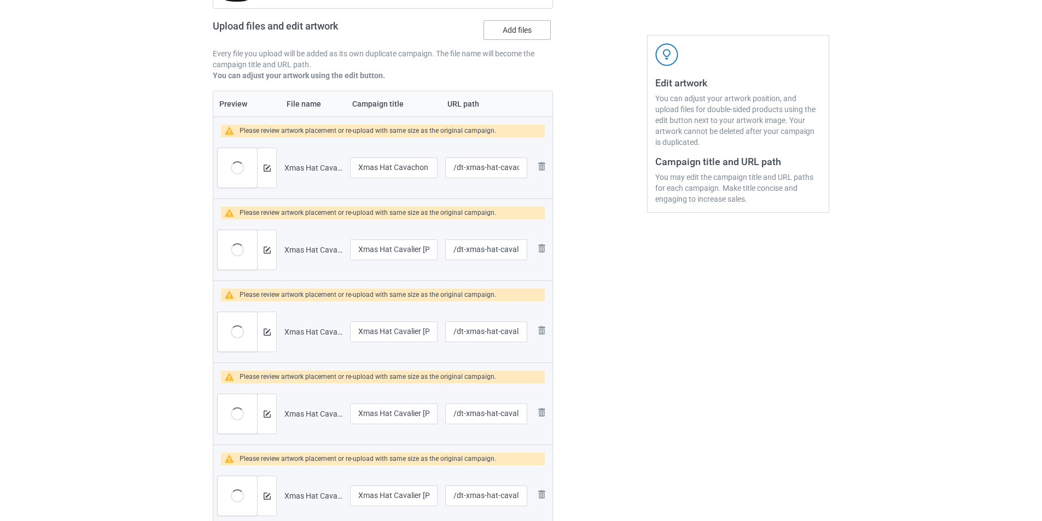
click at [522, 27] on label "Add files" at bounding box center [517, 30] width 67 height 20
click at [0, 0] on input "Add files" at bounding box center [0, 0] width 0 height 0
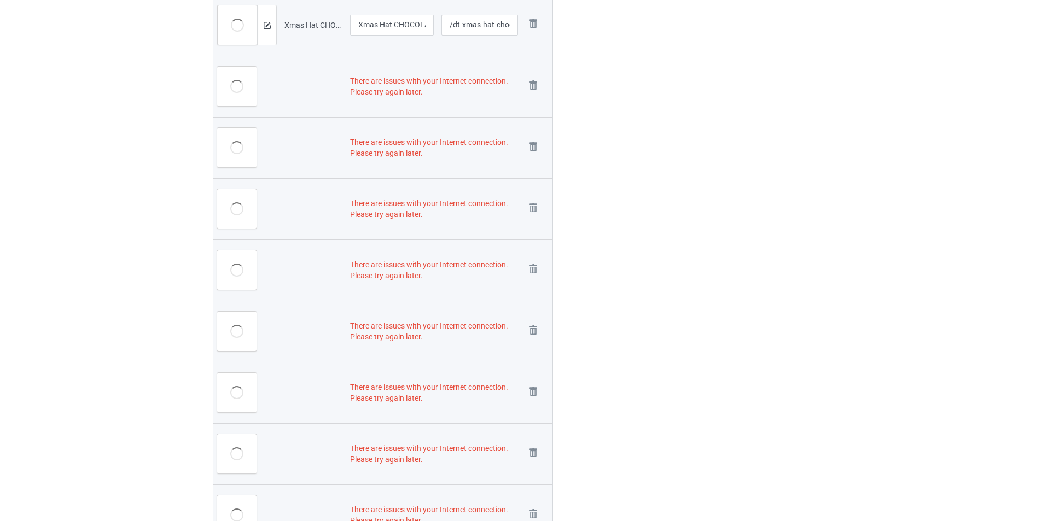
scroll to position [1576, 0]
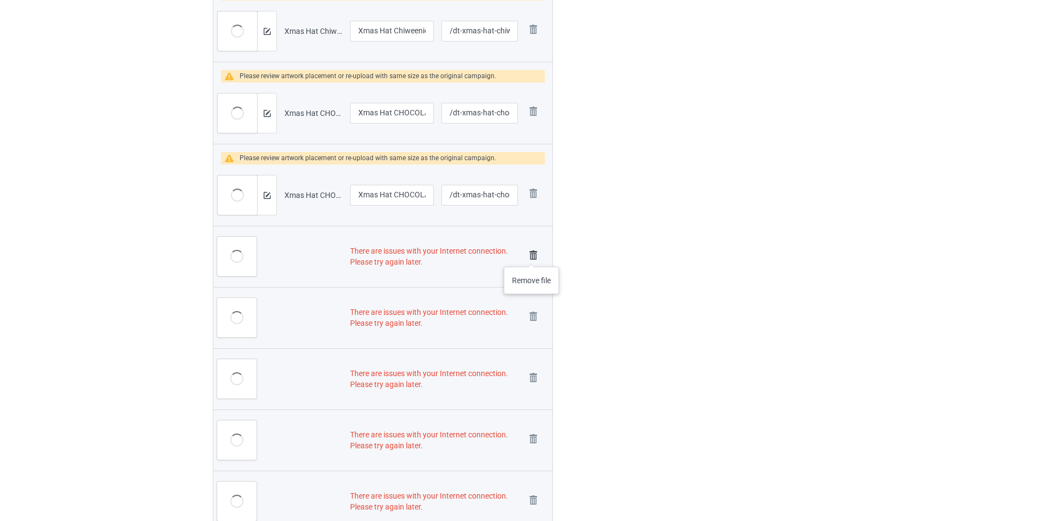
click at [532, 256] on img at bounding box center [533, 255] width 15 height 15
click at [532, 309] on link at bounding box center [533, 318] width 15 height 18
click at [0, 0] on img at bounding box center [0, 0] width 0 height 0
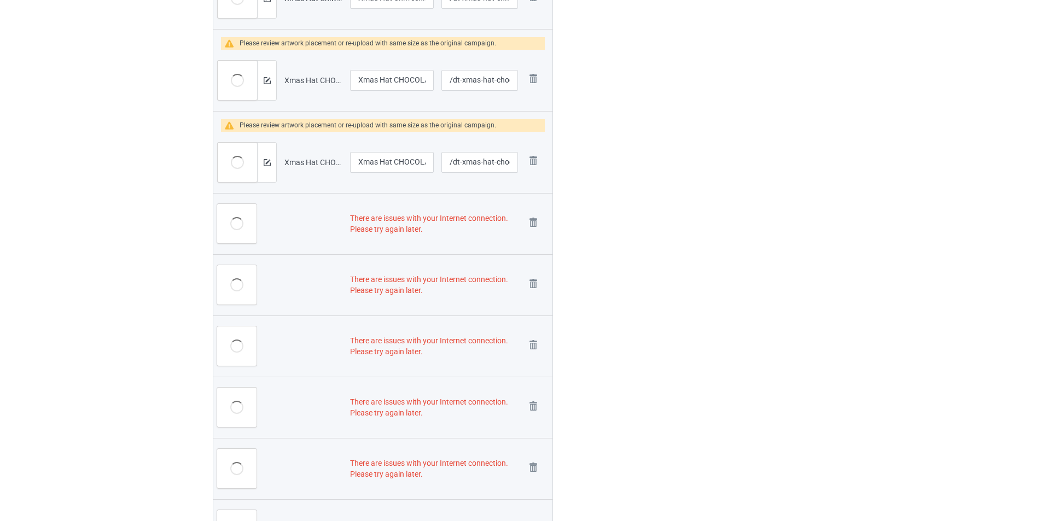
click at [0, 0] on img at bounding box center [0, 0] width 0 height 0
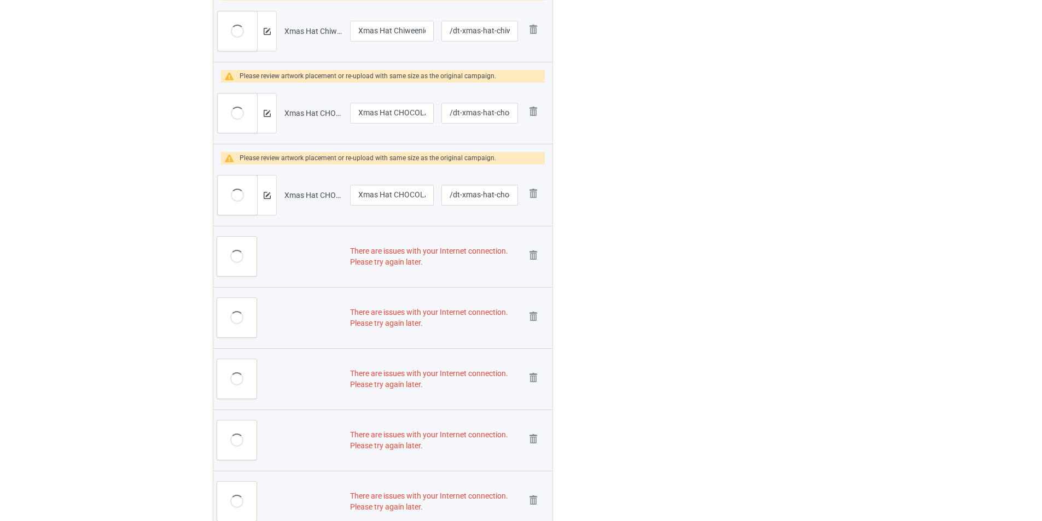
click at [0, 0] on img at bounding box center [0, 0] width 0 height 0
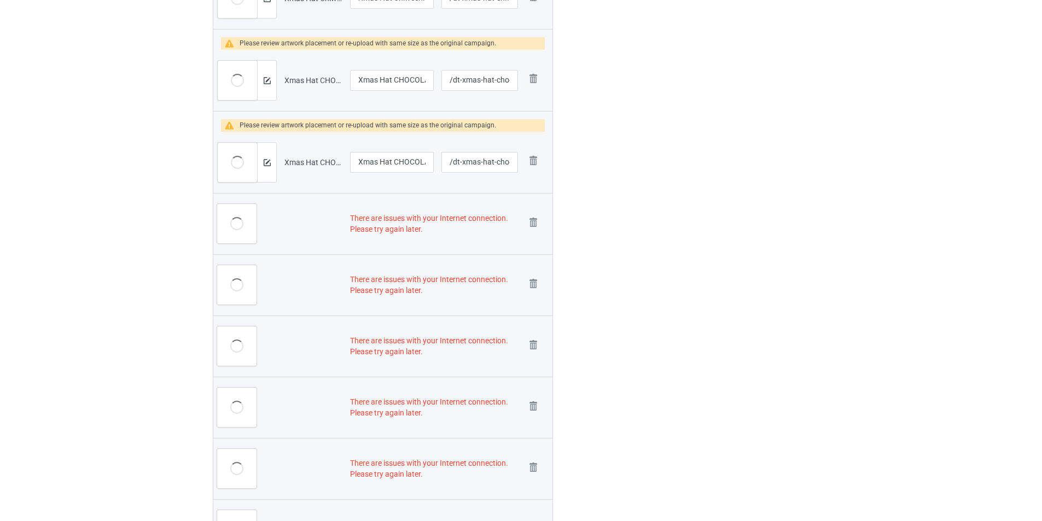
click at [0, 0] on img at bounding box center [0, 0] width 0 height 0
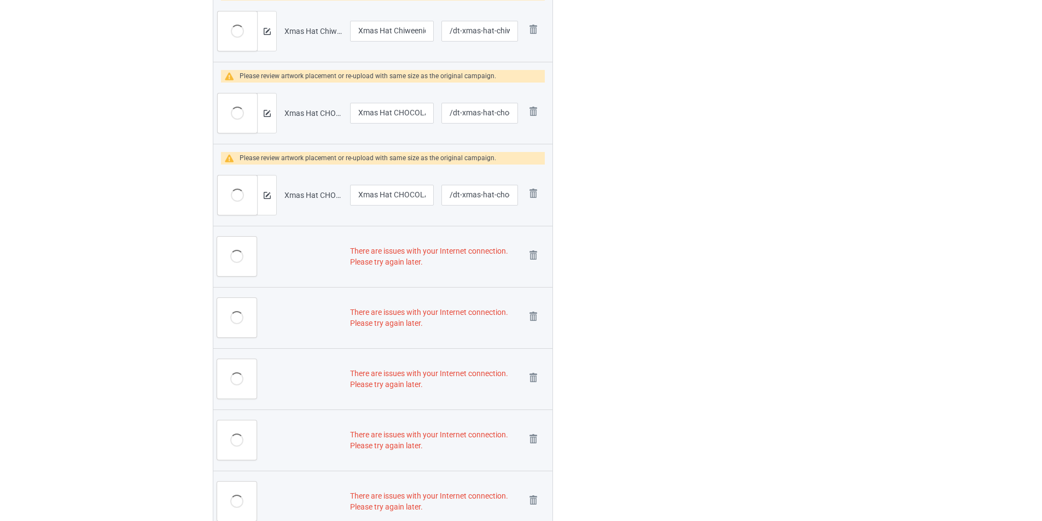
click at [0, 0] on img at bounding box center [0, 0] width 0 height 0
click at [532, 256] on link at bounding box center [533, 257] width 15 height 18
click at [532, 309] on link at bounding box center [533, 318] width 15 height 18
click at [0, 0] on img at bounding box center [0, 0] width 0 height 0
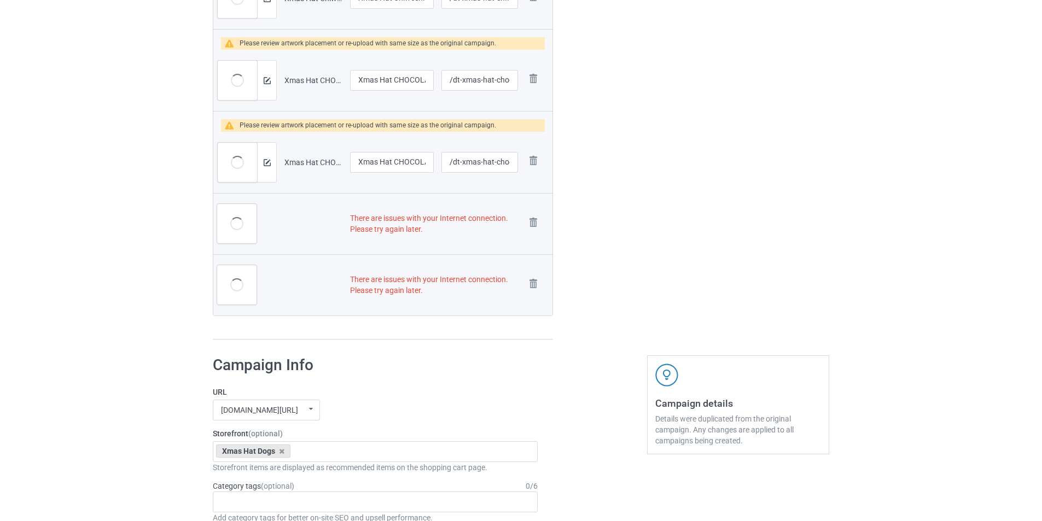
click at [0, 0] on img at bounding box center [0, 0] width 0 height 0
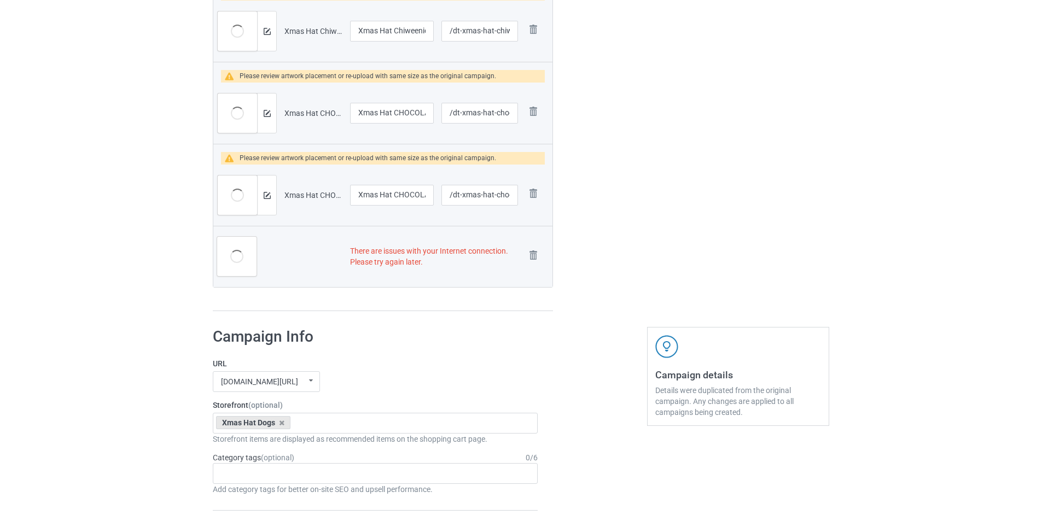
click at [0, 0] on img at bounding box center [0, 0] width 0 height 0
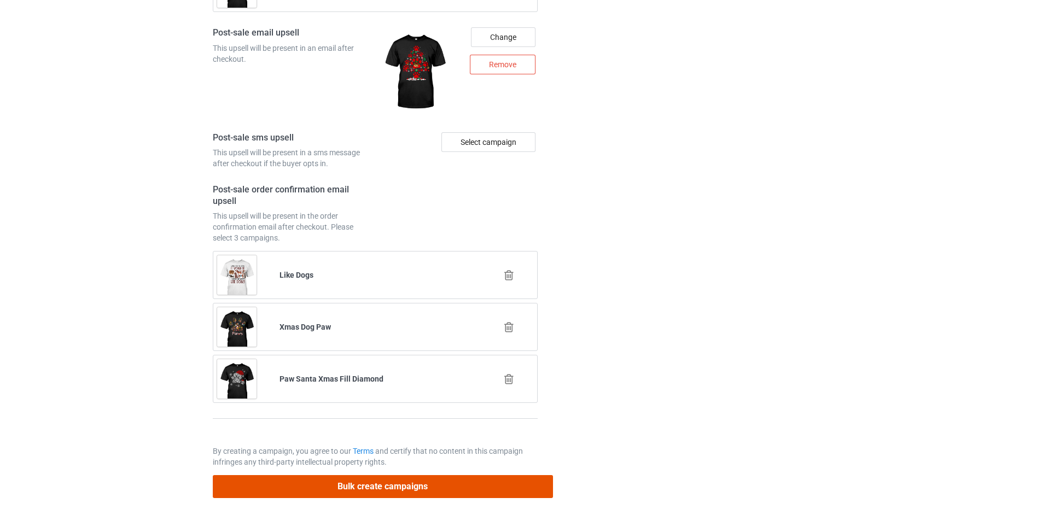
click at [430, 488] on button "Bulk create campaigns" at bounding box center [383, 486] width 340 height 22
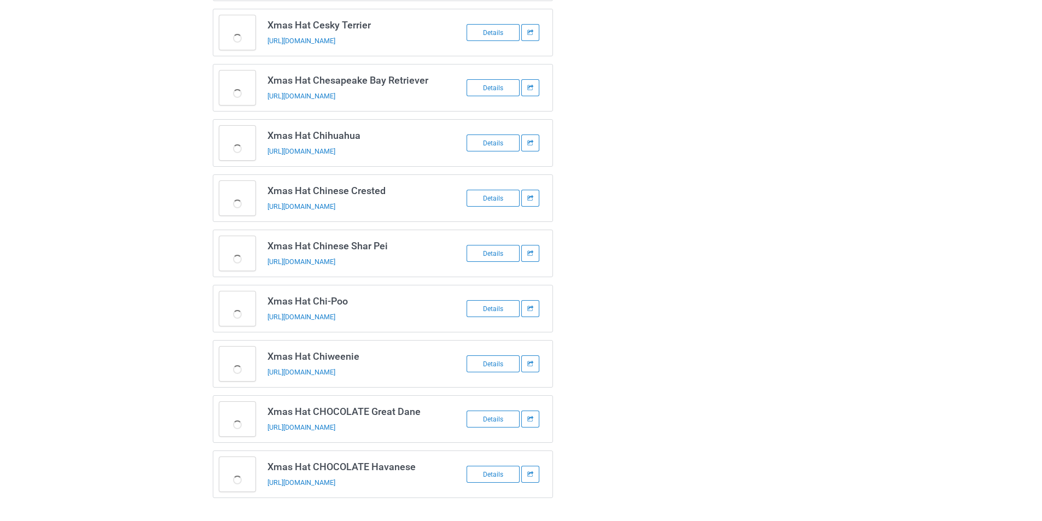
scroll to position [485, 0]
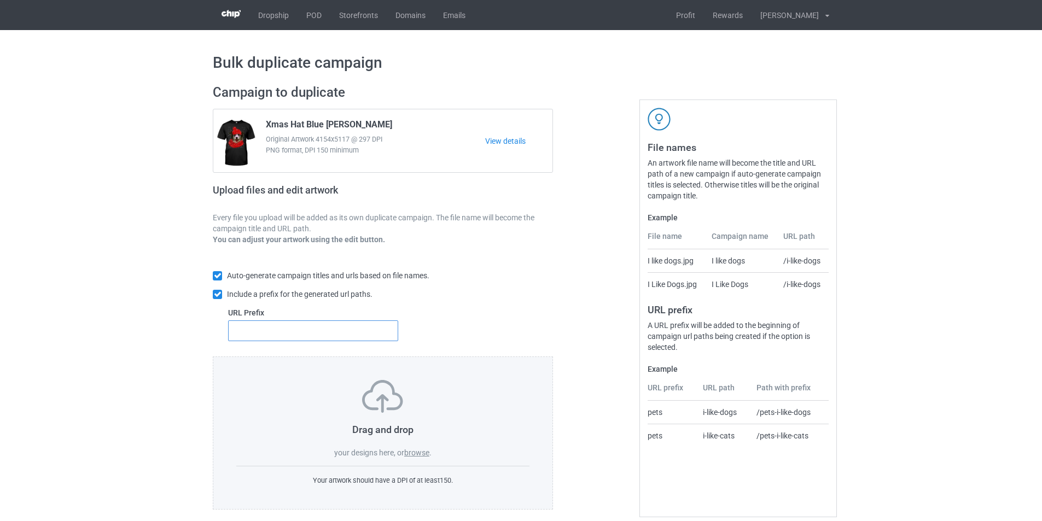
click at [338, 336] on input "text" at bounding box center [313, 331] width 170 height 21
type input "dt-"
click at [406, 452] on label "browse" at bounding box center [416, 453] width 25 height 9
click at [0, 0] on input "browse" at bounding box center [0, 0] width 0 height 0
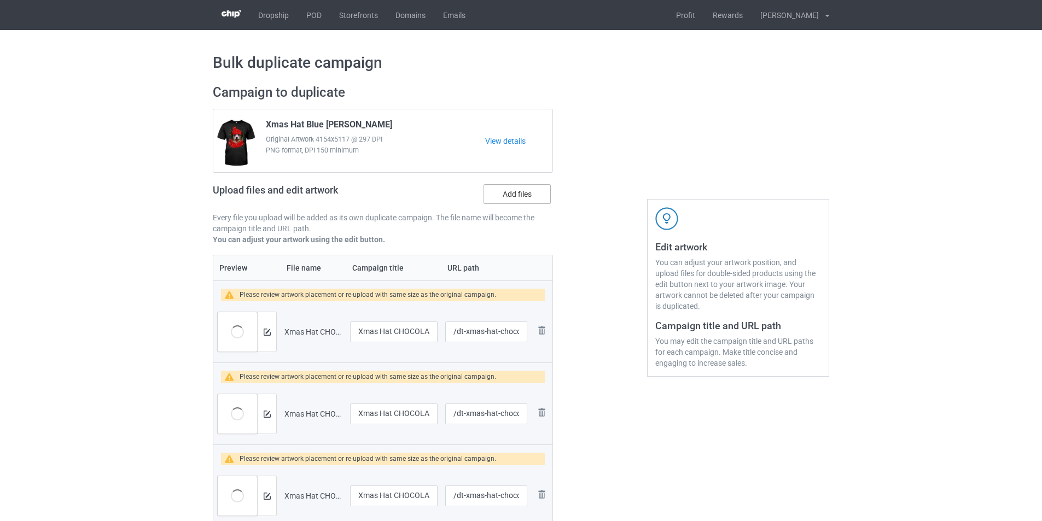
click at [521, 196] on label "Add files" at bounding box center [517, 194] width 67 height 20
click at [0, 0] on input "Add files" at bounding box center [0, 0] width 0 height 0
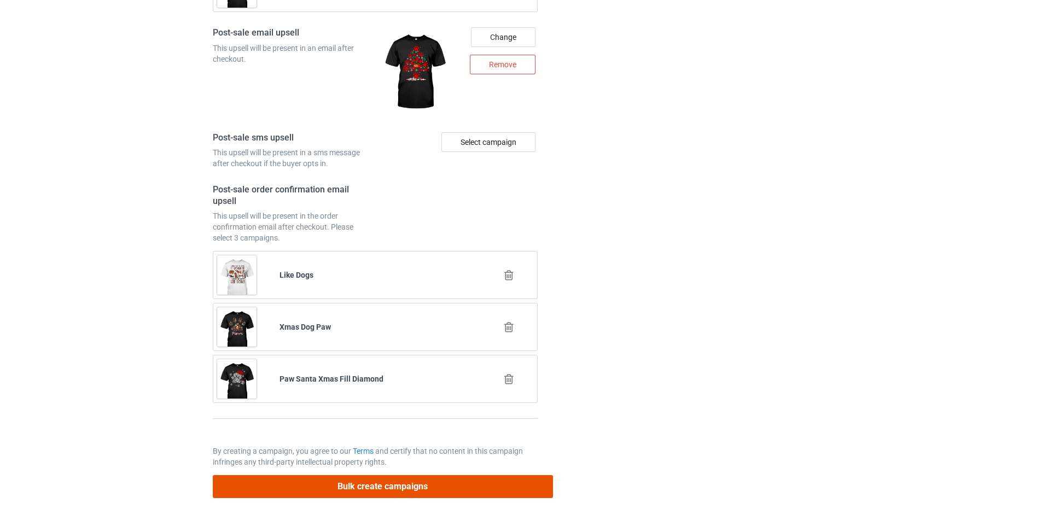
click at [419, 492] on button "Bulk create campaigns" at bounding box center [383, 486] width 340 height 22
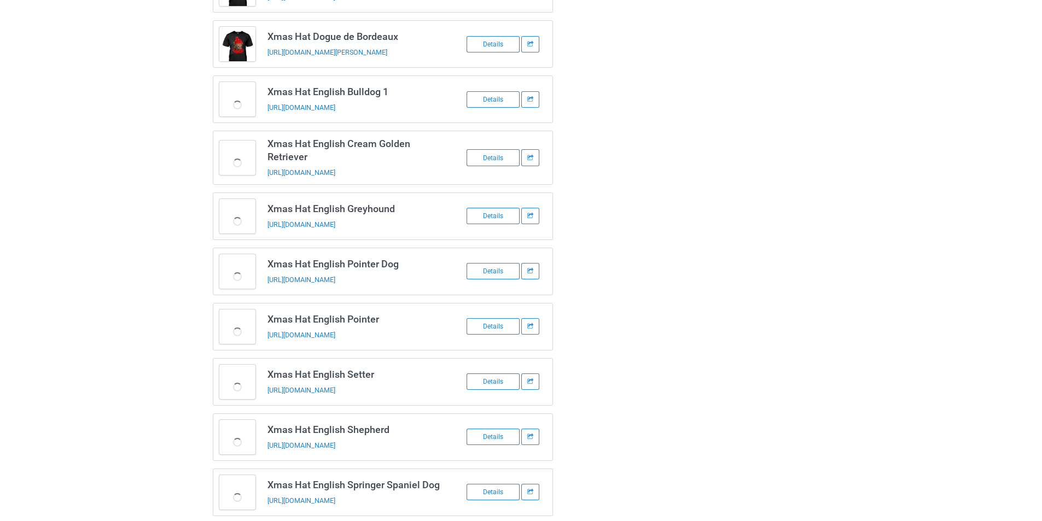
scroll to position [1358, 0]
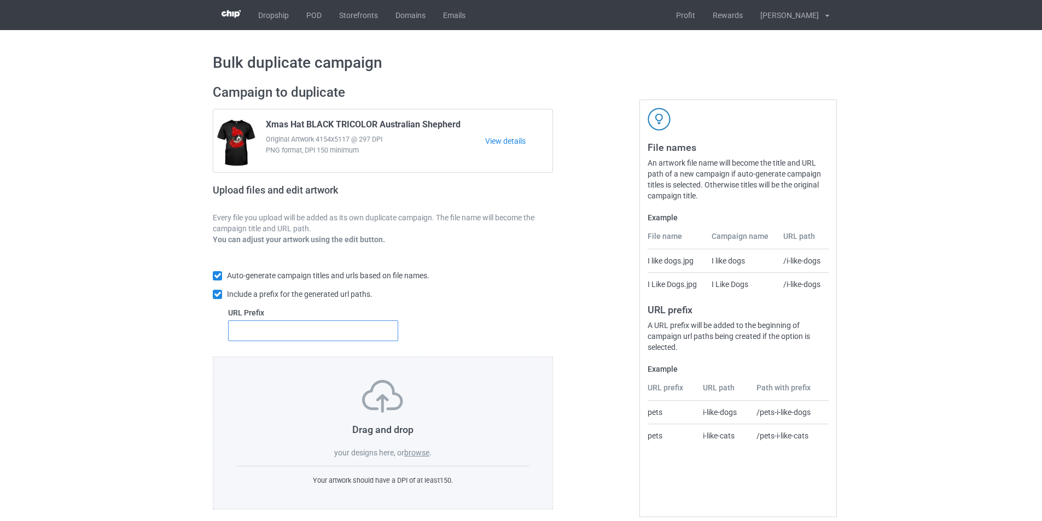
click at [323, 336] on input "text" at bounding box center [313, 331] width 170 height 21
type input "dt-"
click at [420, 452] on label "browse" at bounding box center [416, 453] width 25 height 9
click at [0, 0] on input "browse" at bounding box center [0, 0] width 0 height 0
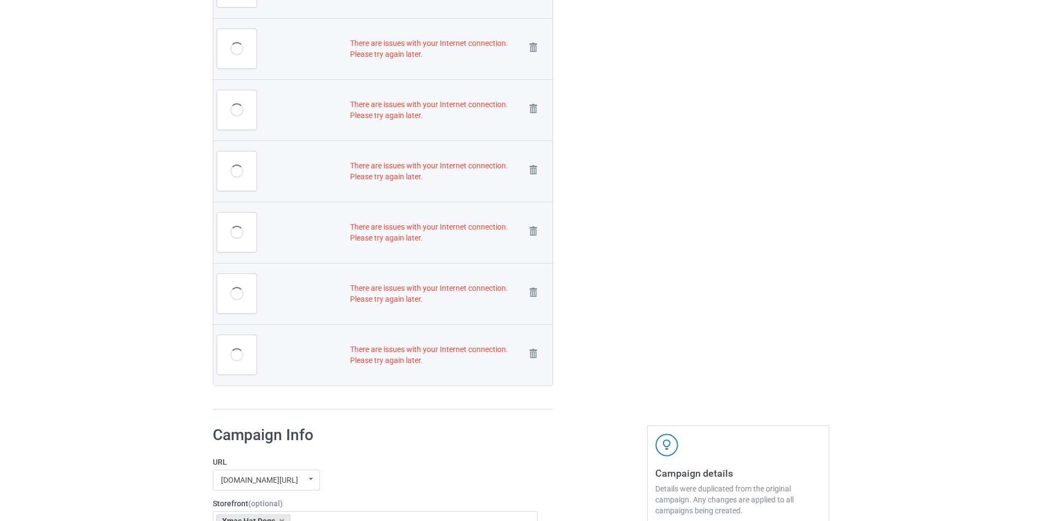
scroll to position [1422, 0]
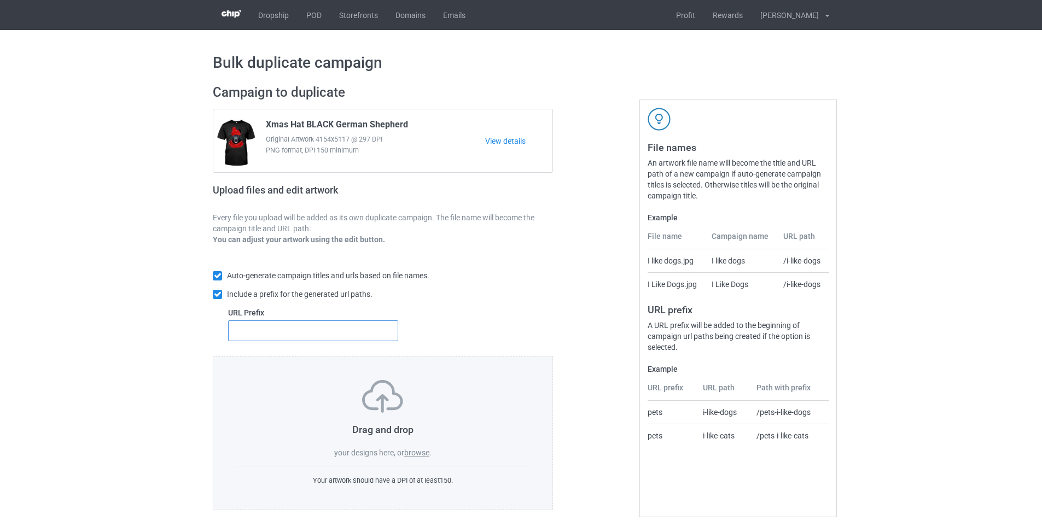
click at [335, 329] on input "text" at bounding box center [313, 331] width 170 height 21
type input "dt-"
click at [411, 456] on label "browse" at bounding box center [416, 453] width 25 height 9
click at [0, 0] on input "browse" at bounding box center [0, 0] width 0 height 0
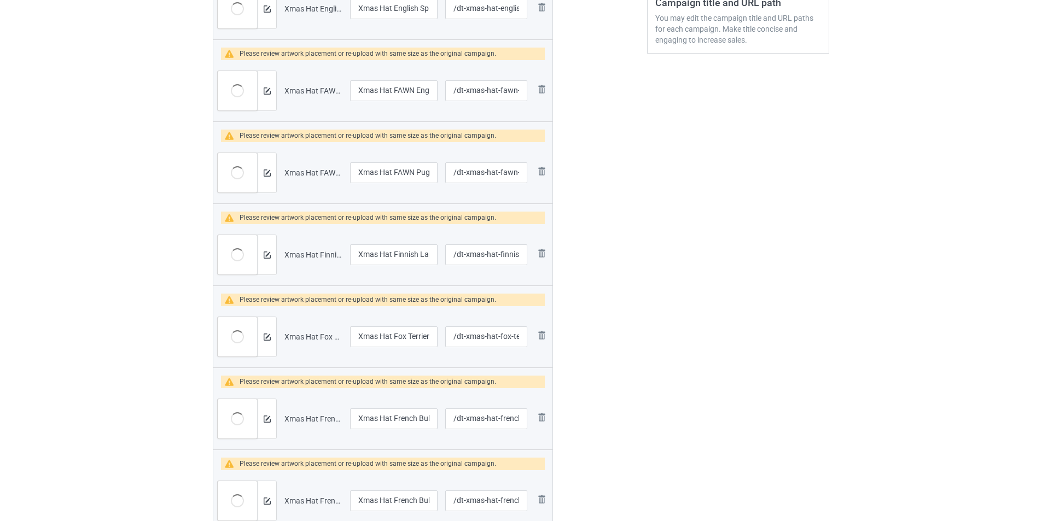
scroll to position [164, 0]
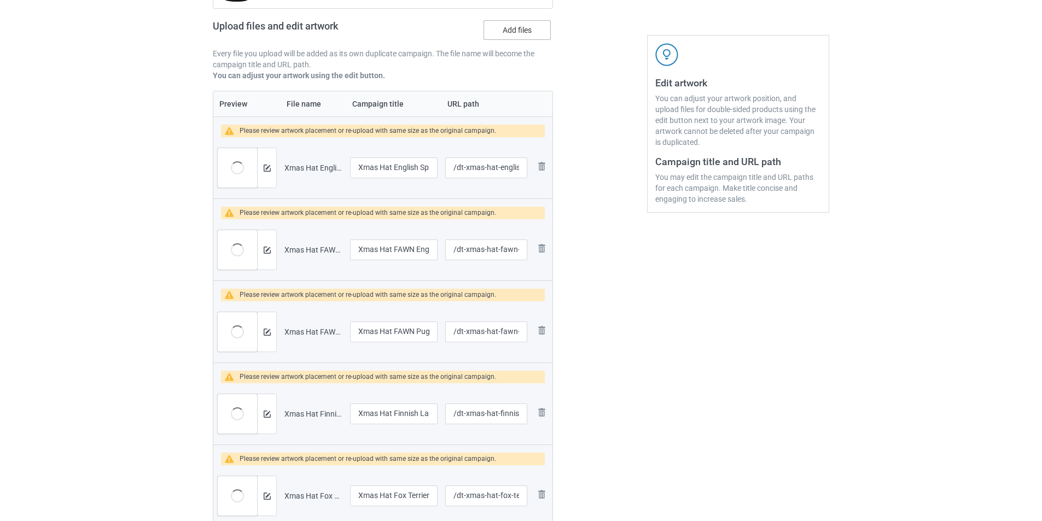
click at [529, 32] on label "Add files" at bounding box center [517, 30] width 67 height 20
click at [0, 0] on input "Add files" at bounding box center [0, 0] width 0 height 0
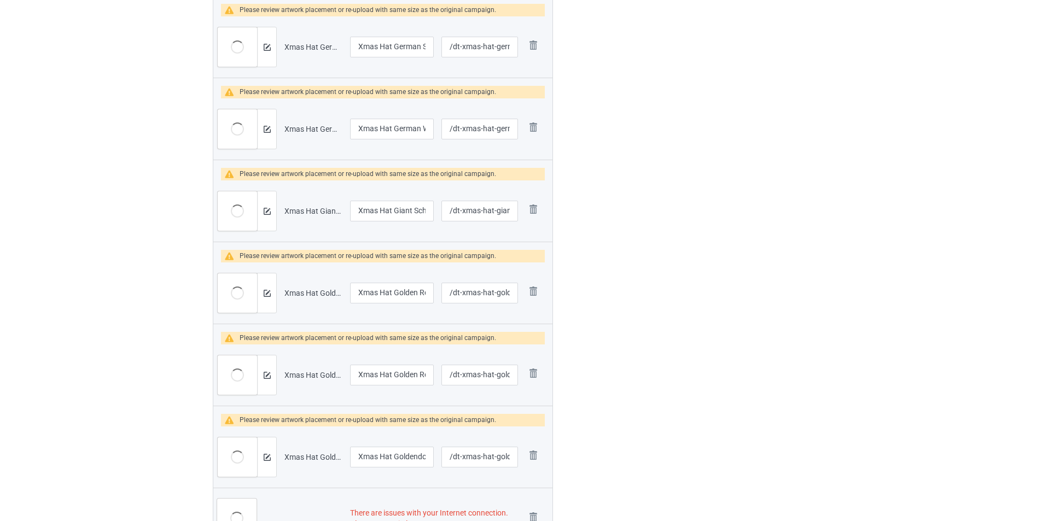
scroll to position [1477, 0]
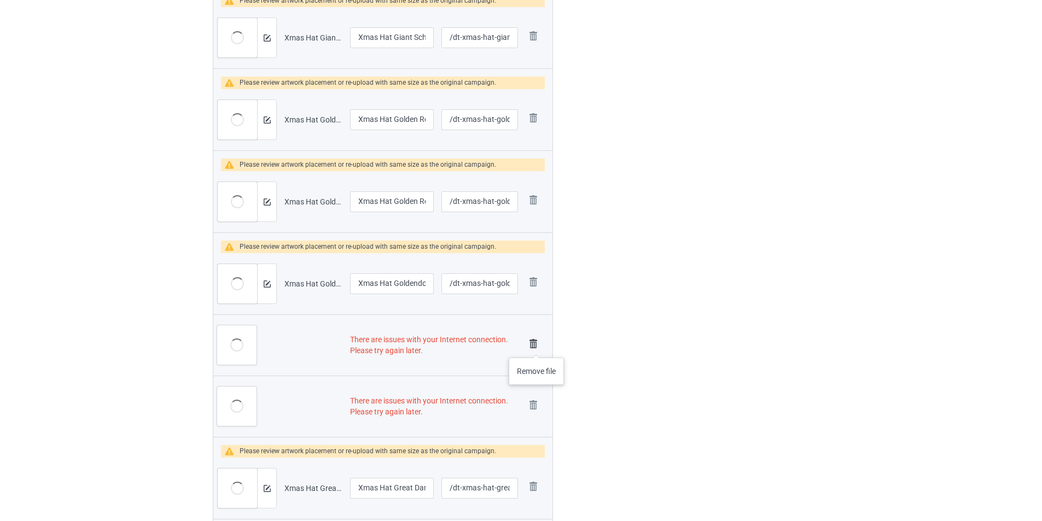
click at [537, 347] on img at bounding box center [533, 343] width 15 height 15
click at [536, 398] on img at bounding box center [533, 405] width 15 height 15
click at [536, 458] on td "Remove file" at bounding box center [537, 488] width 31 height 61
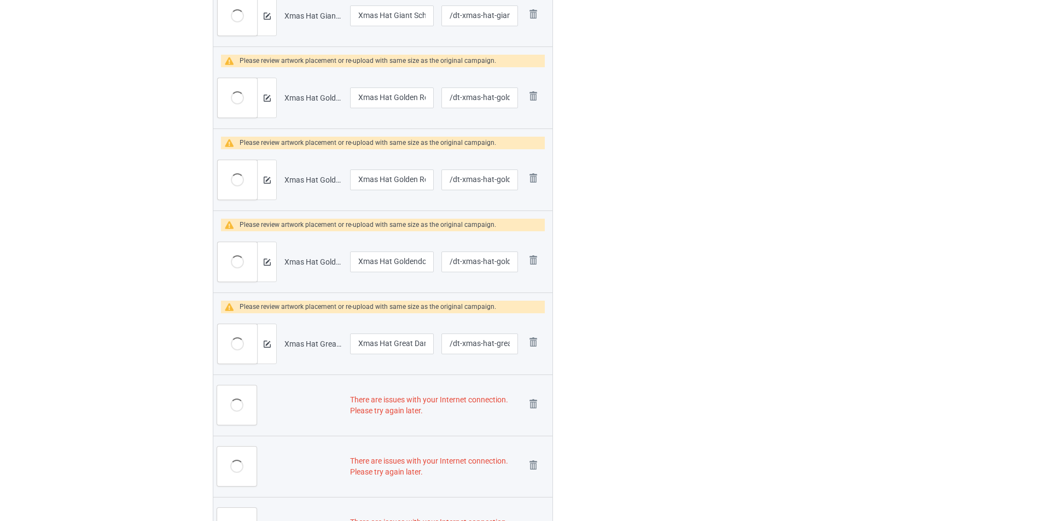
scroll to position [1455, 0]
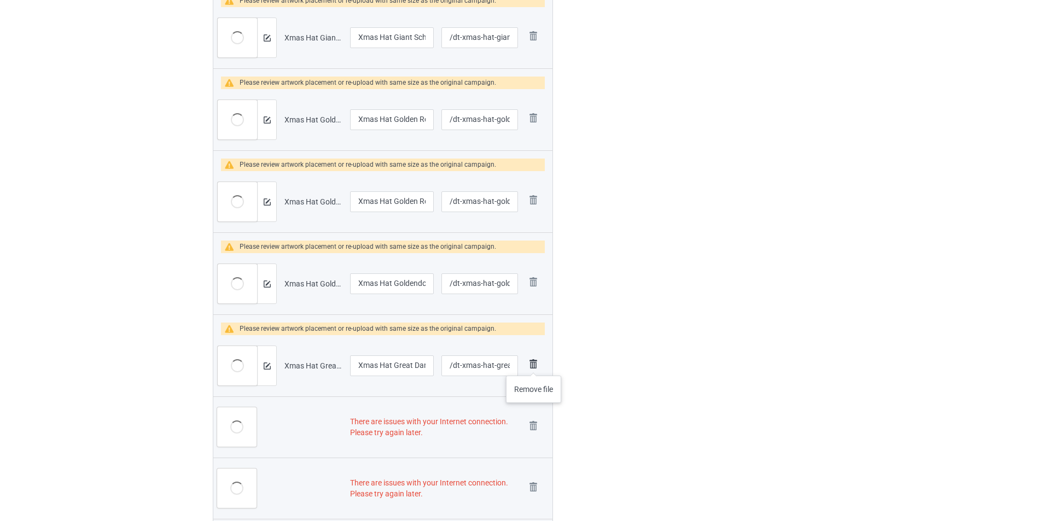
click at [534, 365] on img at bounding box center [533, 364] width 15 height 15
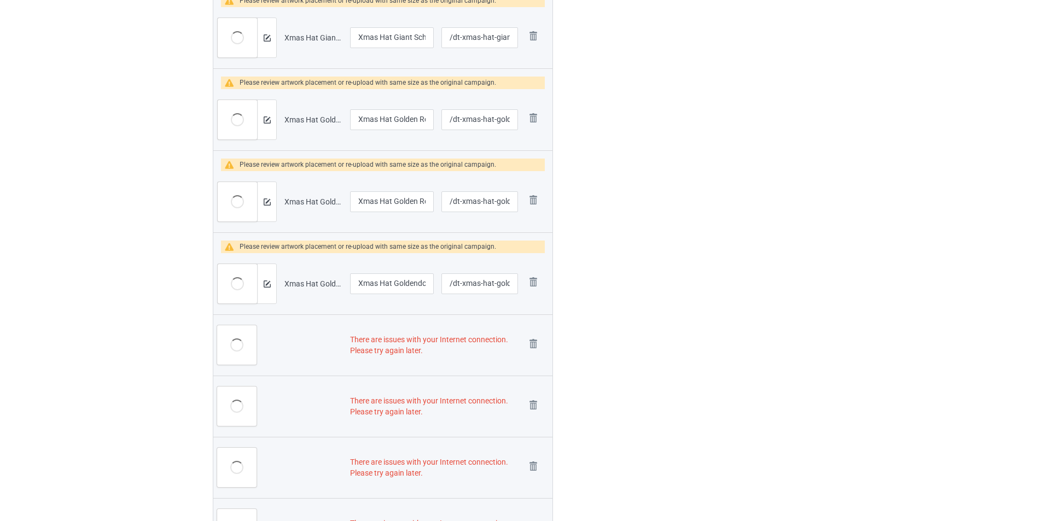
click at [534, 365] on td "Remove file" at bounding box center [537, 345] width 31 height 61
click at [532, 346] on img at bounding box center [533, 343] width 15 height 15
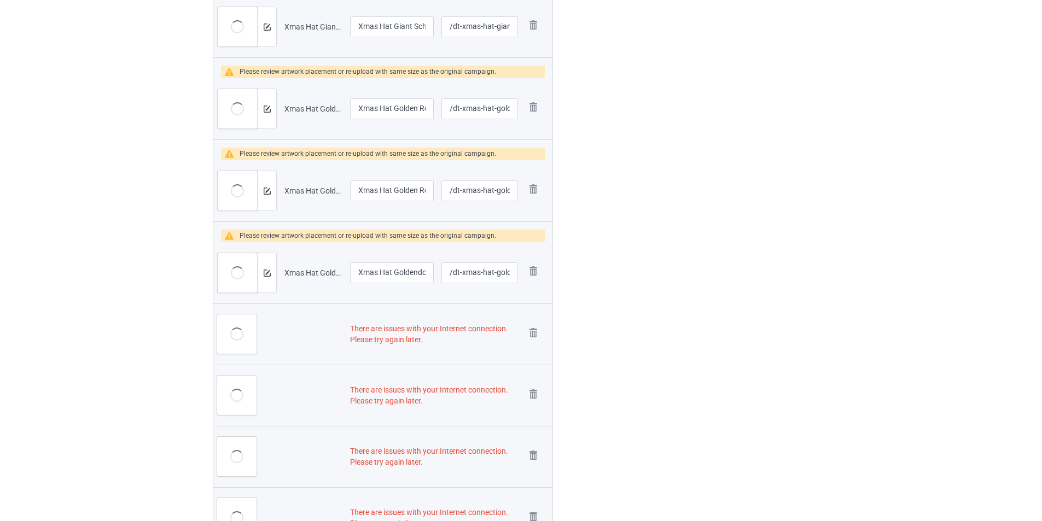
click at [532, 344] on link at bounding box center [533, 334] width 15 height 18
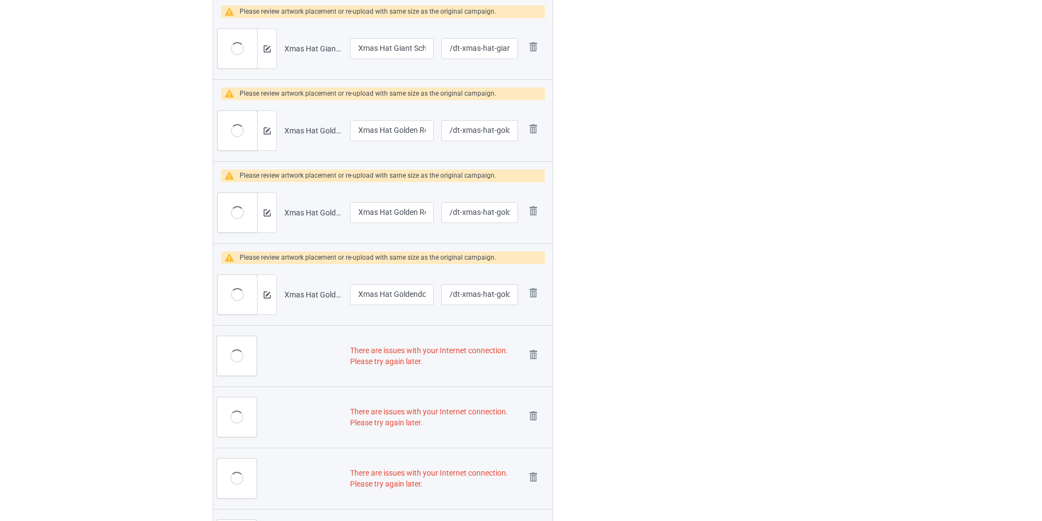
click at [0, 0] on img at bounding box center [0, 0] width 0 height 0
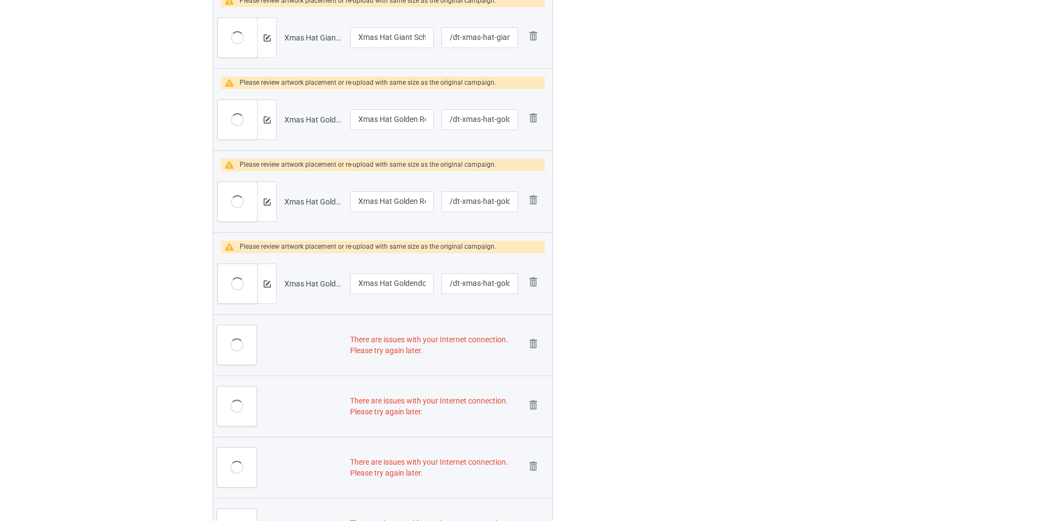
click at [0, 0] on img at bounding box center [0, 0] width 0 height 0
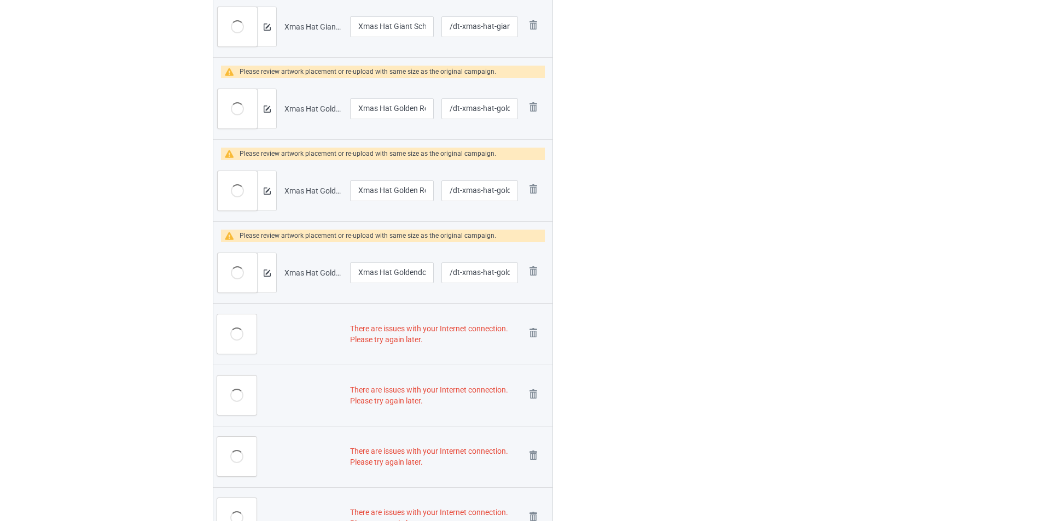
click at [532, 344] on link at bounding box center [533, 334] width 15 height 18
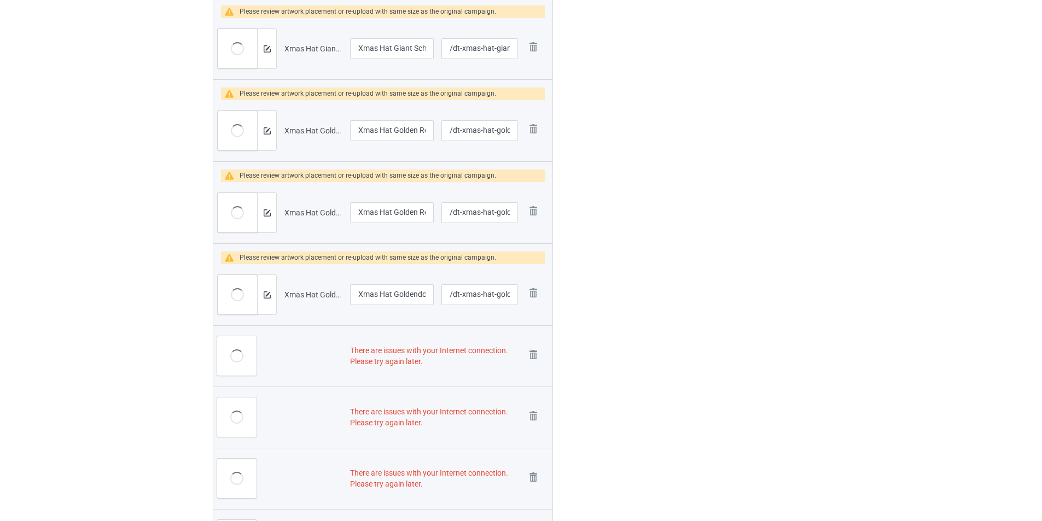
click at [0, 0] on img at bounding box center [0, 0] width 0 height 0
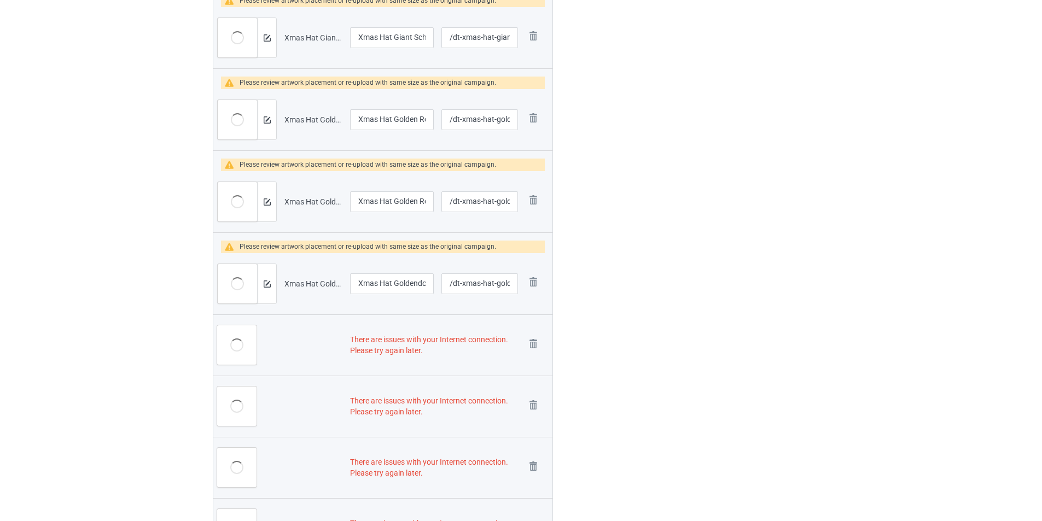
click at [0, 0] on img at bounding box center [0, 0] width 0 height 0
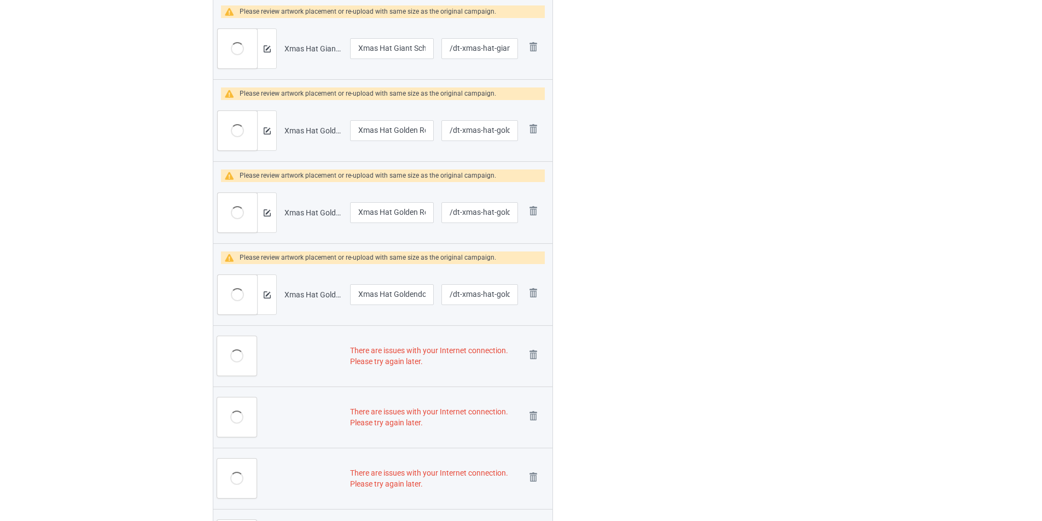
click at [0, 0] on img at bounding box center [0, 0] width 0 height 0
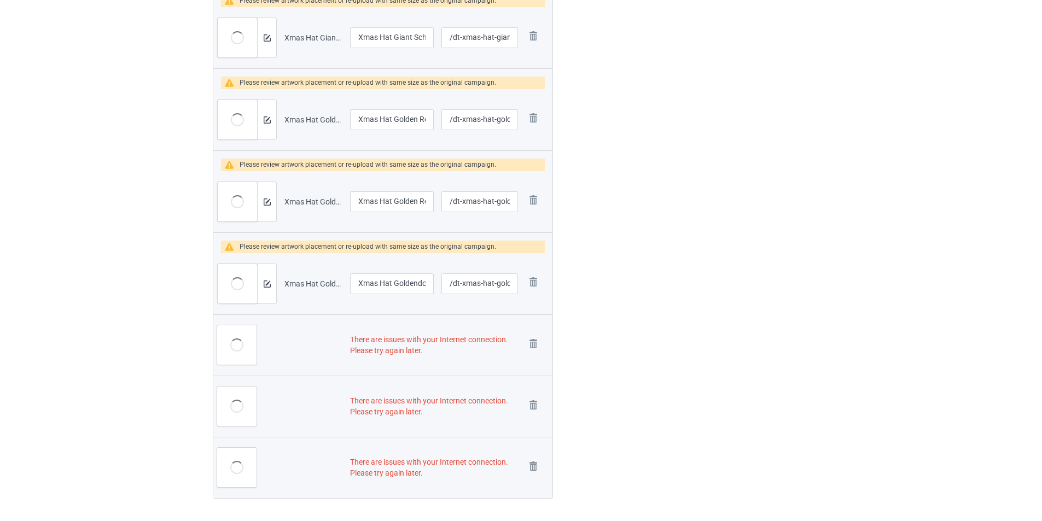
click at [0, 0] on img at bounding box center [0, 0] width 0 height 0
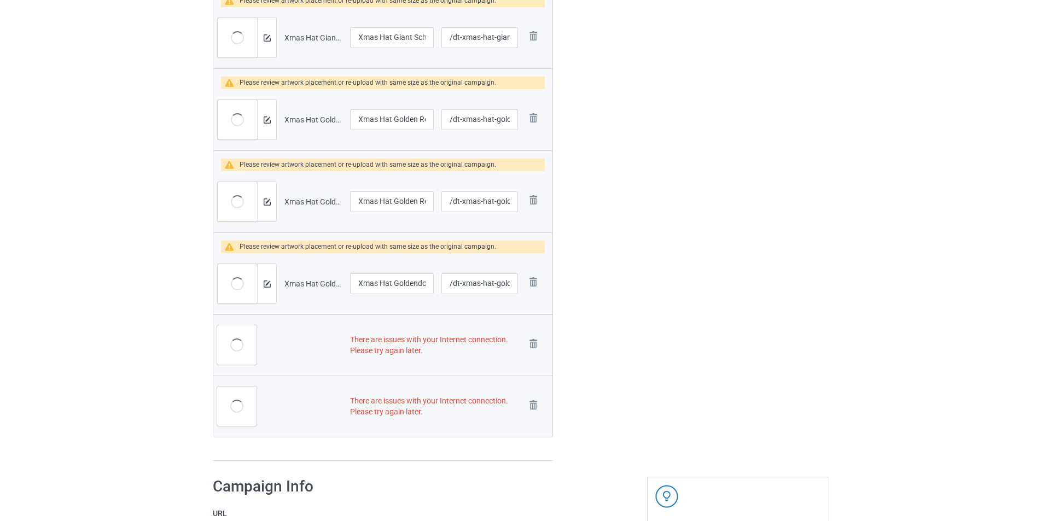
click at [0, 0] on img at bounding box center [0, 0] width 0 height 0
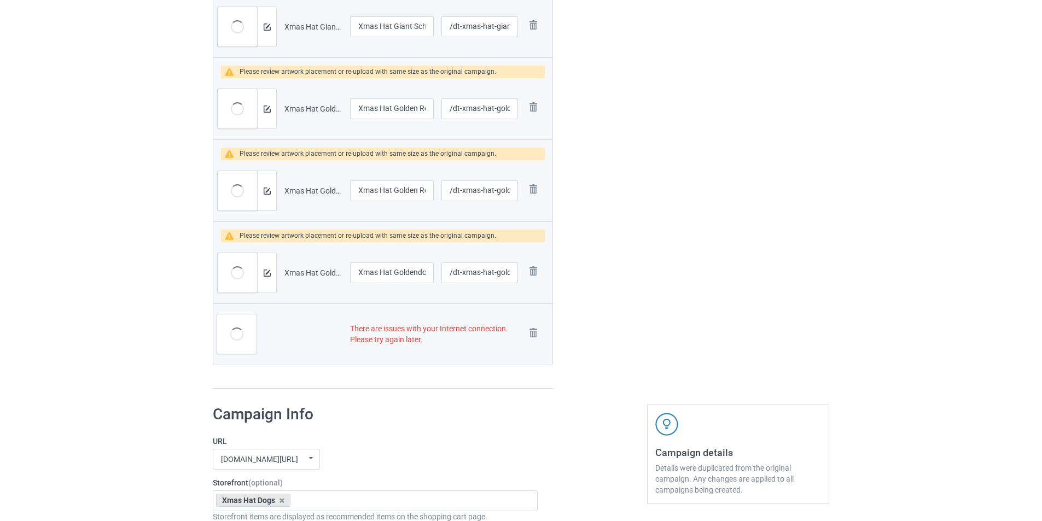
click at [0, 0] on img at bounding box center [0, 0] width 0 height 0
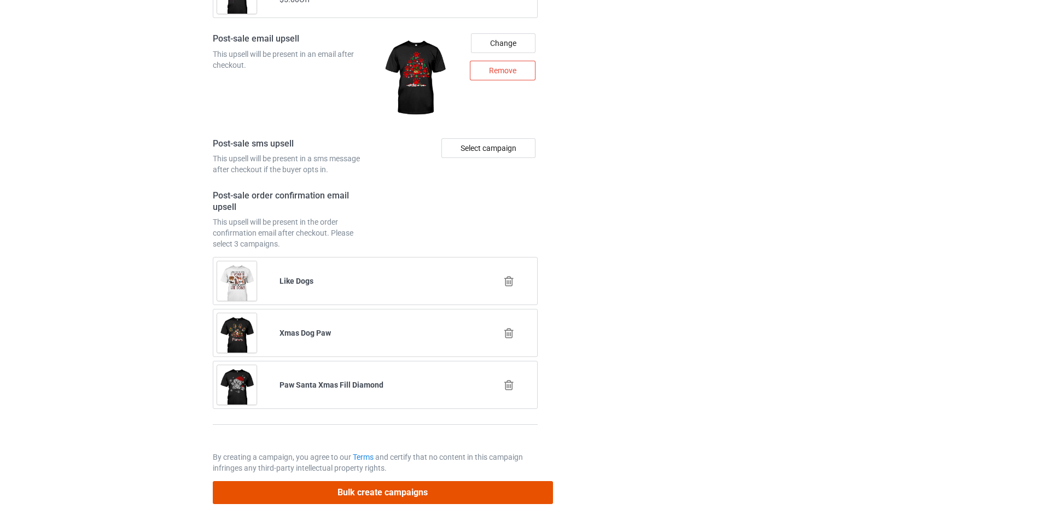
click at [438, 490] on button "Bulk create campaigns" at bounding box center [383, 492] width 340 height 22
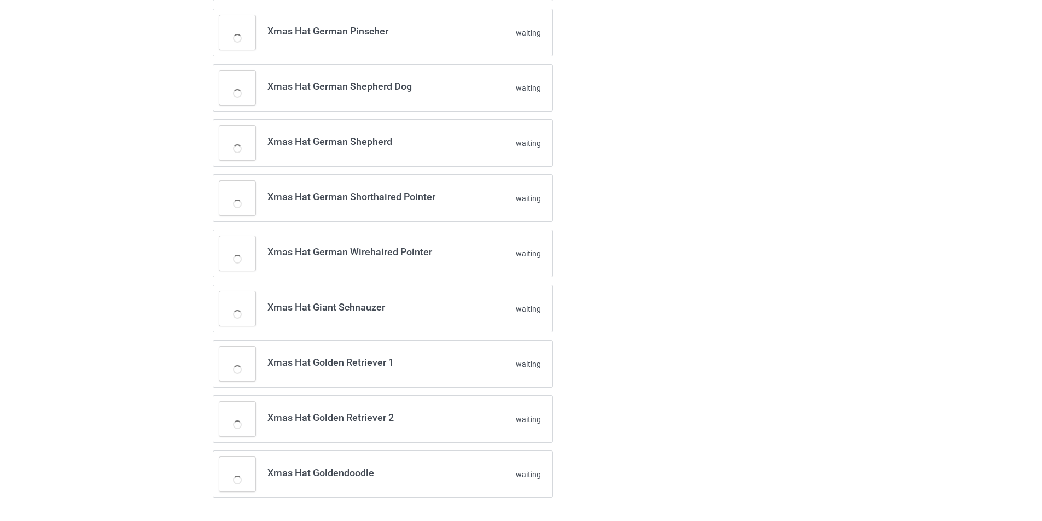
scroll to position [463, 0]
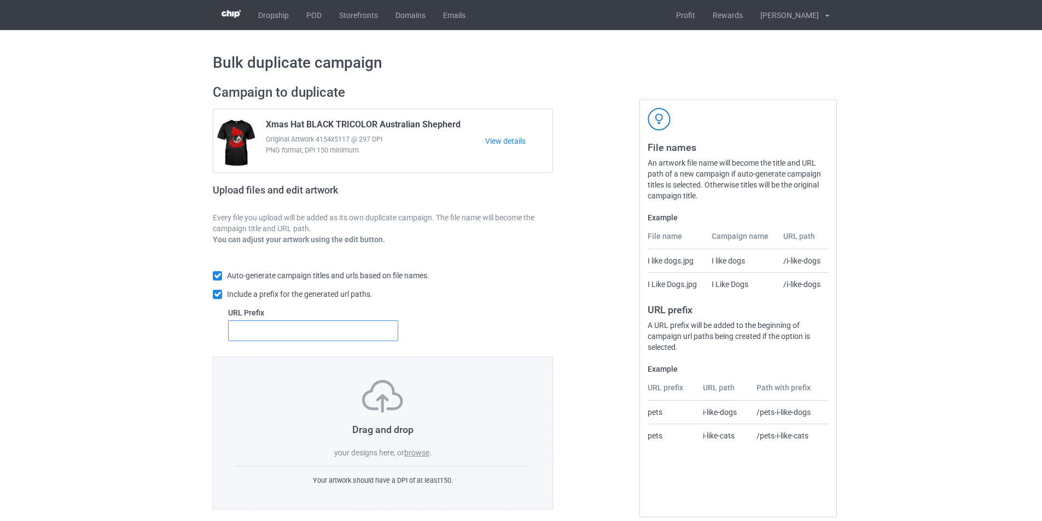
click at [319, 333] on input "text" at bounding box center [313, 331] width 170 height 21
type input "dt-"
click at [427, 450] on label "browse" at bounding box center [416, 453] width 25 height 9
click at [0, 0] on input "browse" at bounding box center [0, 0] width 0 height 0
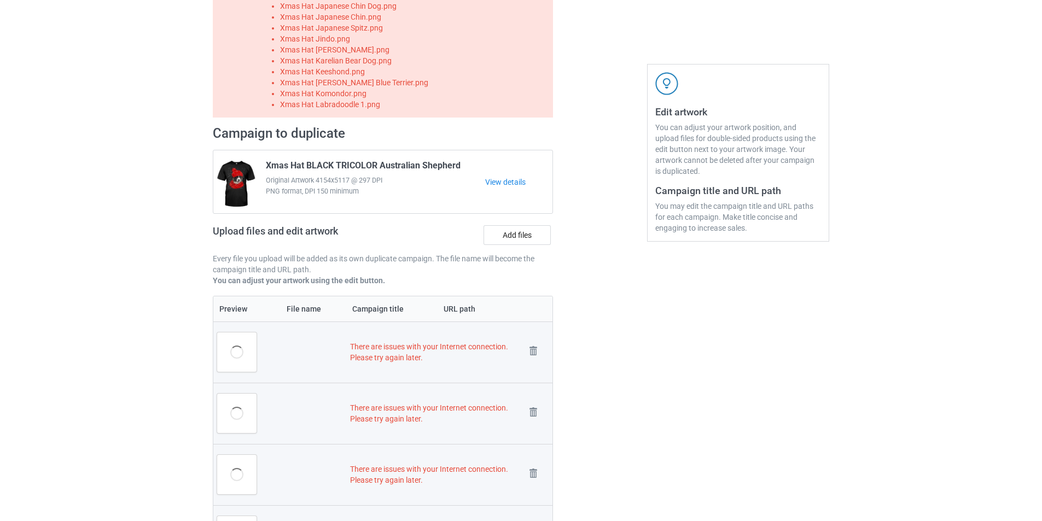
scroll to position [274, 0]
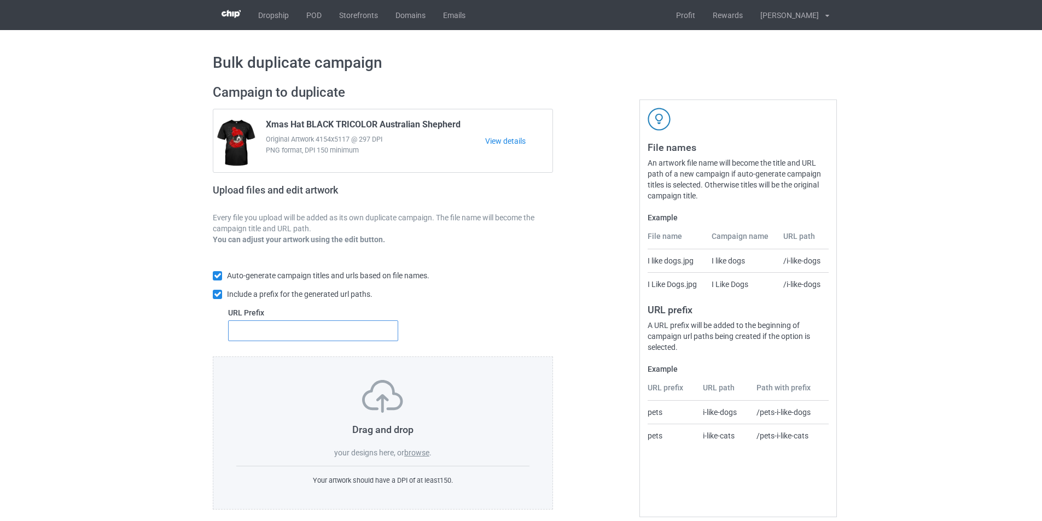
click at [294, 332] on input "text" at bounding box center [313, 331] width 170 height 21
type input "mt-"
click at [418, 456] on label "browse" at bounding box center [416, 453] width 25 height 9
click at [0, 0] on input "browse" at bounding box center [0, 0] width 0 height 0
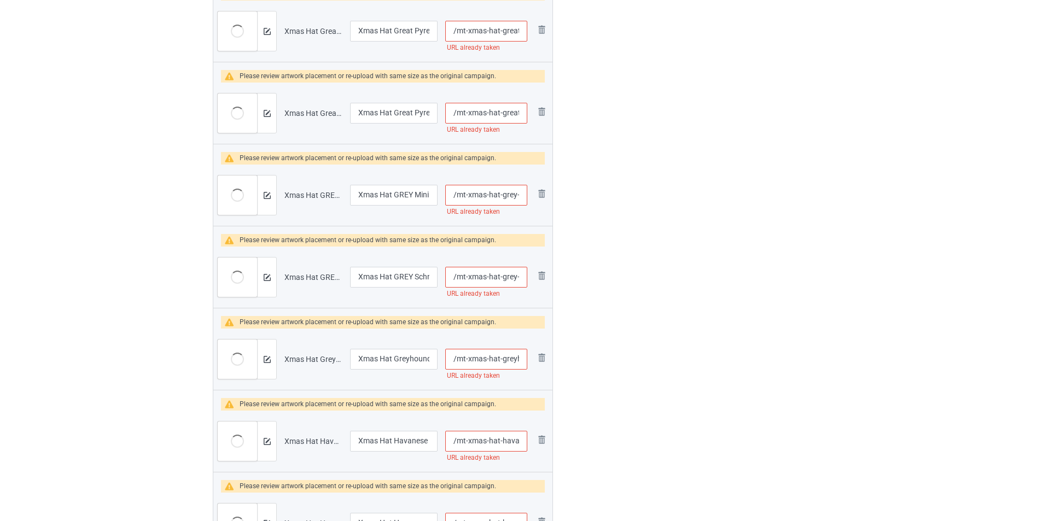
scroll to position [164, 0]
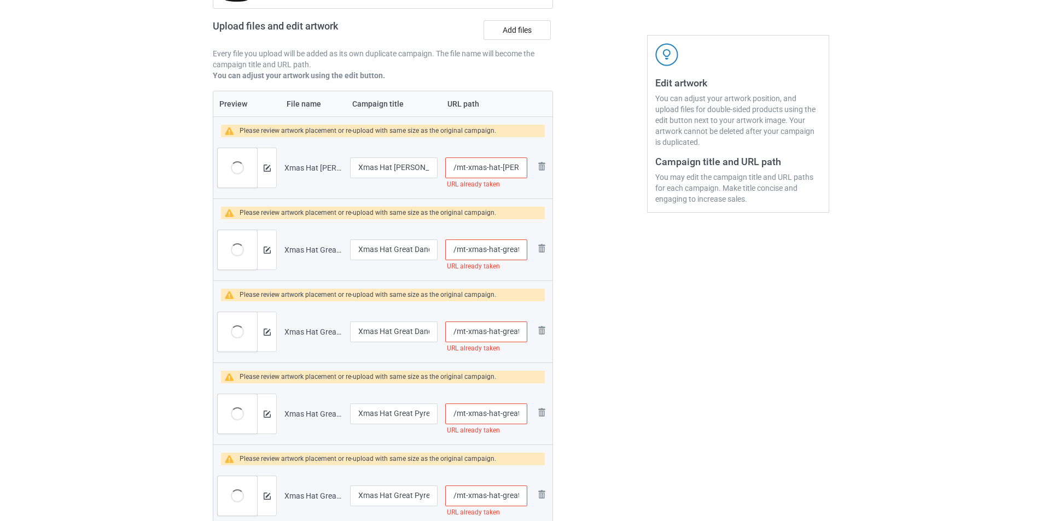
click at [457, 165] on input "/mt-xmas-hat-gordon-setter" at bounding box center [486, 168] width 82 height 21
click at [462, 167] on input "/dt-xmas-hat-gordon-setter" at bounding box center [486, 168] width 82 height 21
drag, startPoint x: 464, startPoint y: 167, endPoint x: 456, endPoint y: 166, distance: 7.7
click at [456, 166] on input "/dt-xmas-hat-gordon-setter" at bounding box center [486, 168] width 82 height 21
type input "/dt-xmas-hat-gordon-setter"
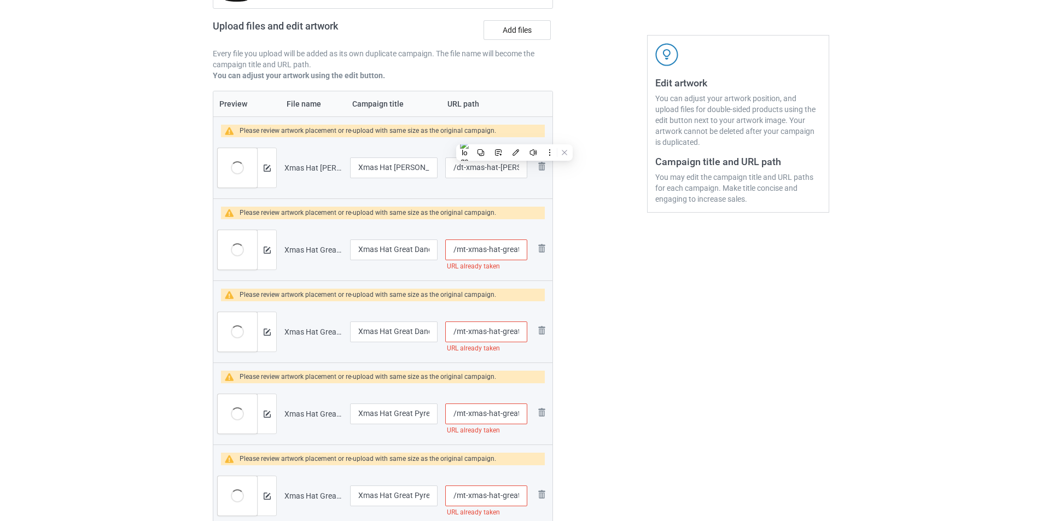
drag, startPoint x: 467, startPoint y: 247, endPoint x: 457, endPoint y: 249, distance: 10.5
click at [457, 249] on input "/mt-xmas-hat-great-dane-dog" at bounding box center [486, 250] width 82 height 21
paste input "d"
type input "/dt-xmas-hat-great-dane-dog"
drag, startPoint x: 467, startPoint y: 330, endPoint x: 457, endPoint y: 328, distance: 10.2
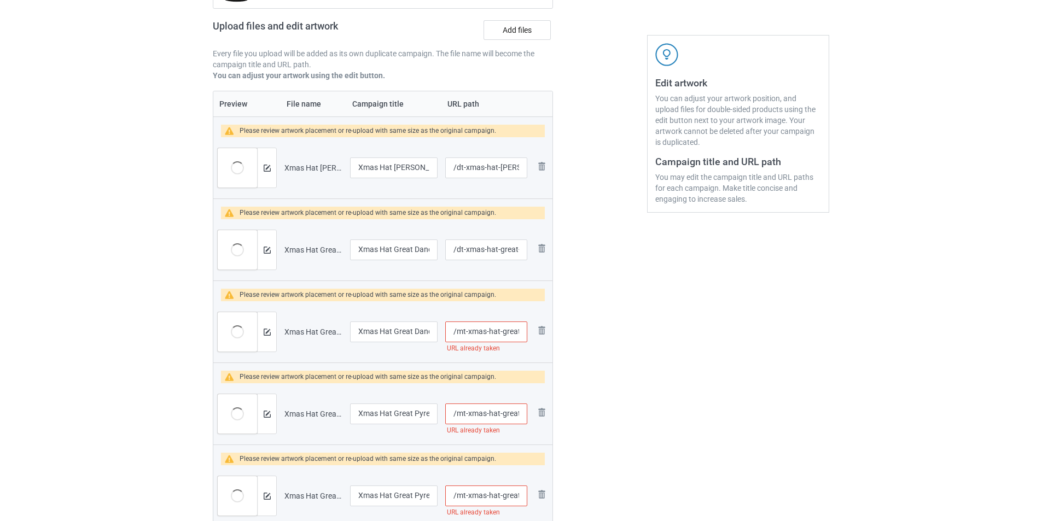
click at [457, 328] on input "/mt-xmas-hat-great-dane" at bounding box center [486, 332] width 82 height 21
paste input "d"
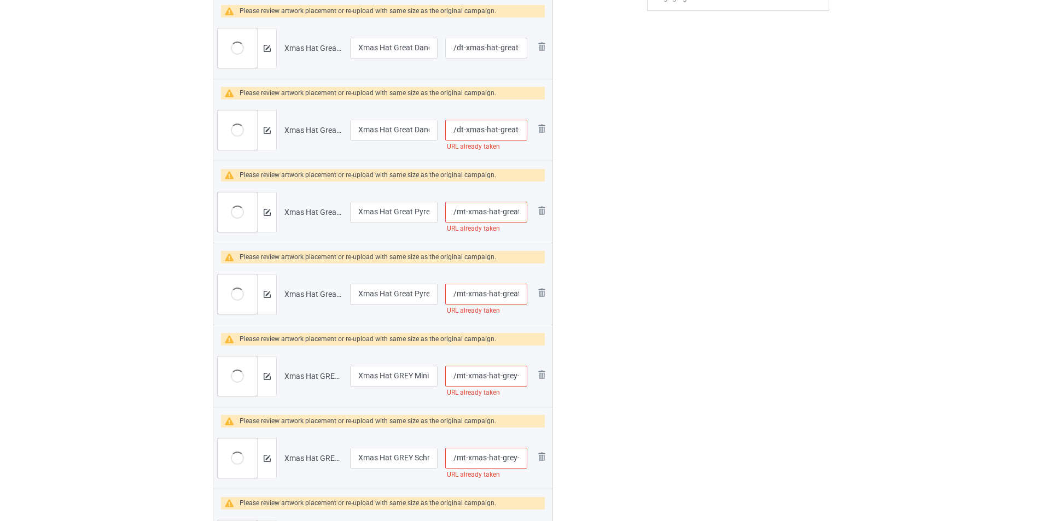
scroll to position [383, 0]
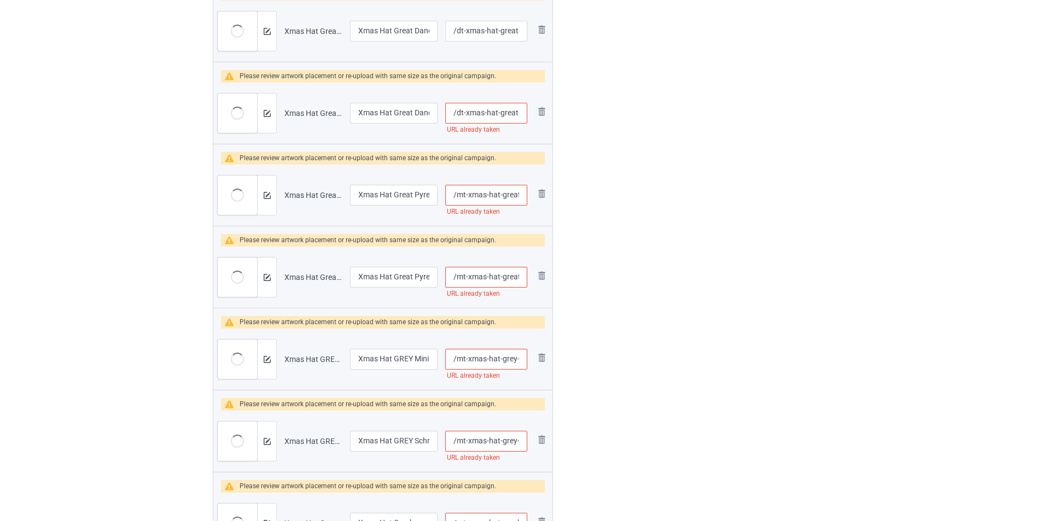
type input "/dt-xmas-hat-great-dane"
drag, startPoint x: 468, startPoint y: 194, endPoint x: 457, endPoint y: 193, distance: 11.0
click at [457, 193] on input "/mt-xmas-hat-great-pyrenees-dog" at bounding box center [486, 195] width 82 height 21
paste input "d"
click at [709, 193] on div "Edit artwork You can adjust your artwork position, and upload files for double-…" at bounding box center [737, 468] width 197 height 1549
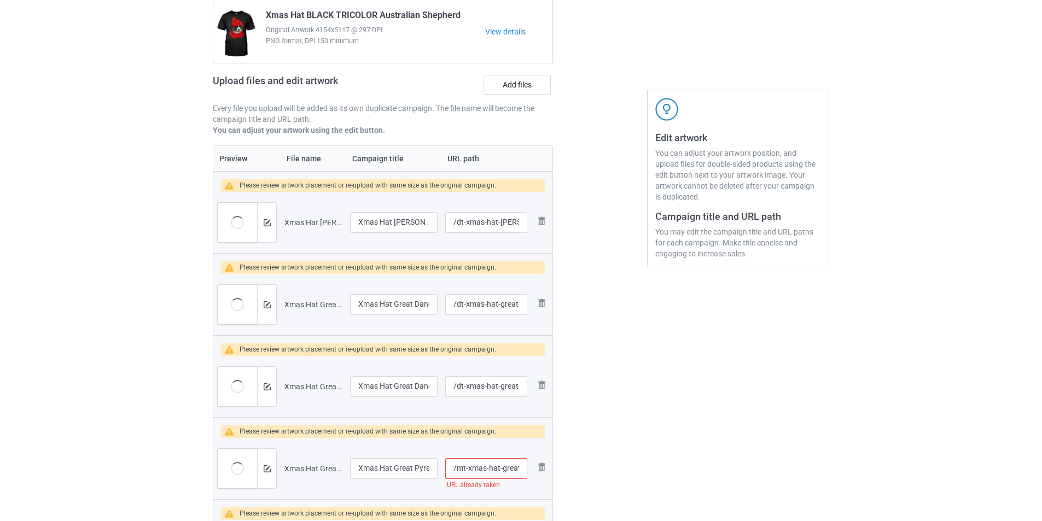
type input "/dt-xmas-hat-great-pyrenees-dog"
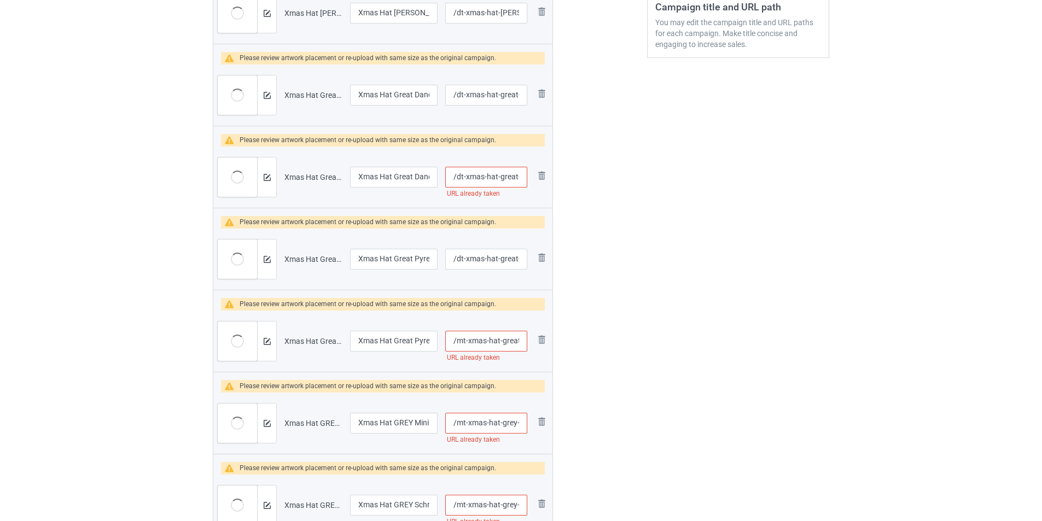
scroll to position [438, 0]
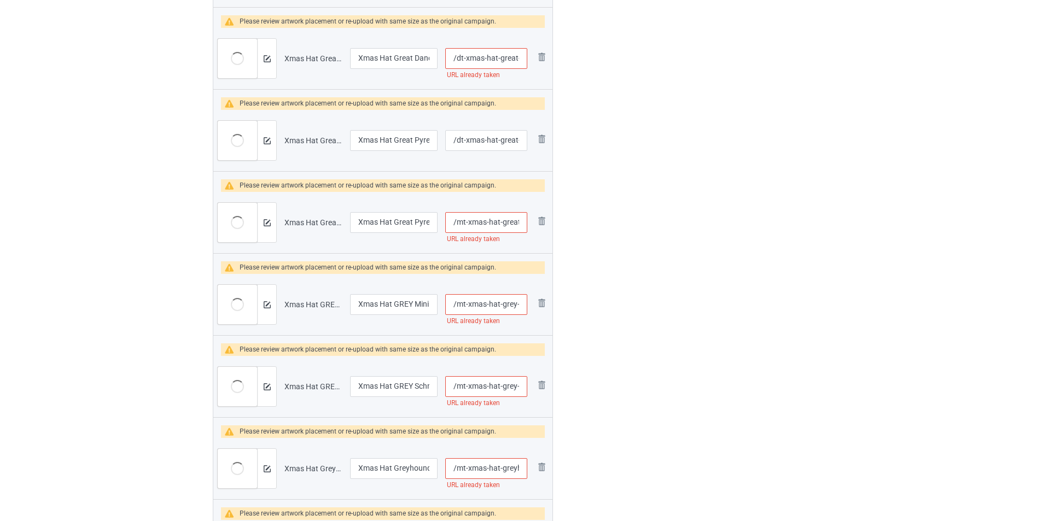
click at [465, 222] on input "/mt-xmas-hat-great-pyrenees" at bounding box center [486, 222] width 82 height 21
drag, startPoint x: 468, startPoint y: 220, endPoint x: 456, endPoint y: 218, distance: 11.6
click at [456, 218] on input "/mt-xmas-hat-great-pyrenees" at bounding box center [486, 222] width 82 height 21
paste input "d"
type input "/dt-xmas-hat-great-pyrenees"
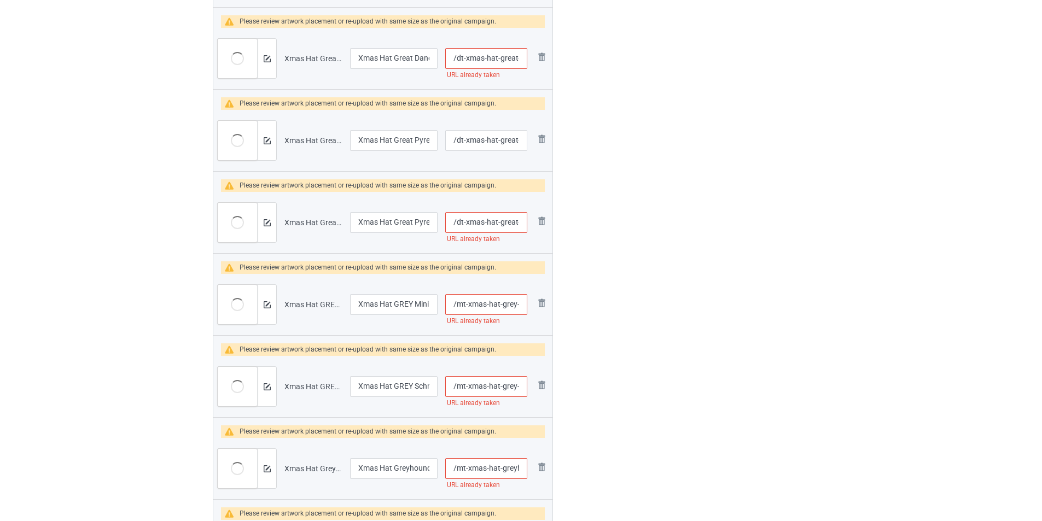
drag, startPoint x: 466, startPoint y: 304, endPoint x: 455, endPoint y: 304, distance: 10.9
click at [455, 304] on input "/mt-xmas-hat-grey-mini-poodle" at bounding box center [486, 304] width 82 height 21
paste input "d"
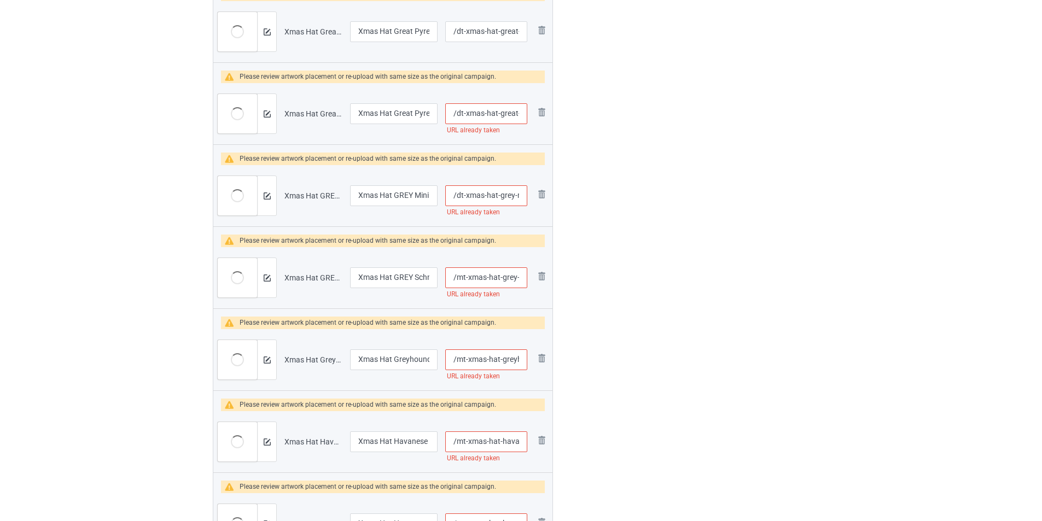
scroll to position [547, 0]
click at [740, 264] on div "Edit artwork You can adjust your artwork position, and upload files for double-…" at bounding box center [737, 304] width 197 height 1549
type input "/dt-xmas-hat-grey-mini-poodle"
click at [457, 109] on input "/dt-xmas-hat-great-pyrenees" at bounding box center [486, 113] width 82 height 21
type input "/1dt-xmas-hat-great-pyrenees"
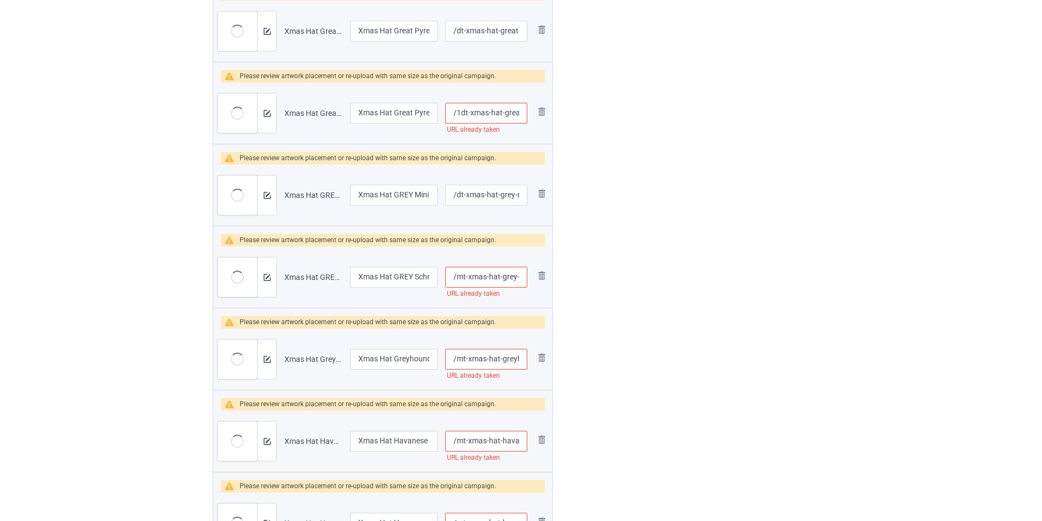
click at [604, 182] on div at bounding box center [600, 304] width 79 height 1549
drag, startPoint x: 470, startPoint y: 115, endPoint x: 457, endPoint y: 112, distance: 13.5
click at [457, 112] on input "/1dt-xmas-hat-great-pyrenees" at bounding box center [486, 113] width 82 height 21
drag, startPoint x: 469, startPoint y: 278, endPoint x: 456, endPoint y: 276, distance: 13.3
click at [456, 276] on input "/mt-xmas-hat-grey-schnoodle" at bounding box center [486, 277] width 82 height 21
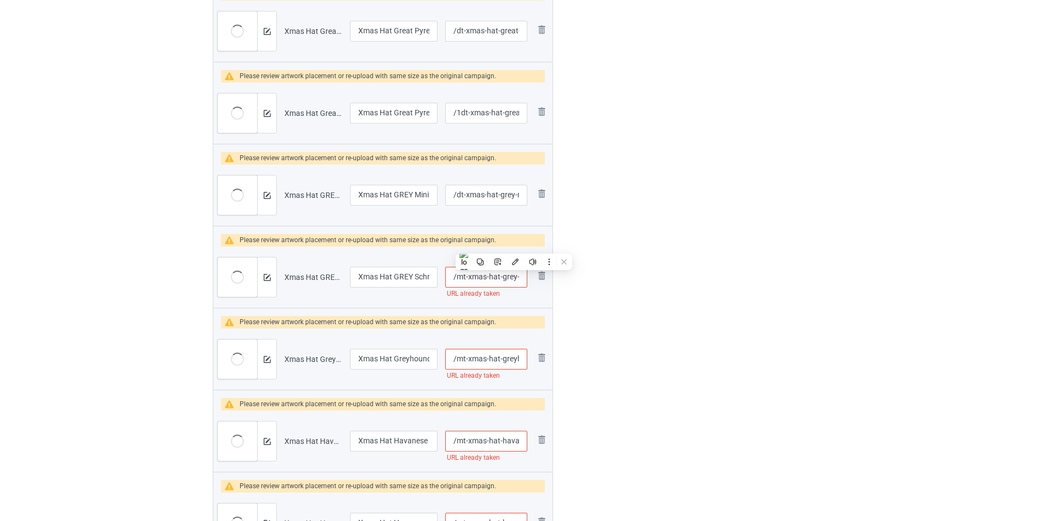
click at [456, 276] on input "/mt-xmas-hat-grey-schnoodle" at bounding box center [486, 277] width 82 height 21
type input "/qmt-xmas-hat-grey-schnoodle"
click at [456, 358] on input "/mt-xmas-hat-greyhound-dog" at bounding box center [486, 359] width 82 height 21
type input "/qmt-xmas-hat-greyhound-dog"
click at [457, 442] on input "/mt-xmas-hat-havanese-dog" at bounding box center [486, 441] width 82 height 21
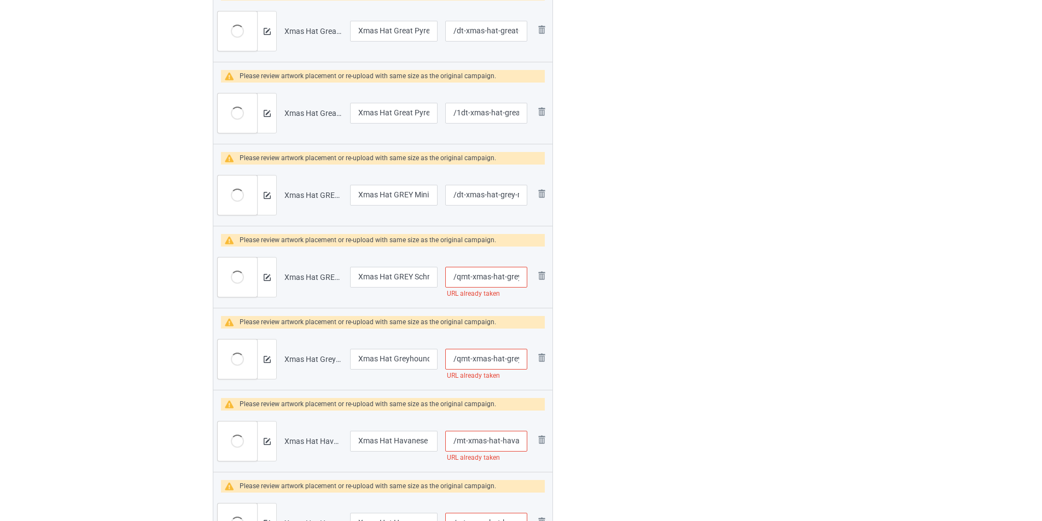
type input "/qmt-xmas-hat-havanese-dog"
type input "/mt-xmas-hat-greyhound-dog"
type input "/mt-xmas-hat-havanese-dog"
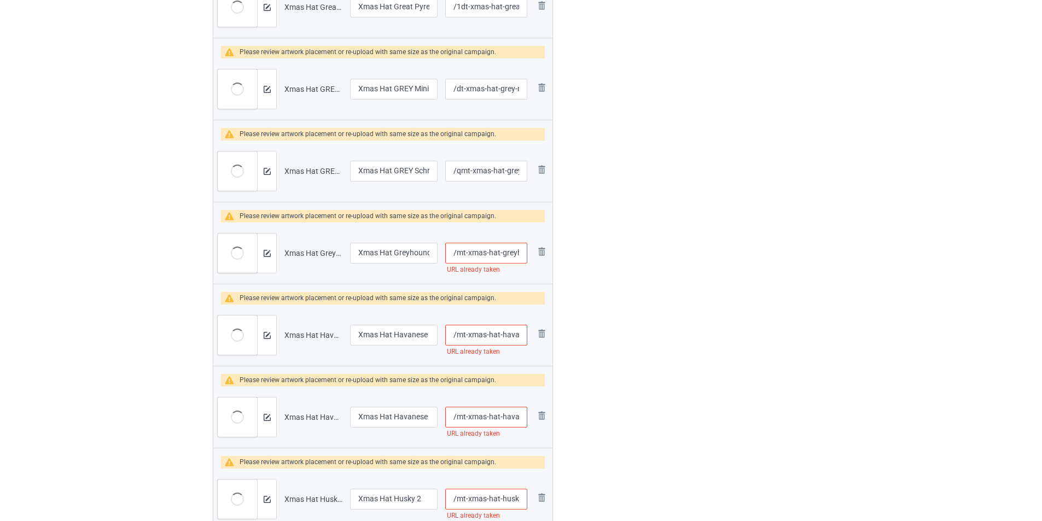
scroll to position [656, 0]
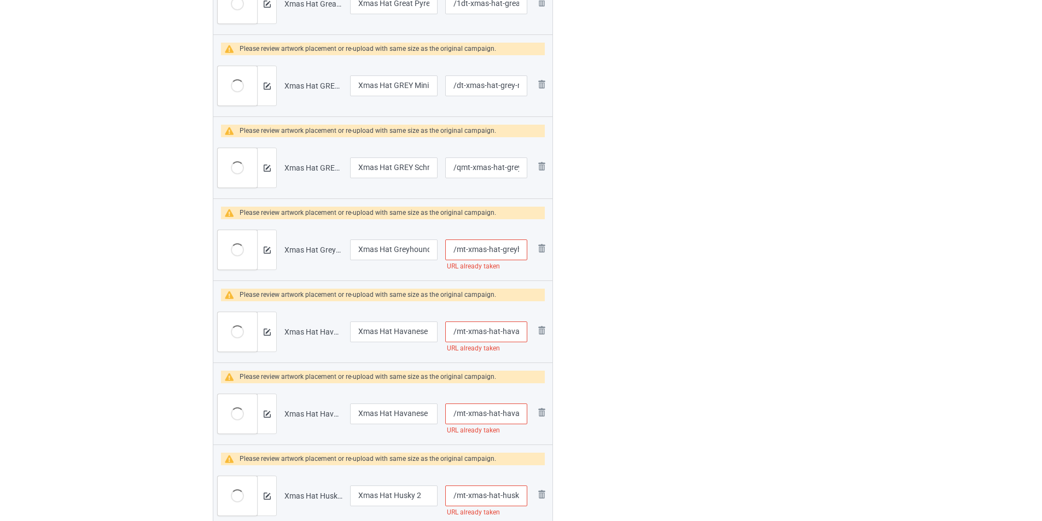
click at [607, 318] on div at bounding box center [600, 194] width 79 height 1549
click at [456, 248] on input "/mt-xmas-hat-greyhound-dog" at bounding box center [486, 250] width 82 height 21
type input "/qmt-xmas-hat-greyhound-dog"
type input "/qmt-xmas-hat-havanese-dog"
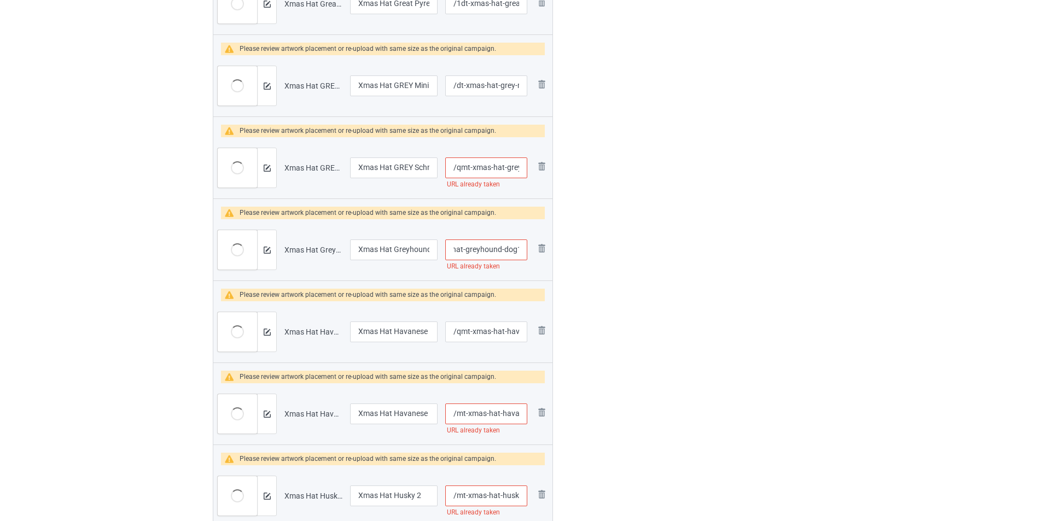
type input "/qmt-xmas-hat-greyhound-dog1"
click at [610, 258] on div at bounding box center [600, 194] width 79 height 1549
click at [462, 170] on input "/qmt-xmas-hat-grey-schnoodle" at bounding box center [486, 168] width 82 height 21
type input "/1mt-xmas-hat-grey-schnoodle"
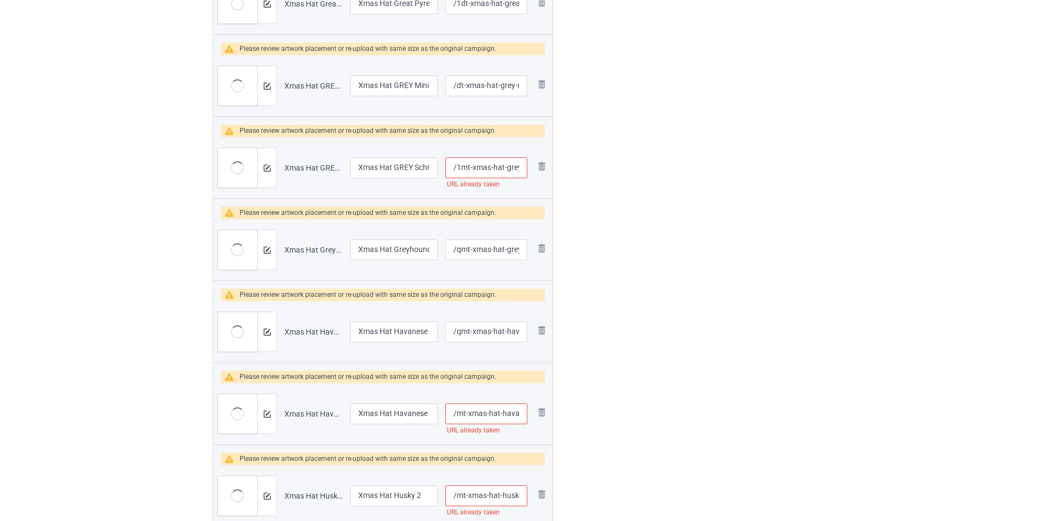
click at [732, 172] on div "Edit artwork You can adjust your artwork position, and upload files for double-…" at bounding box center [737, 194] width 197 height 1549
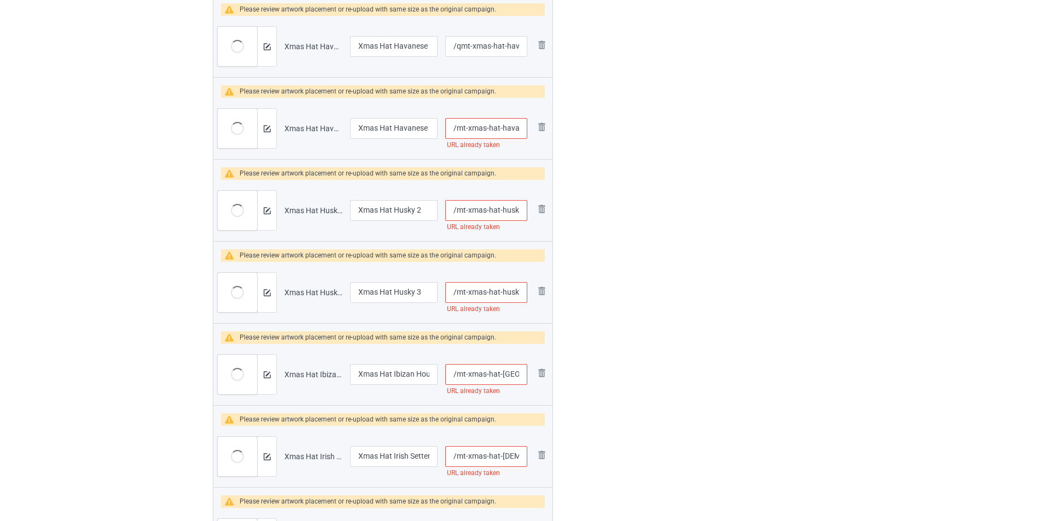
scroll to position [985, 0]
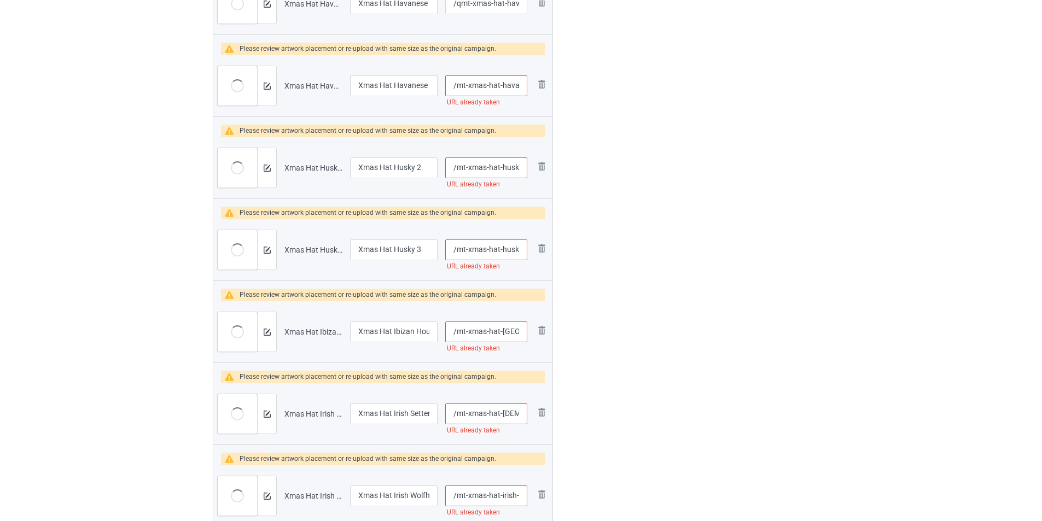
click at [455, 79] on input "/mt-xmas-hat-havanese" at bounding box center [486, 85] width 82 height 21
type input "/1mt-xmas-hat-havanese"
click at [455, 170] on input "/mt-xmas-hat-husky-2" at bounding box center [486, 168] width 82 height 21
type input "/1mt-xmas-hat-husky-2"
click at [456, 252] on input "/mt-xmas-hat-husky-3" at bounding box center [486, 250] width 82 height 21
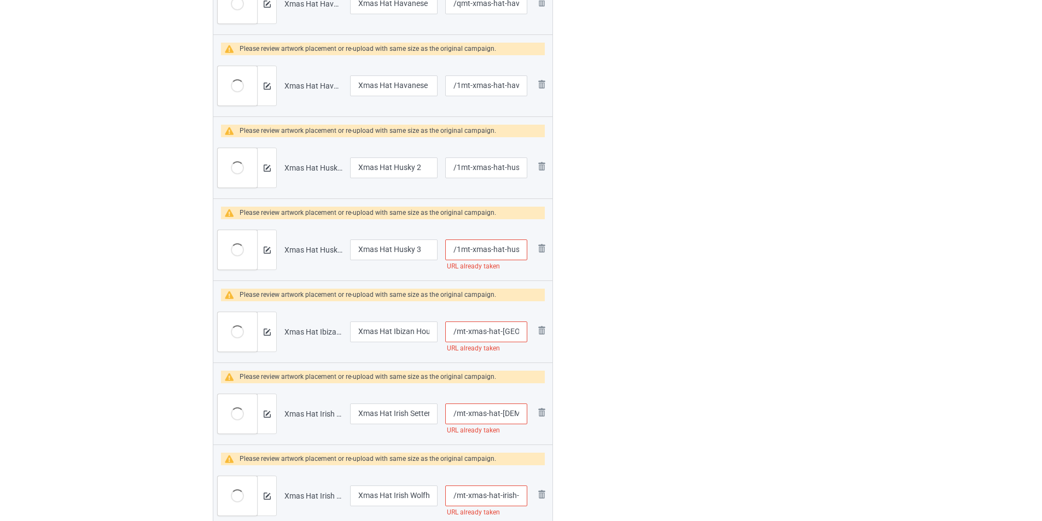
type input "/1mt-xmas-hat-husky-3"
click at [456, 333] on input "/mt-xmas-hat-ibizan-hound" at bounding box center [486, 332] width 82 height 21
type input "/1mt-xmas-hat-ibizan-hound"
click at [453, 418] on input "/mt-xmas-hat-irish-setter" at bounding box center [486, 414] width 82 height 21
click at [455, 417] on input "/mt-xmas-hat-irish-setter" at bounding box center [486, 414] width 82 height 21
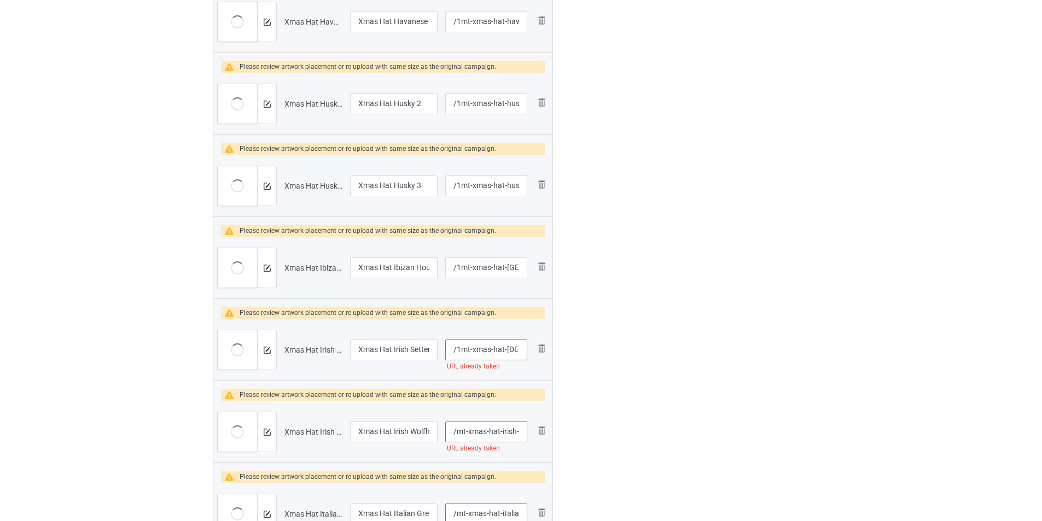
scroll to position [1258, 0]
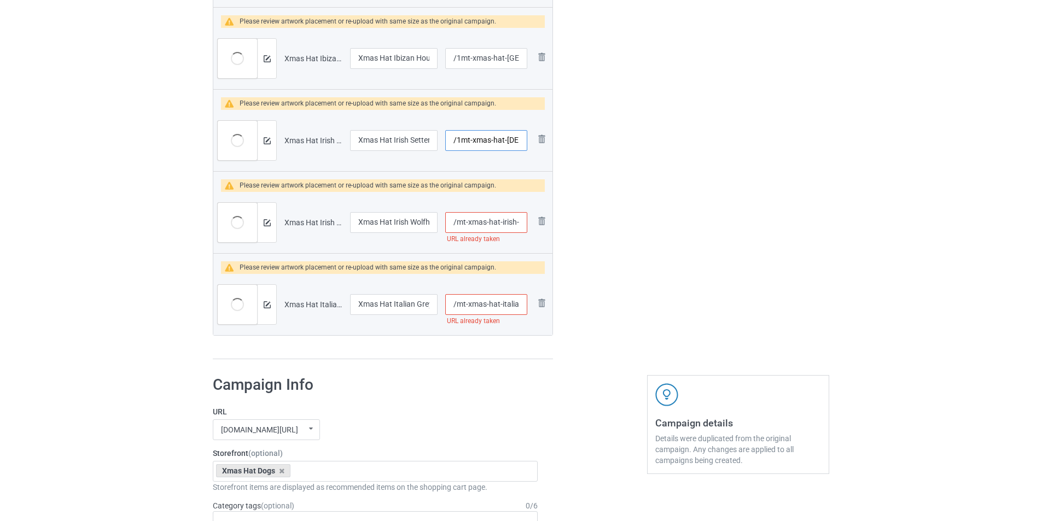
type input "/1mt-xmas-hat-irish-setter"
click at [456, 222] on input "/mt-xmas-hat-irish-wolfhound" at bounding box center [486, 222] width 82 height 21
type input "/1mt-xmas-hat-irish-wolfhound"
click at [457, 307] on input "/mt-xmas-hat-italian-greyhound" at bounding box center [486, 304] width 82 height 21
type input "/1mt-xmas-hat-italian-greyhound"
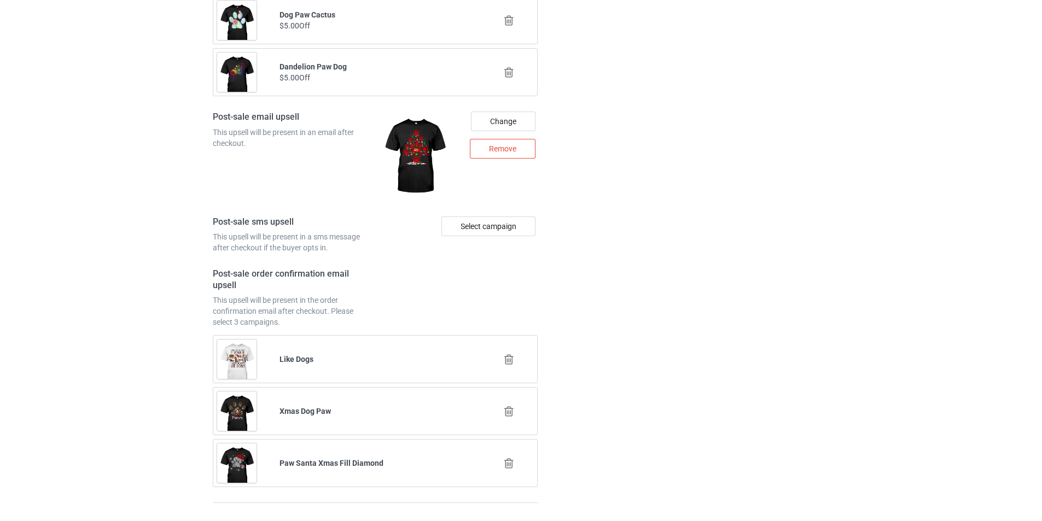
scroll to position [2708, 0]
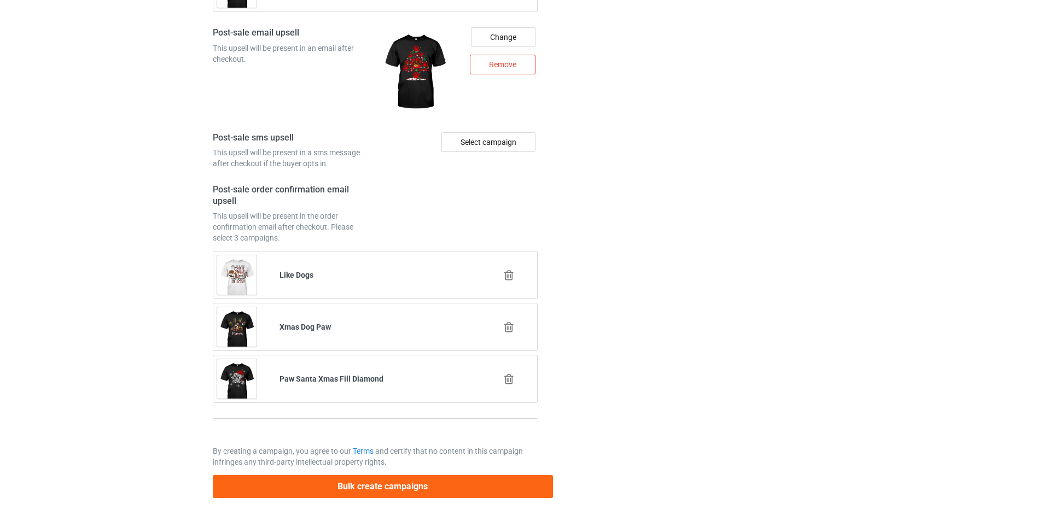
click at [395, 491] on button "Bulk create campaigns" at bounding box center [383, 486] width 340 height 22
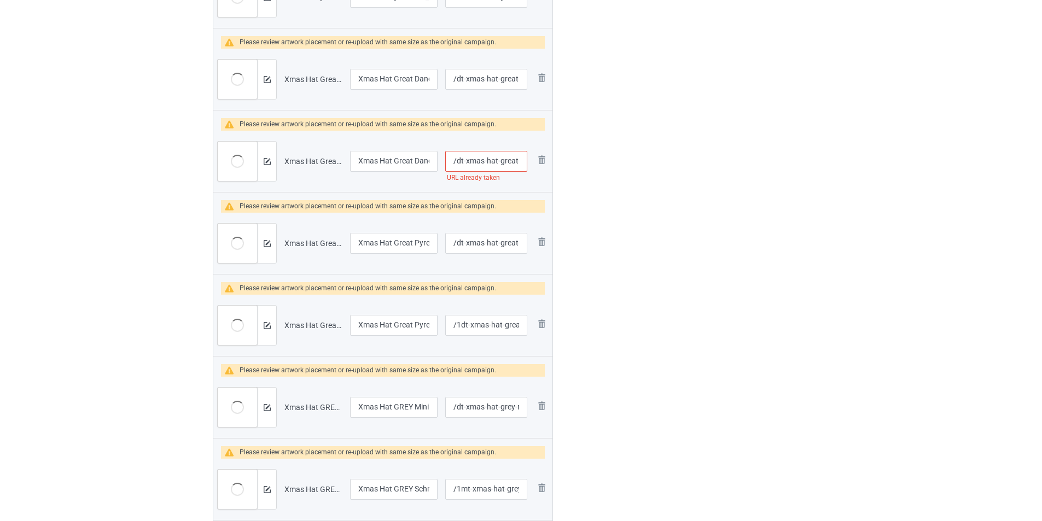
scroll to position [383, 0]
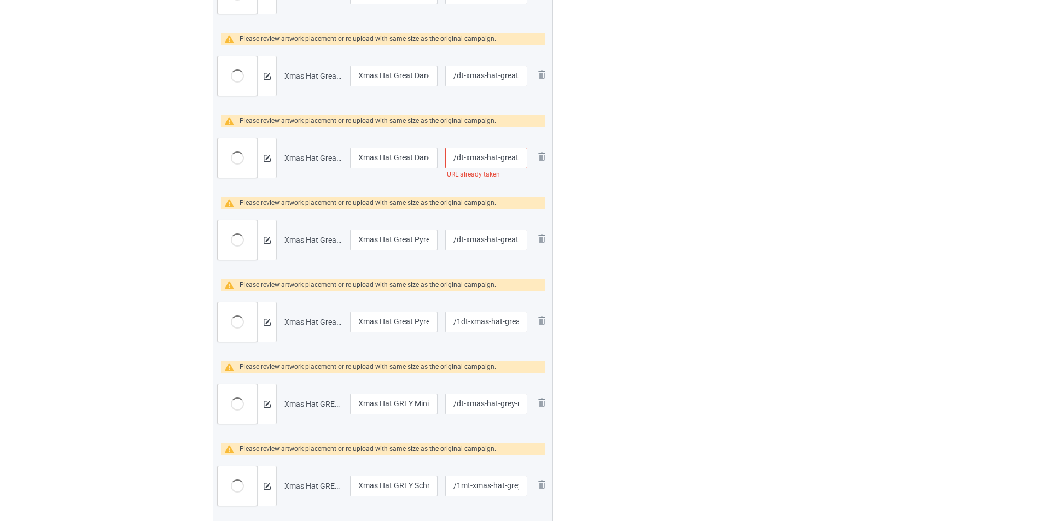
click at [509, 154] on input "/dt-xmas-hat-great-dane" at bounding box center [486, 158] width 82 height 21
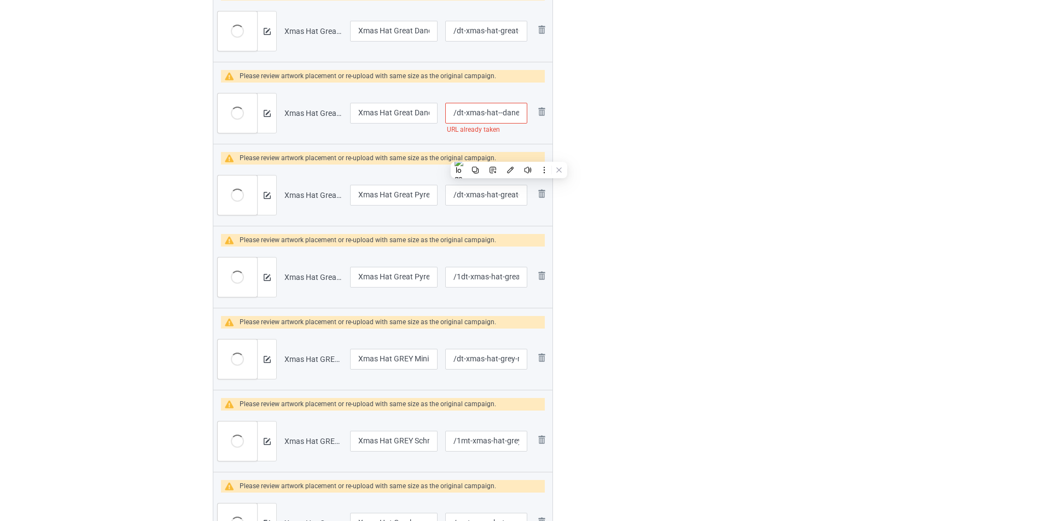
scroll to position [338, 0]
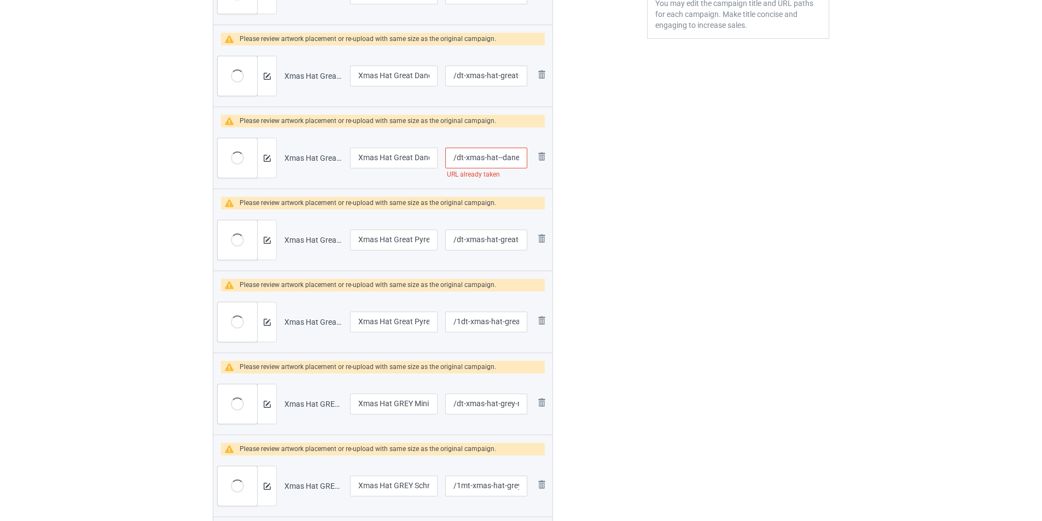
type input "/dt-xmas-hat--dane"
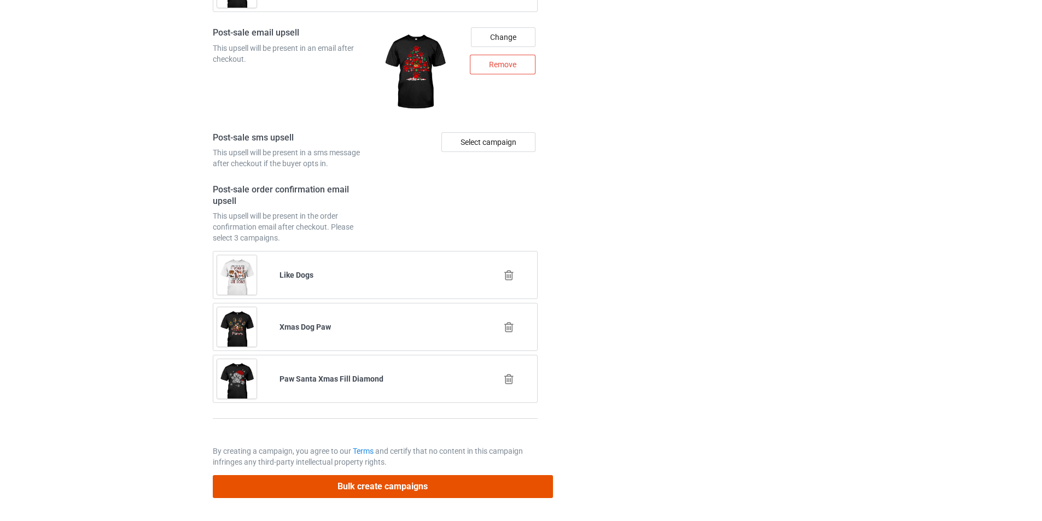
click at [455, 487] on button "Bulk create campaigns" at bounding box center [383, 486] width 340 height 22
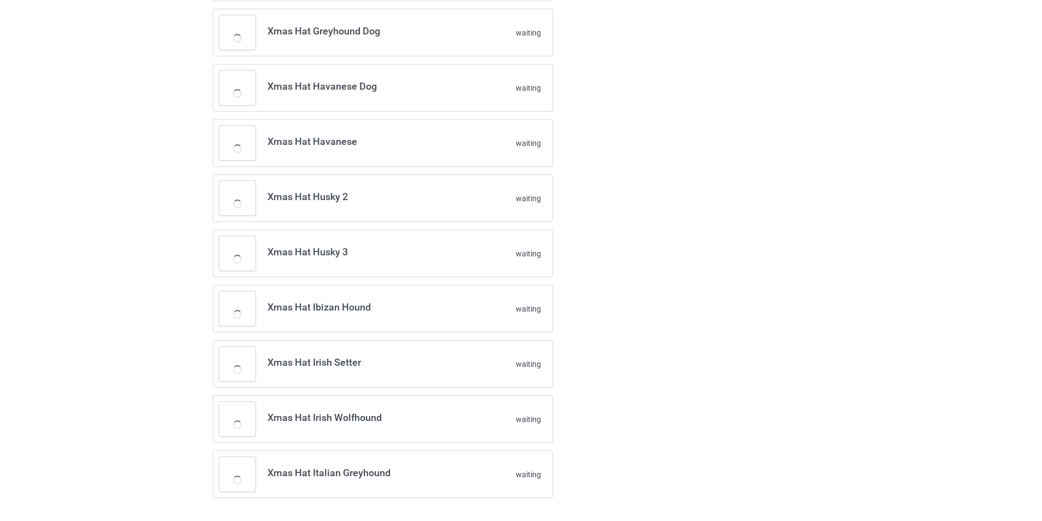
scroll to position [463, 0]
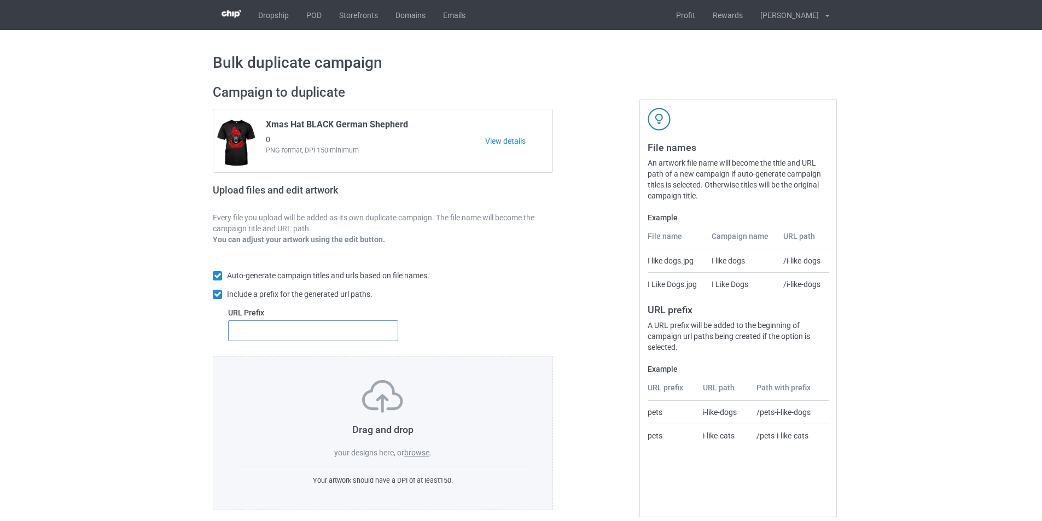
click at [326, 333] on input "text" at bounding box center [313, 331] width 170 height 21
type input "dt-"
click at [412, 460] on div "Drag and drop your designs here, or browse . Your artwork should have a DPI of …" at bounding box center [383, 433] width 340 height 153
click at [413, 452] on label "browse" at bounding box center [416, 453] width 25 height 9
click at [0, 0] on input "browse" at bounding box center [0, 0] width 0 height 0
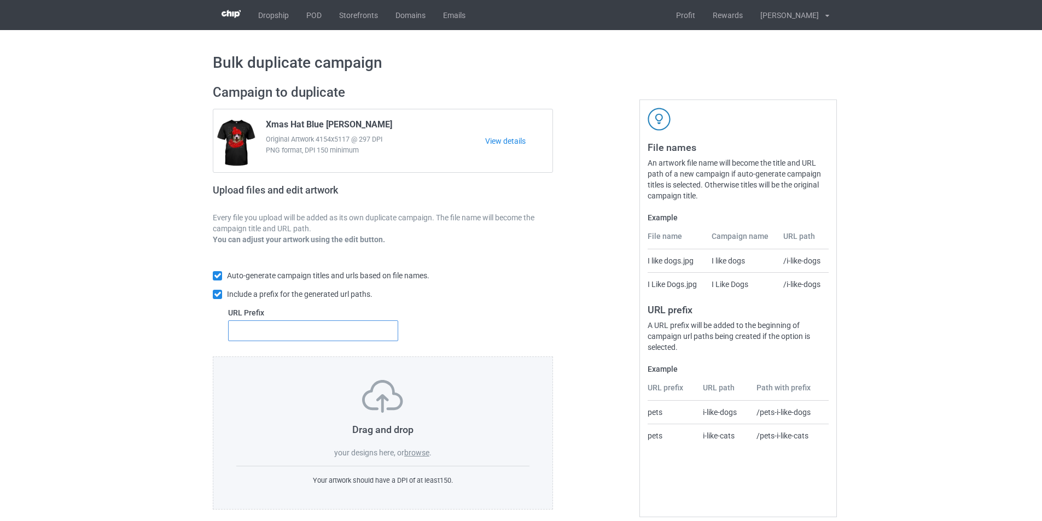
click at [376, 334] on input "text" at bounding box center [313, 331] width 170 height 21
type input "dt-"
click at [410, 450] on label "browse" at bounding box center [416, 453] width 25 height 9
click at [0, 0] on input "browse" at bounding box center [0, 0] width 0 height 0
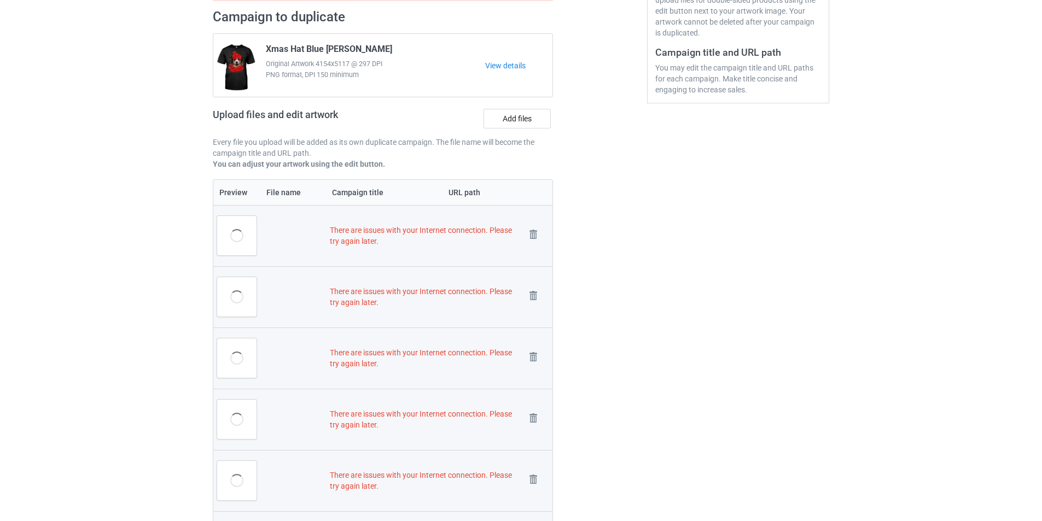
scroll to position [284, 0]
